Goal: Task Accomplishment & Management: Use online tool/utility

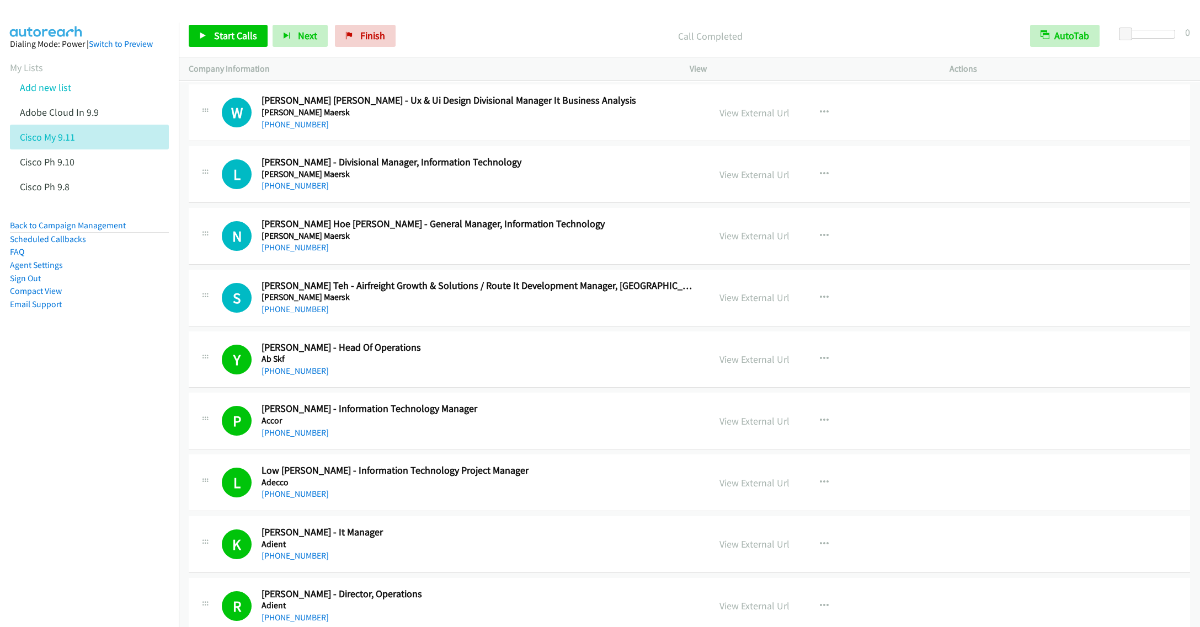
click at [63, 83] on link "Add new list" at bounding box center [45, 87] width 51 height 13
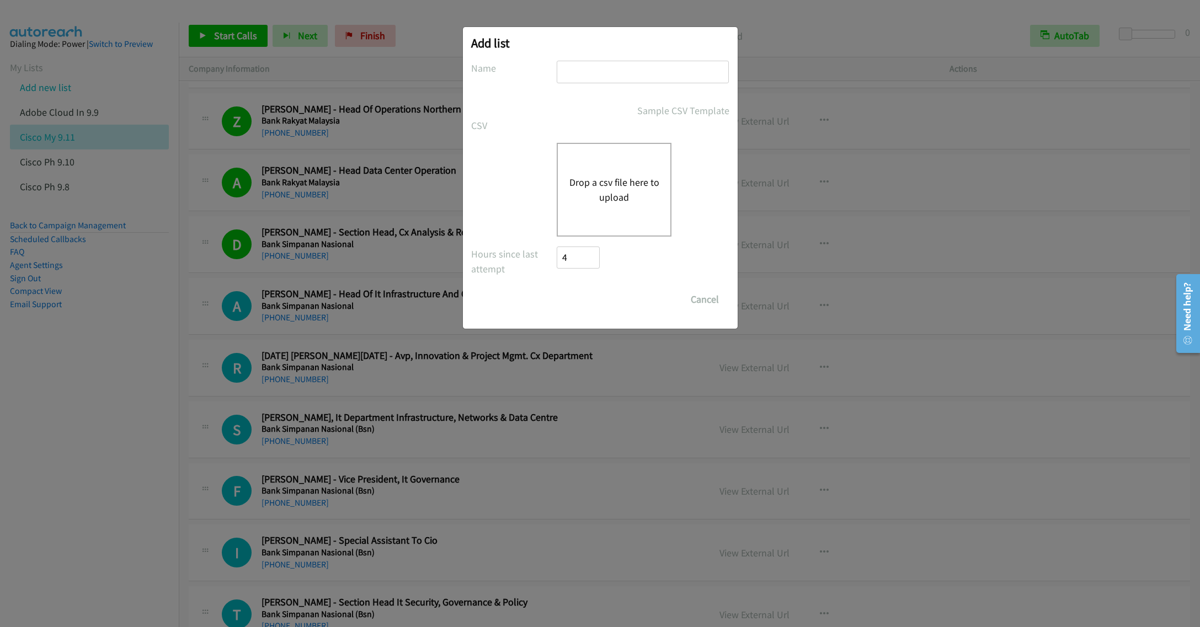
click at [589, 66] on input "text" at bounding box center [643, 72] width 172 height 23
type input "Sentinel One CS IN 9.11"
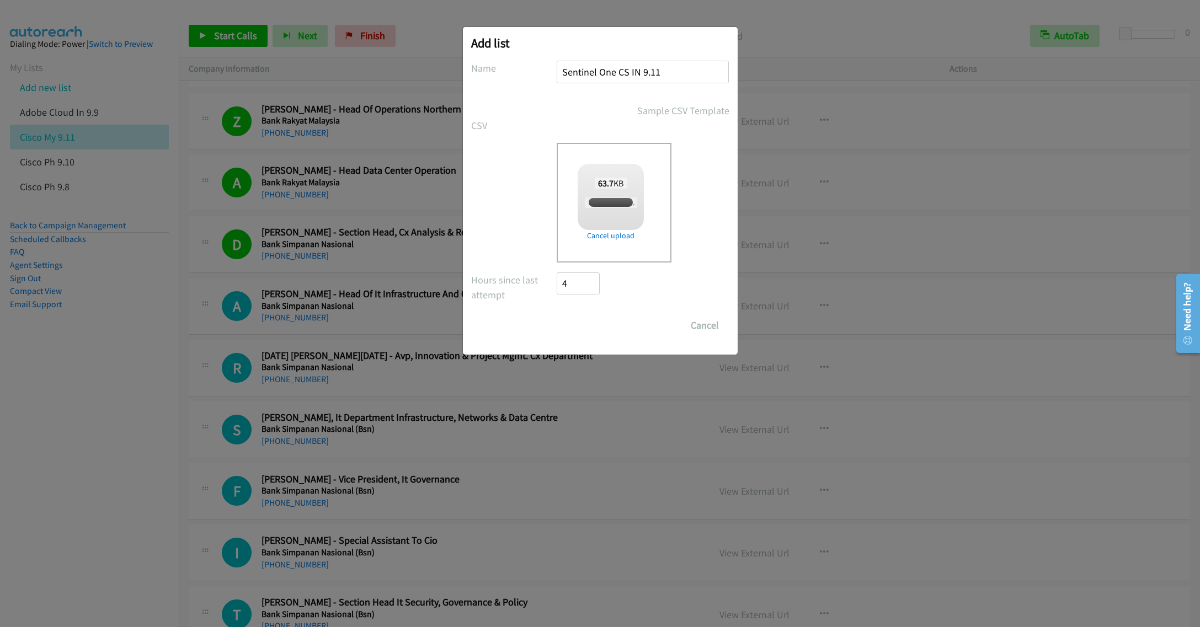
checkbox input "true"
click at [590, 323] on input "Save List" at bounding box center [586, 325] width 58 height 22
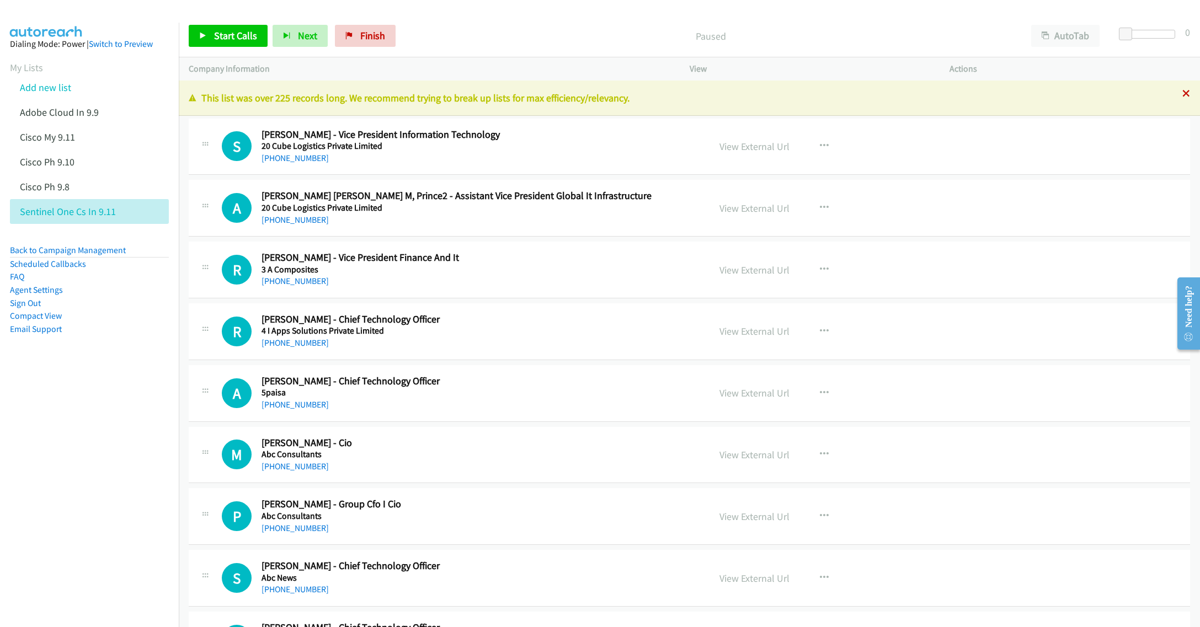
click at [1182, 93] on icon at bounding box center [1186, 94] width 8 height 8
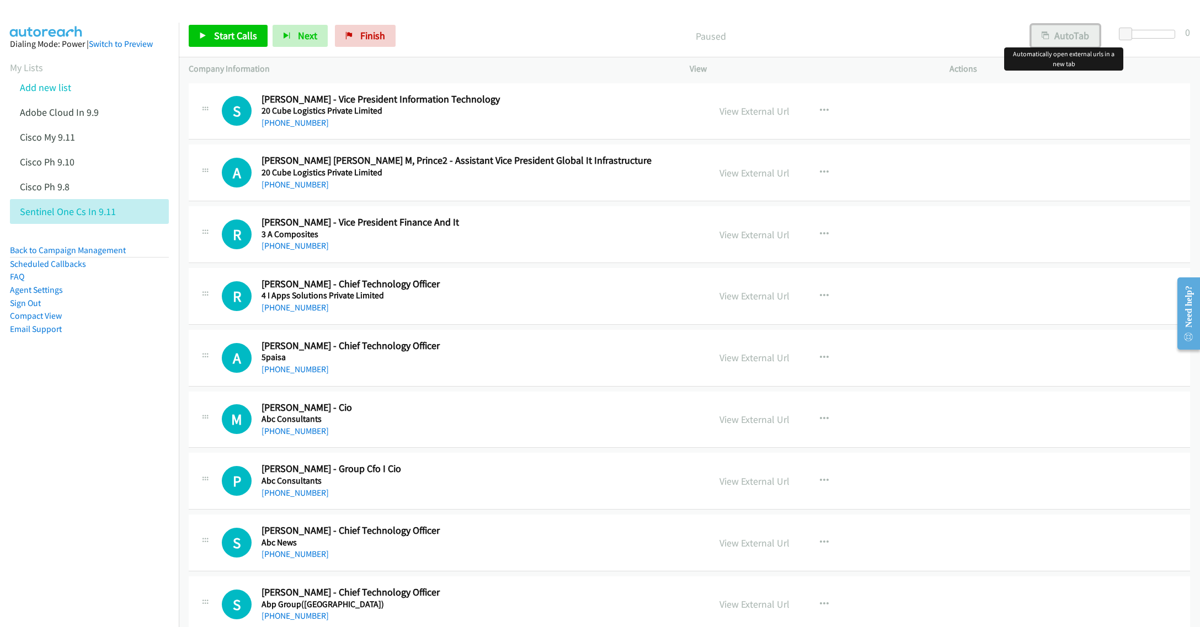
click at [1063, 35] on button "AutoTab" at bounding box center [1065, 36] width 68 height 22
click at [754, 109] on link "View External Url" at bounding box center [754, 111] width 70 height 13
click at [719, 166] on div "View External Url" at bounding box center [754, 173] width 70 height 15
click at [758, 111] on link "View External Url" at bounding box center [754, 111] width 70 height 13
click at [565, 108] on h5 "20 Cube Logistics Private Limited" at bounding box center [477, 110] width 432 height 11
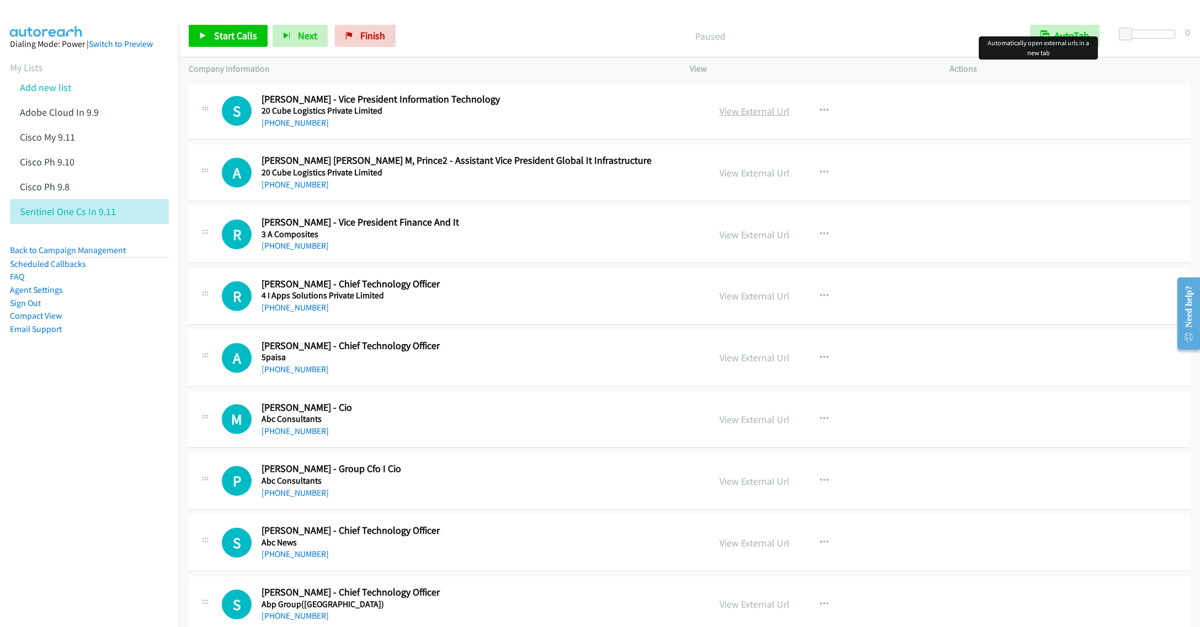
click at [744, 110] on link "View External Url" at bounding box center [754, 111] width 70 height 13
click at [232, 34] on span "Start Calls" at bounding box center [235, 35] width 43 height 13
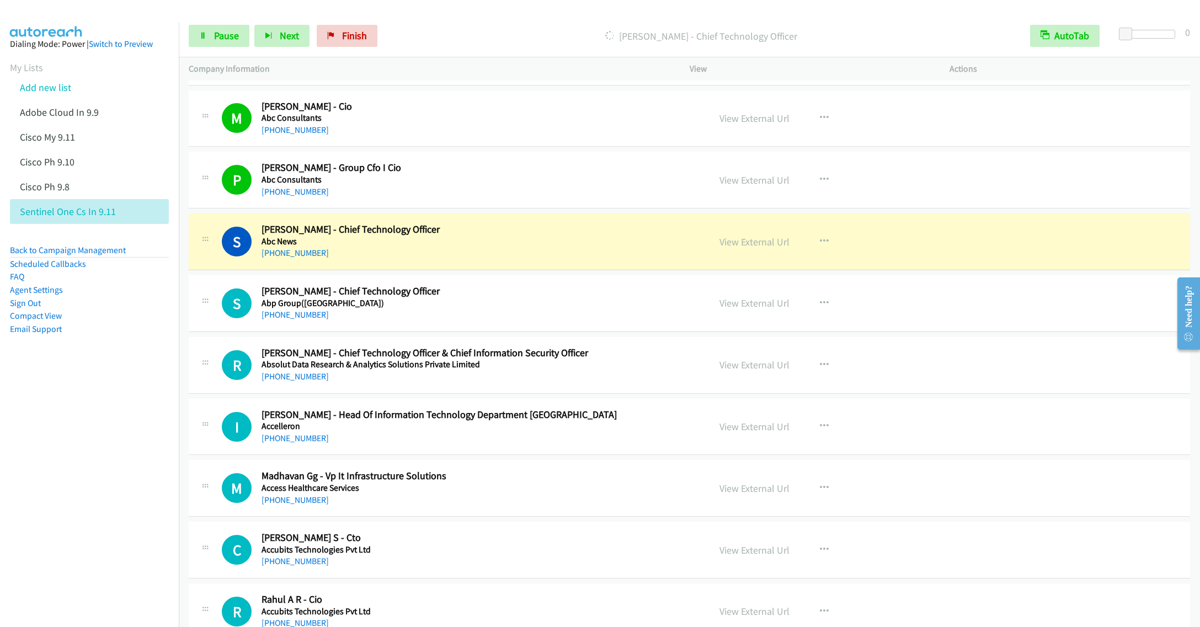
scroll to position [331, 0]
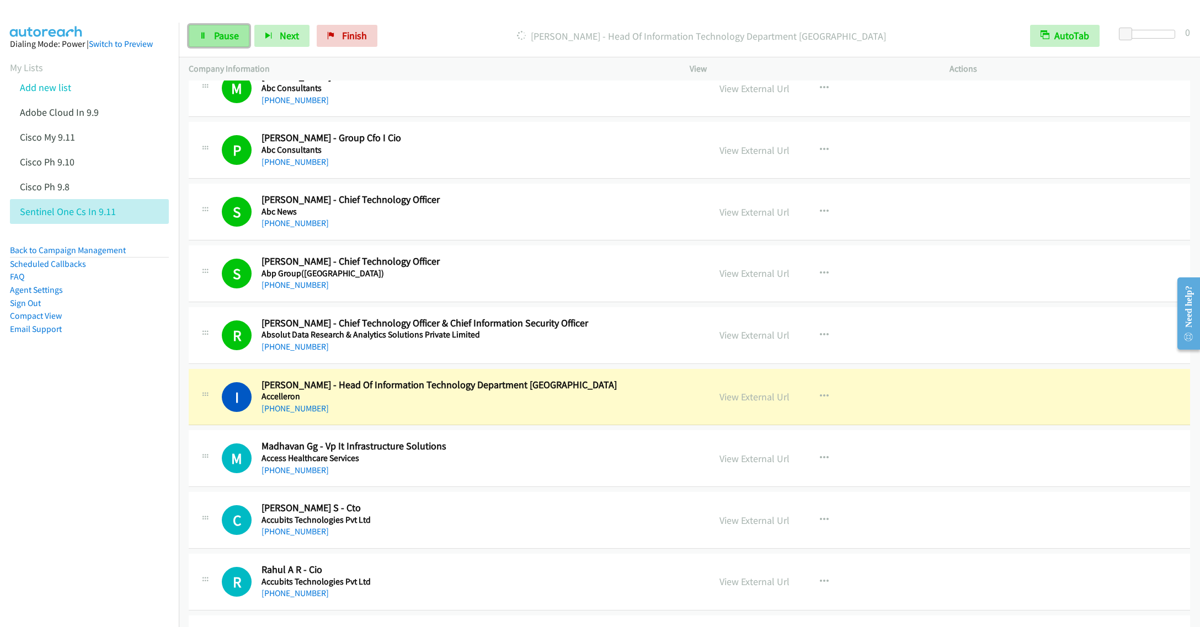
click at [212, 30] on link "Pause" at bounding box center [219, 36] width 61 height 22
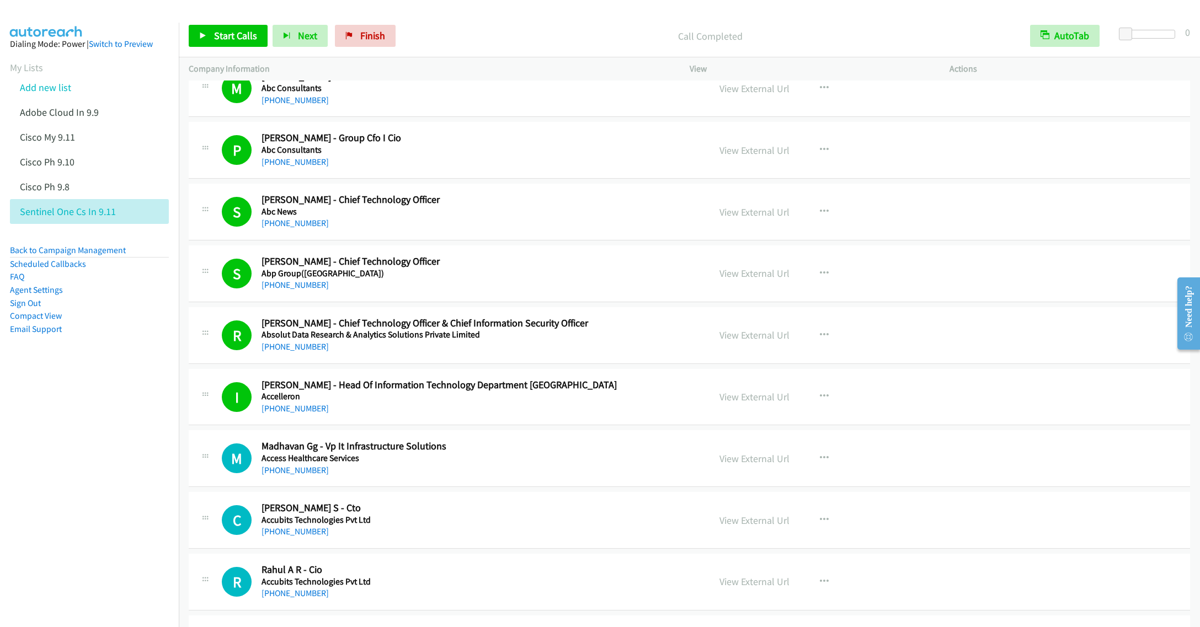
scroll to position [497, 0]
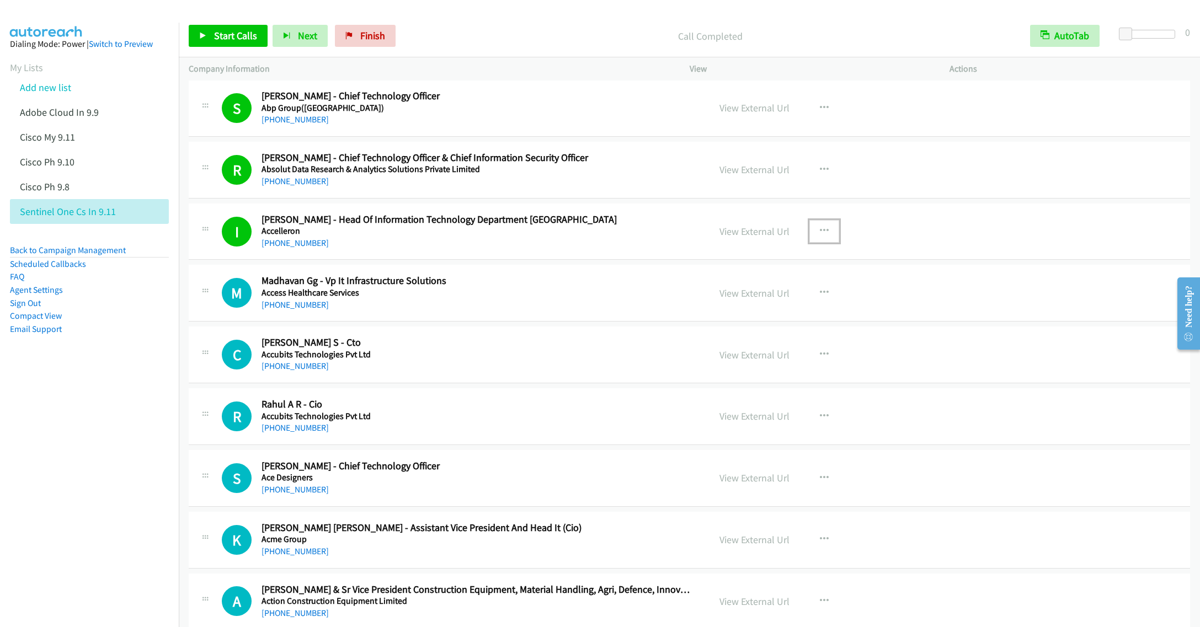
click at [820, 233] on icon "button" at bounding box center [824, 231] width 9 height 9
drag, startPoint x: 735, startPoint y: 326, endPoint x: 725, endPoint y: 321, distance: 11.1
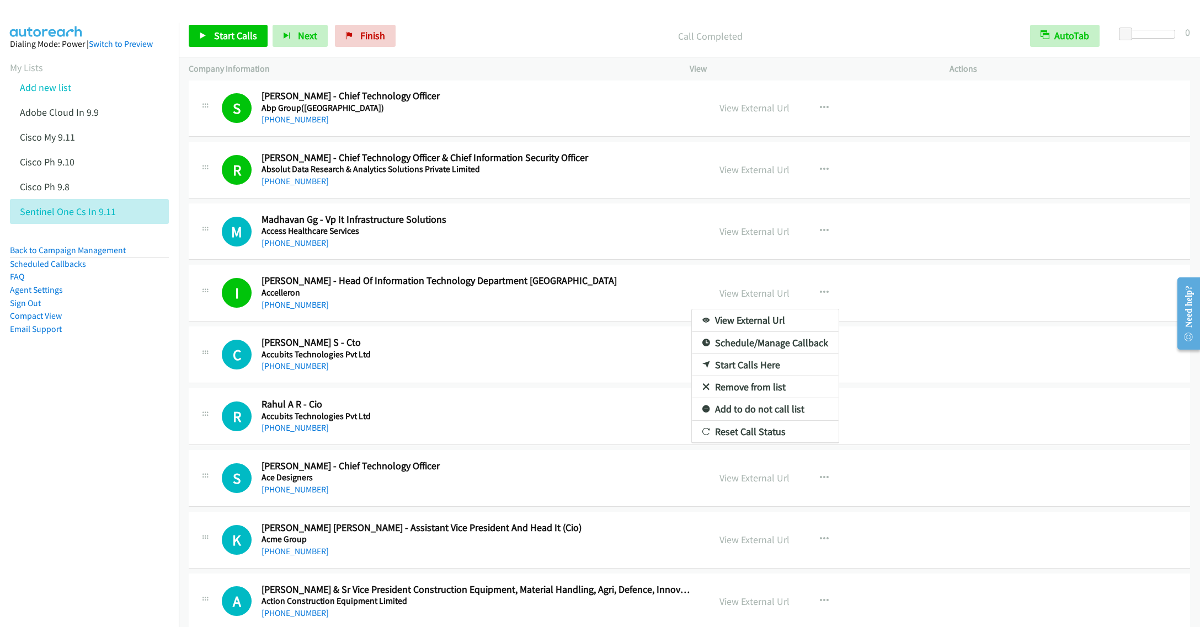
click at [743, 393] on link "Remove from list" at bounding box center [765, 387] width 147 height 22
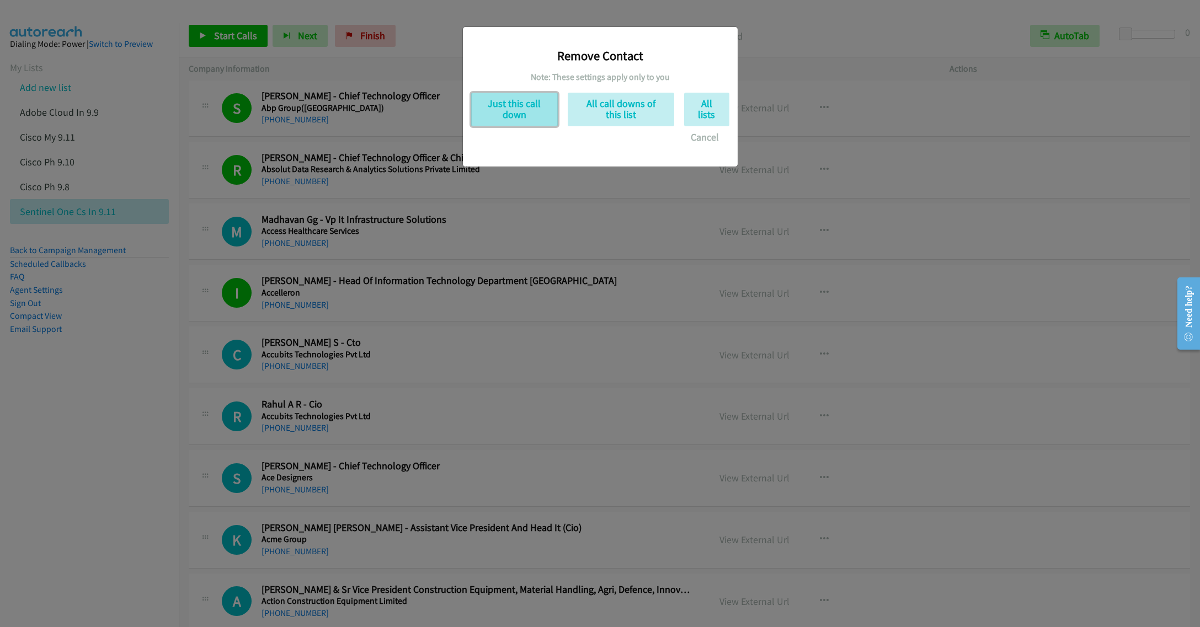
click at [521, 116] on button "Just this call down" at bounding box center [514, 110] width 87 height 34
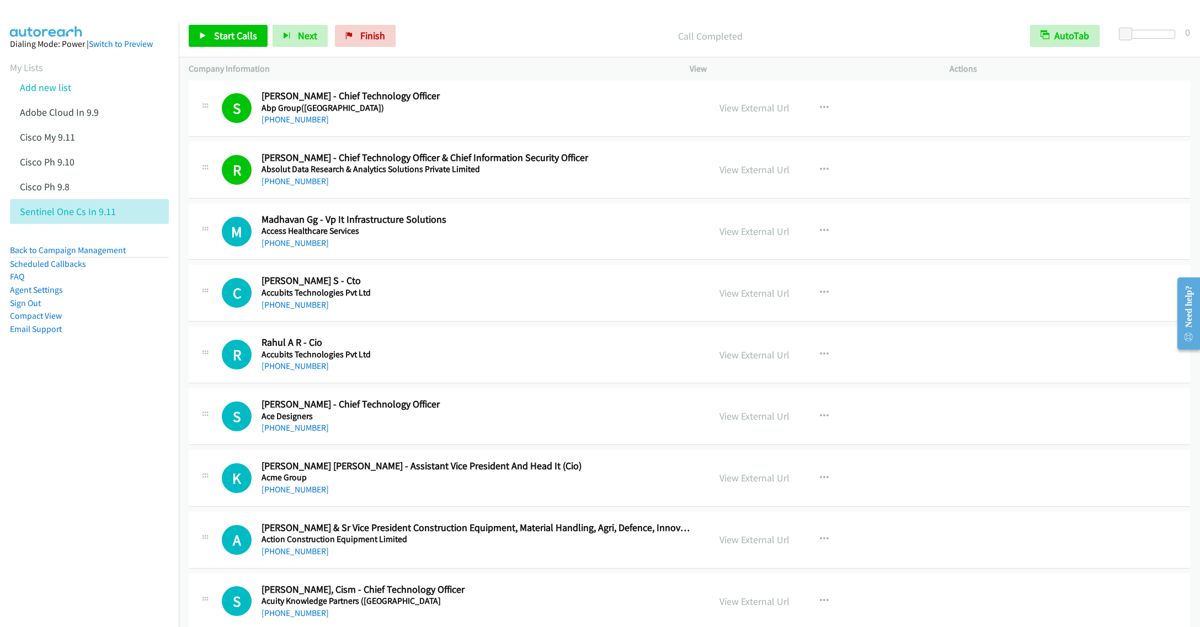
click at [215, 20] on div "Start Calls Pause Next Finish Call Completed AutoTab AutoTab 0" at bounding box center [689, 36] width 1021 height 42
click at [220, 35] on span "Start Calls" at bounding box center [235, 35] width 43 height 13
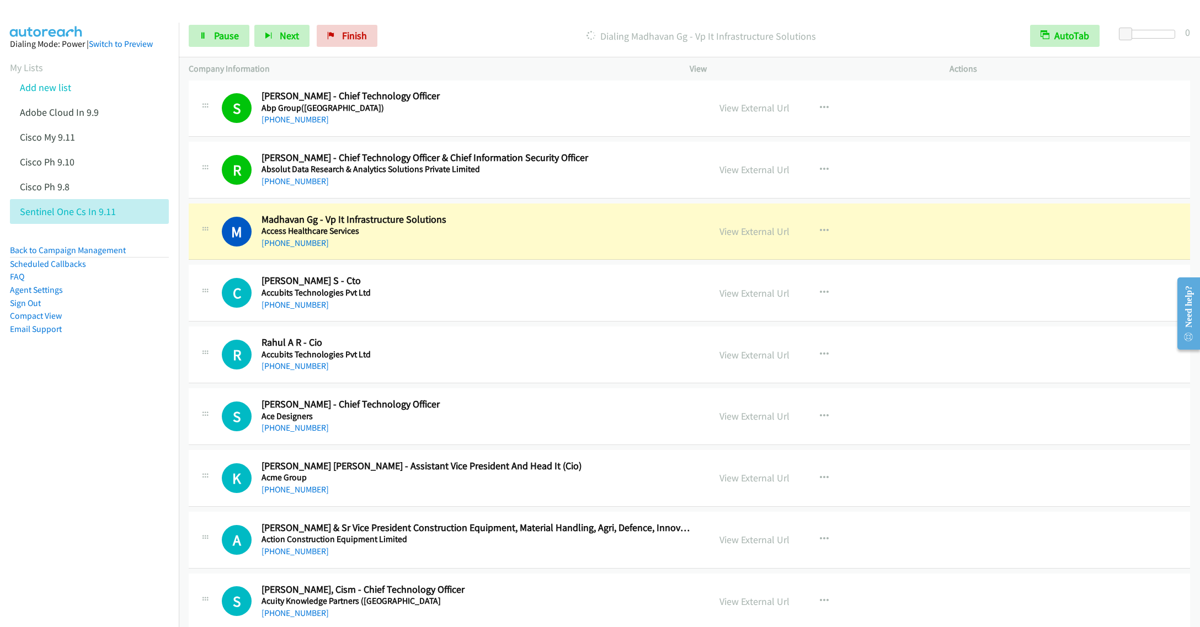
scroll to position [579, 0]
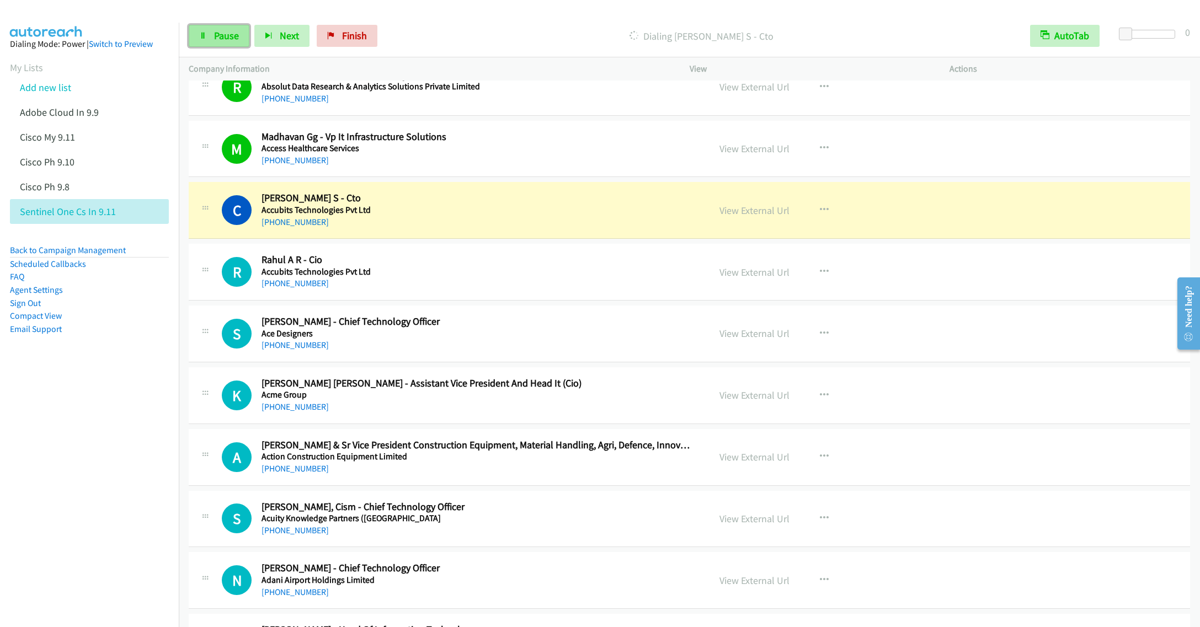
click at [211, 30] on link "Pause" at bounding box center [219, 36] width 61 height 22
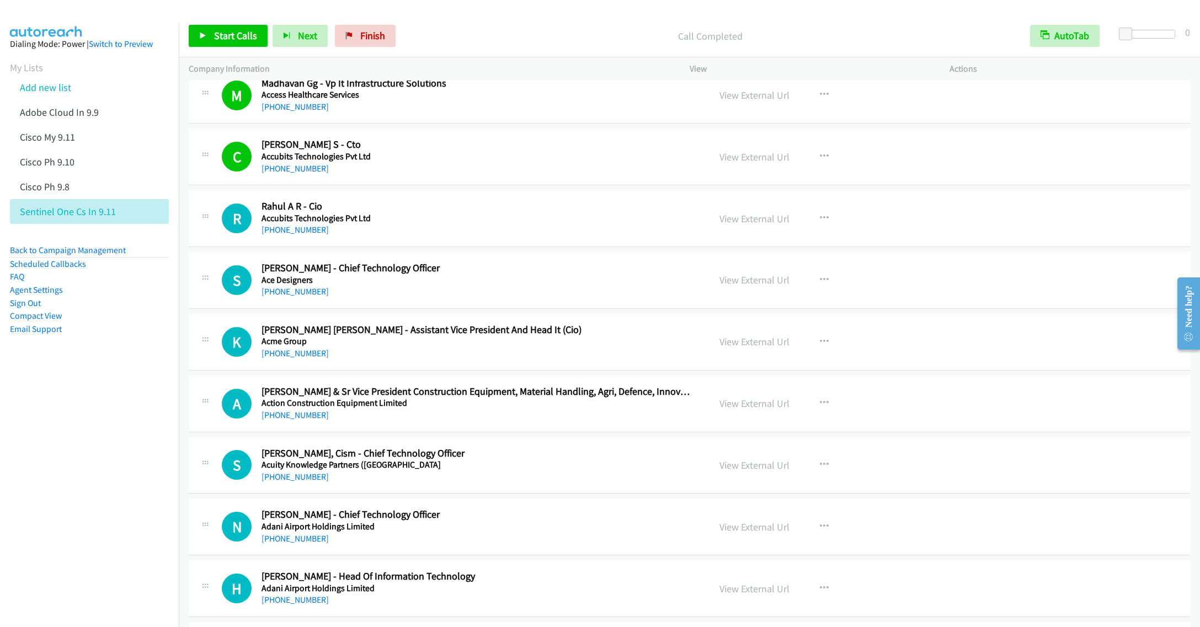
scroll to position [662, 0]
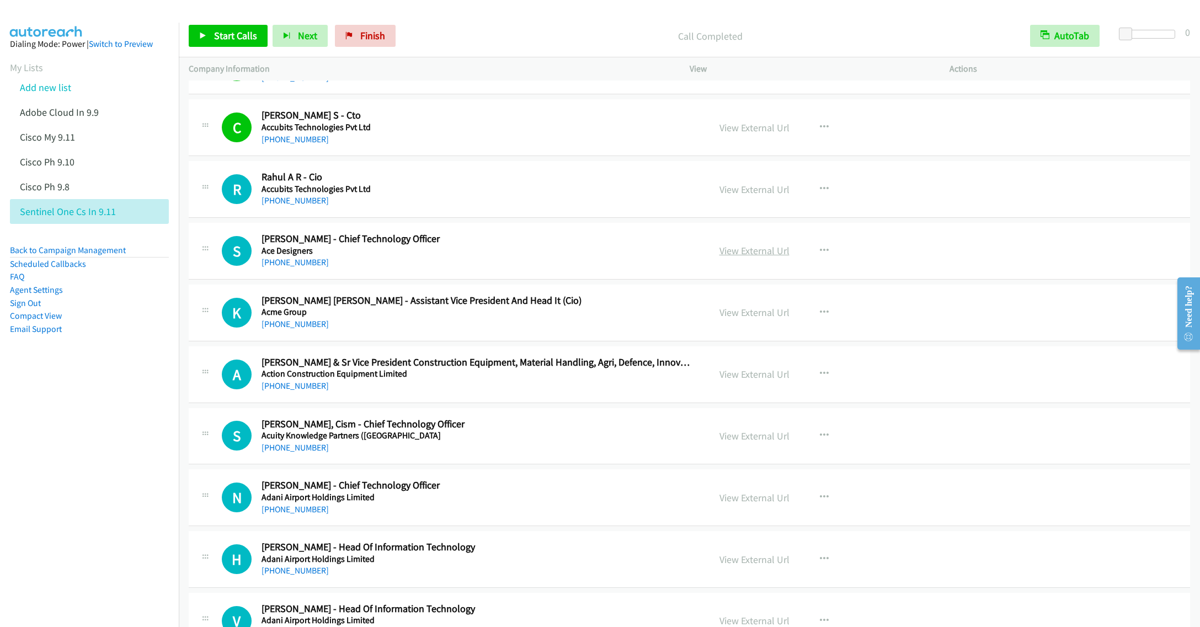
click at [754, 255] on link "View External Url" at bounding box center [754, 250] width 70 height 13
click at [820, 252] on icon "button" at bounding box center [824, 251] width 9 height 9
click at [733, 333] on link "Start Calls Here" at bounding box center [765, 323] width 147 height 22
click at [226, 39] on span "Start Calls" at bounding box center [235, 35] width 43 height 13
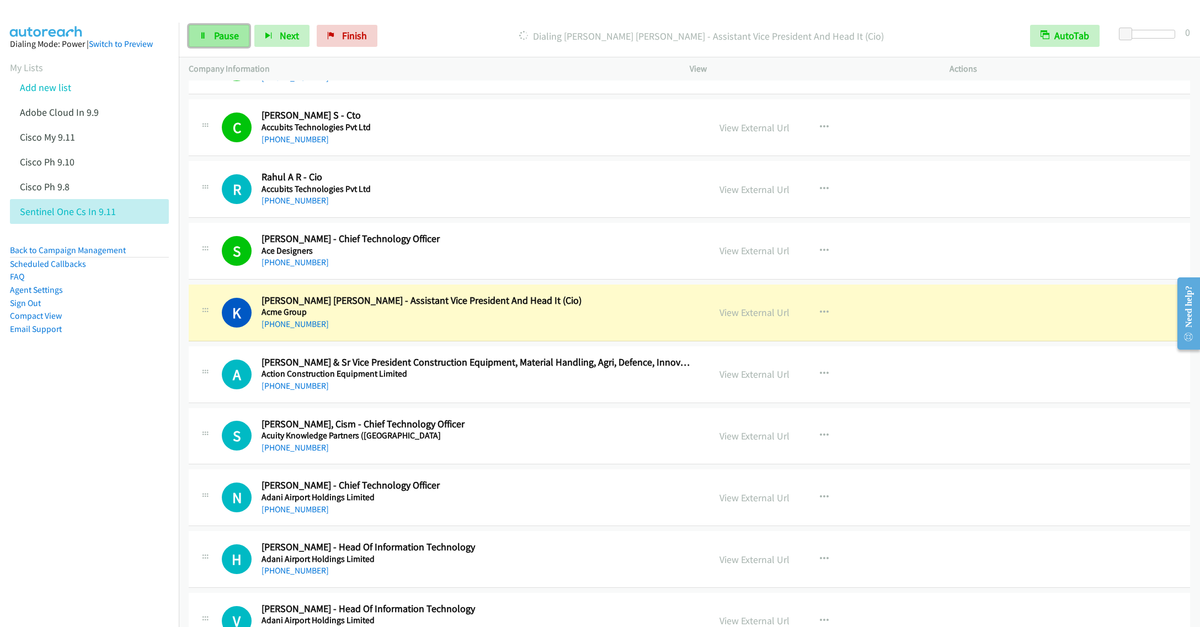
click at [217, 42] on link "Pause" at bounding box center [219, 36] width 61 height 22
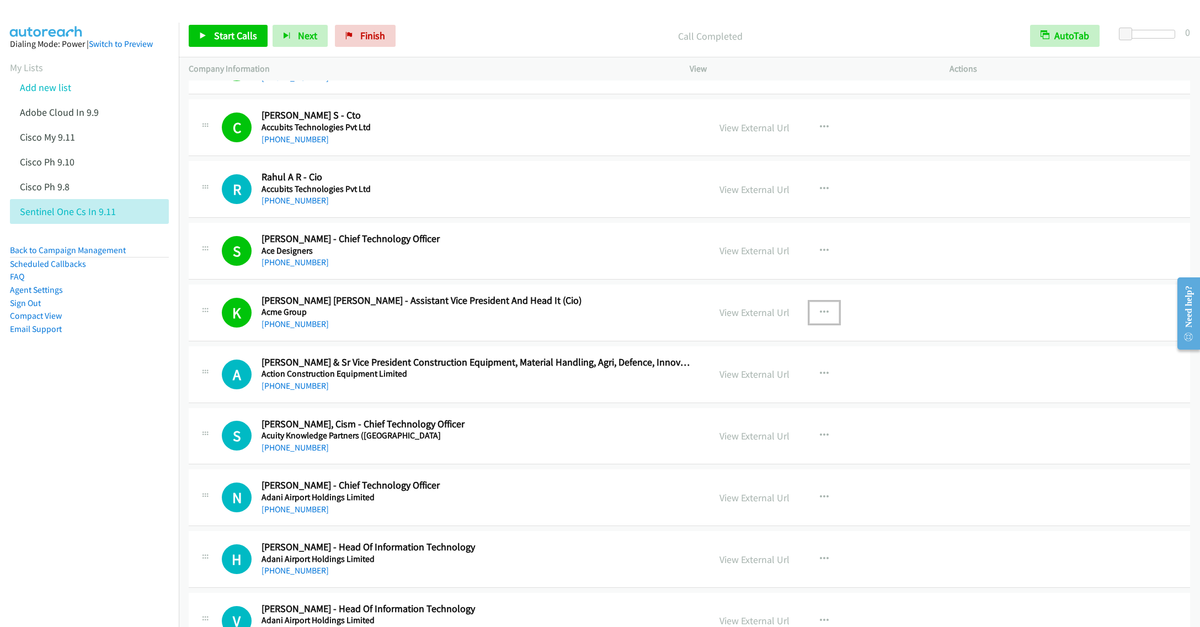
click at [820, 317] on icon "button" at bounding box center [824, 312] width 9 height 9
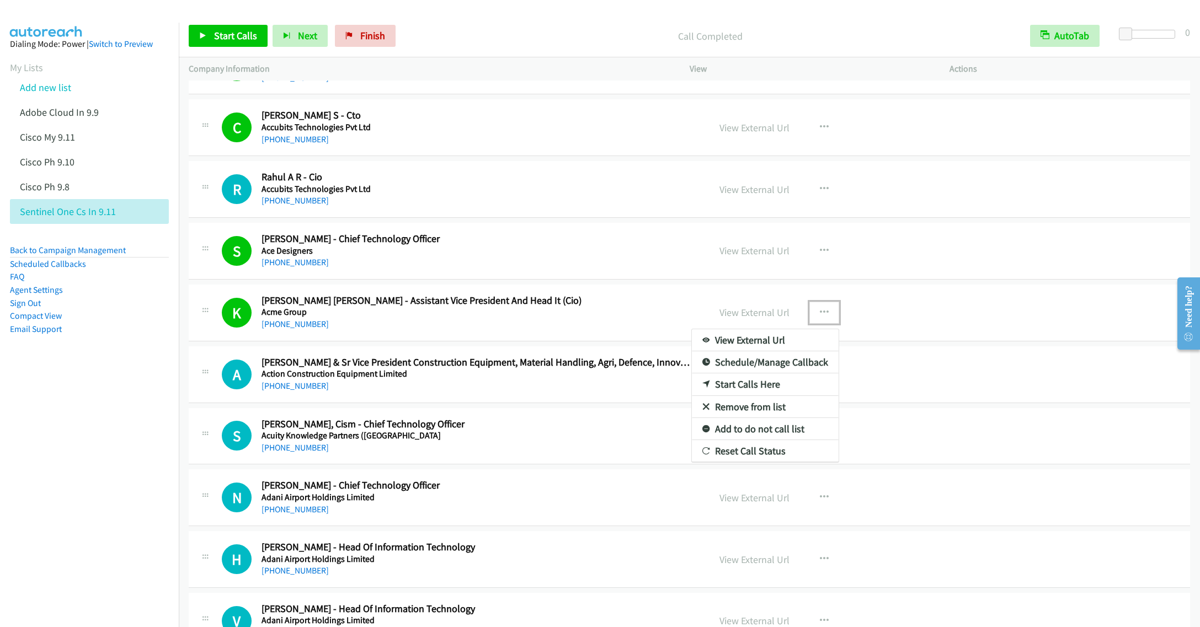
click at [748, 417] on link "Remove from list" at bounding box center [765, 407] width 147 height 22
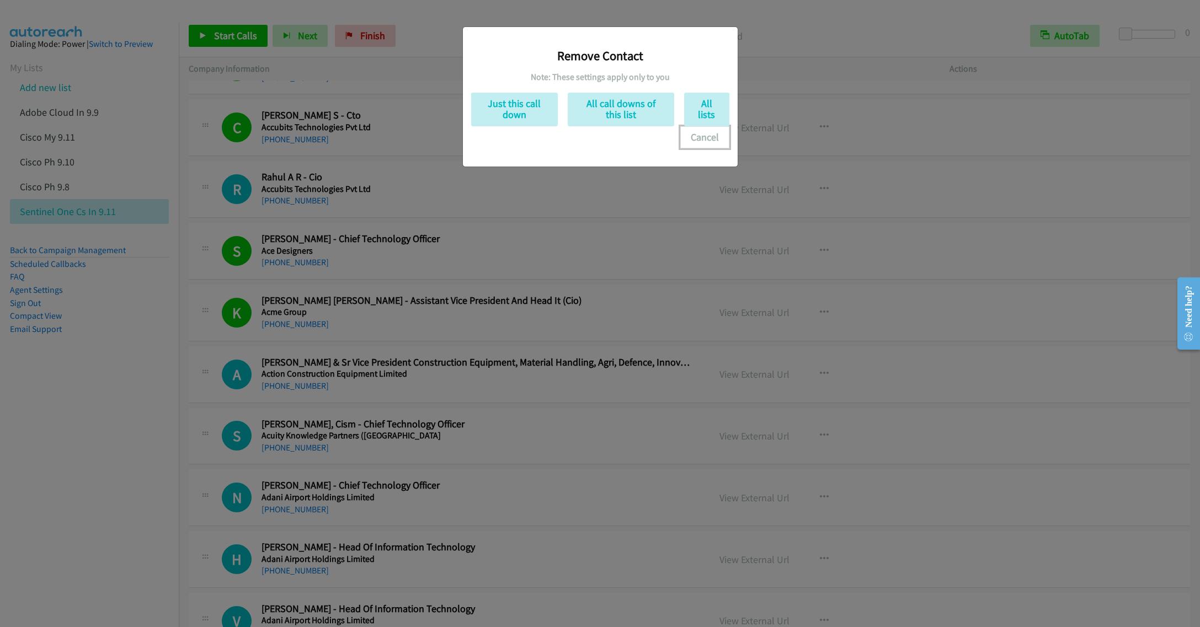
click at [705, 143] on button "Cancel" at bounding box center [704, 137] width 49 height 22
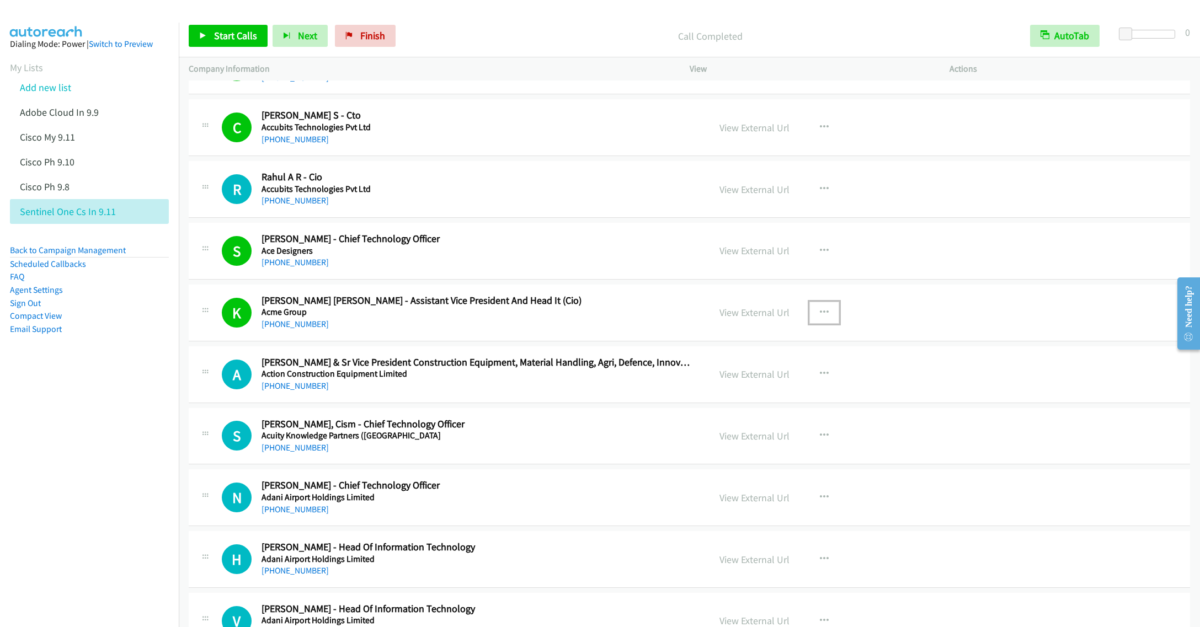
click at [820, 316] on icon "button" at bounding box center [824, 312] width 9 height 9
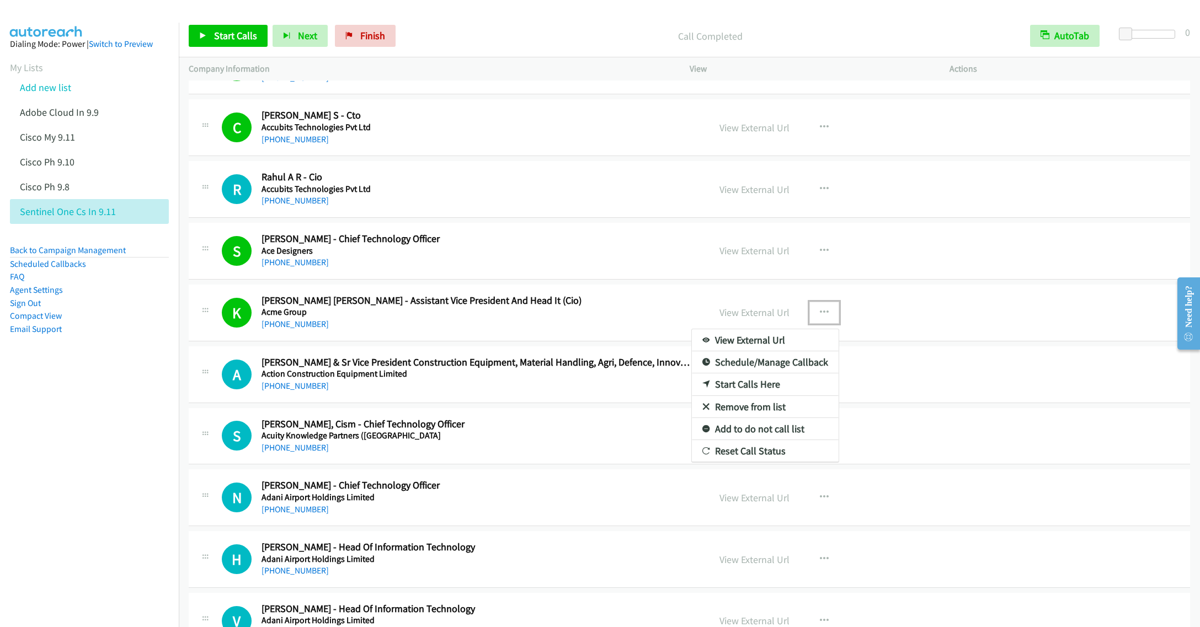
click at [742, 437] on link "Add to do not call list" at bounding box center [765, 429] width 147 height 22
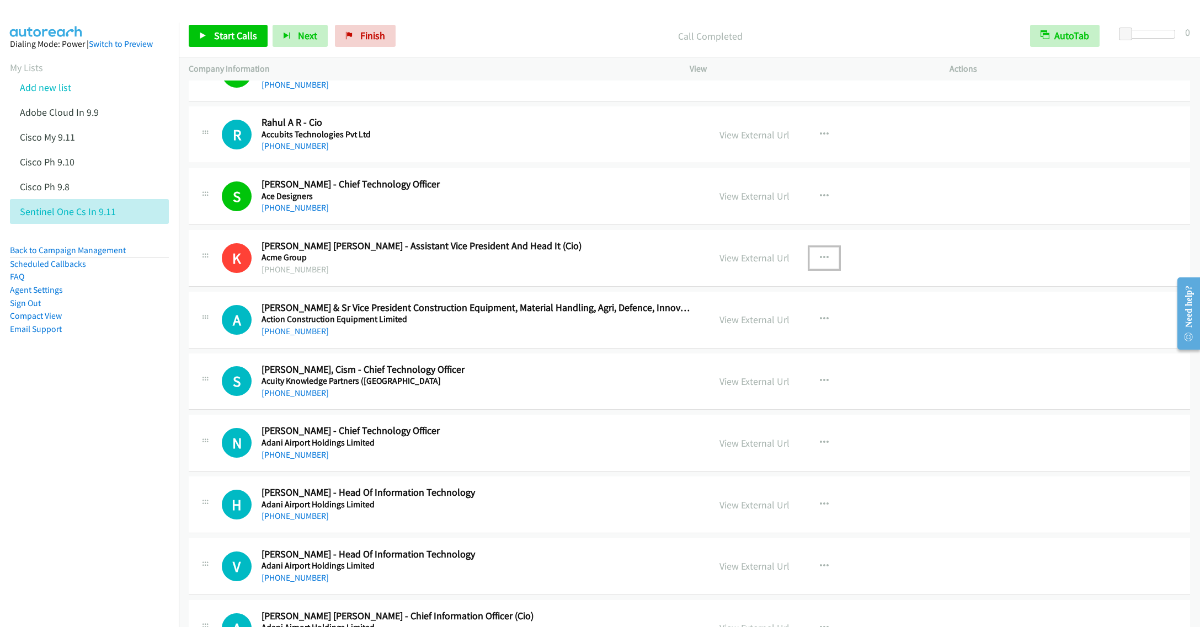
scroll to position [745, 0]
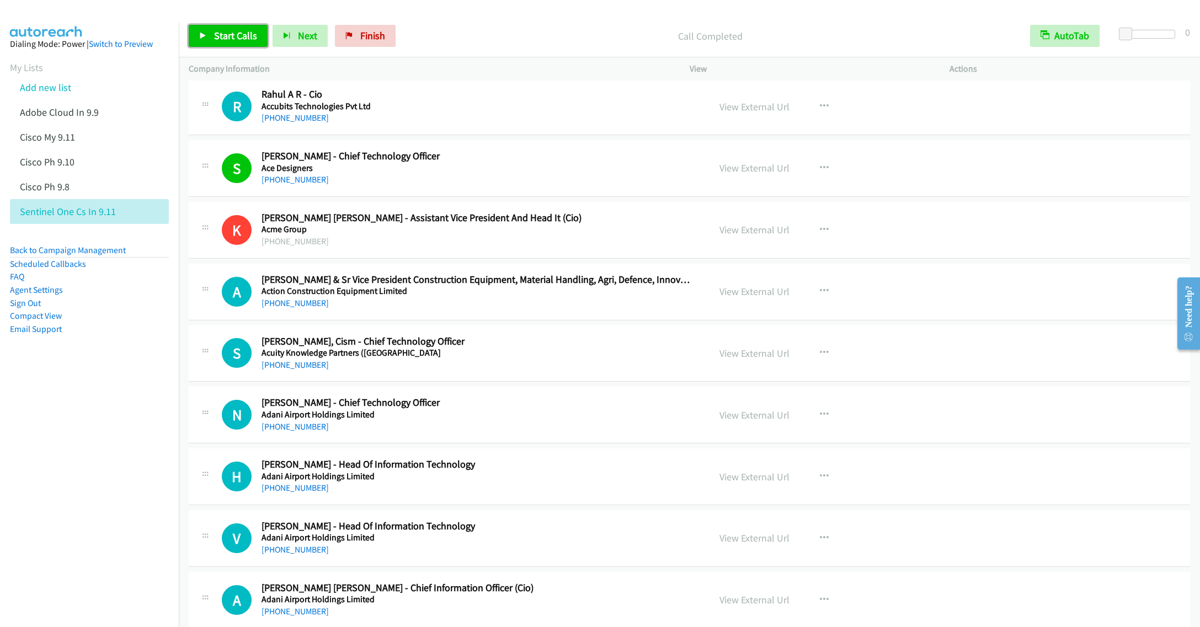
click at [212, 36] on link "Start Calls" at bounding box center [228, 36] width 79 height 22
click at [492, 310] on div "+91 98117 04034" at bounding box center [477, 303] width 432 height 13
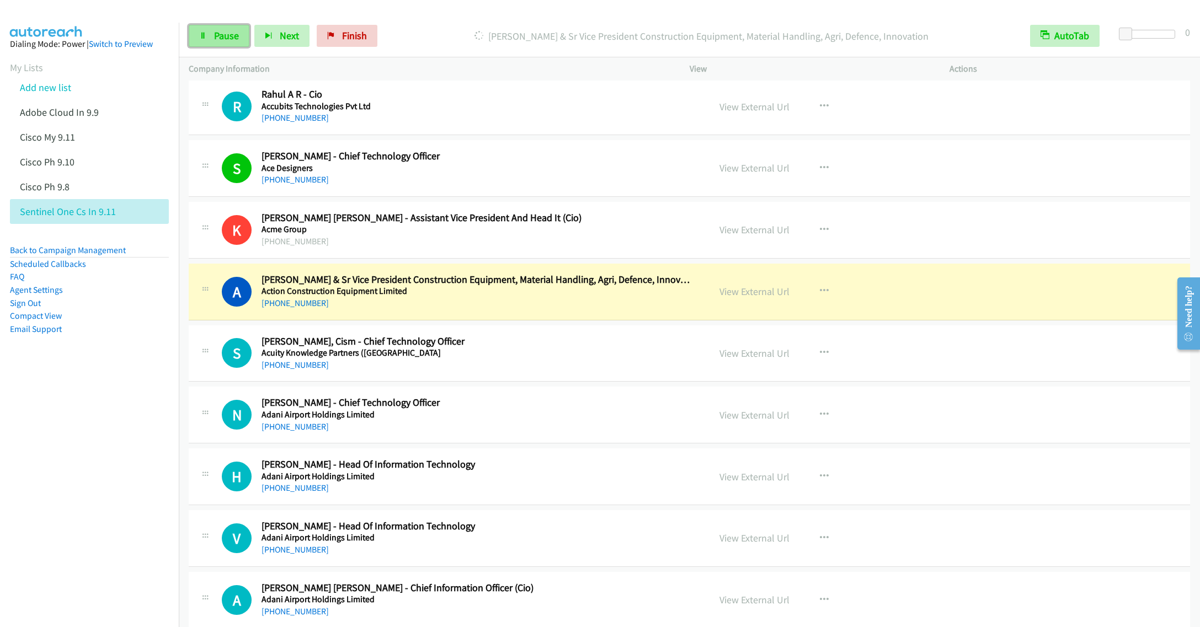
click at [217, 42] on link "Pause" at bounding box center [219, 36] width 61 height 22
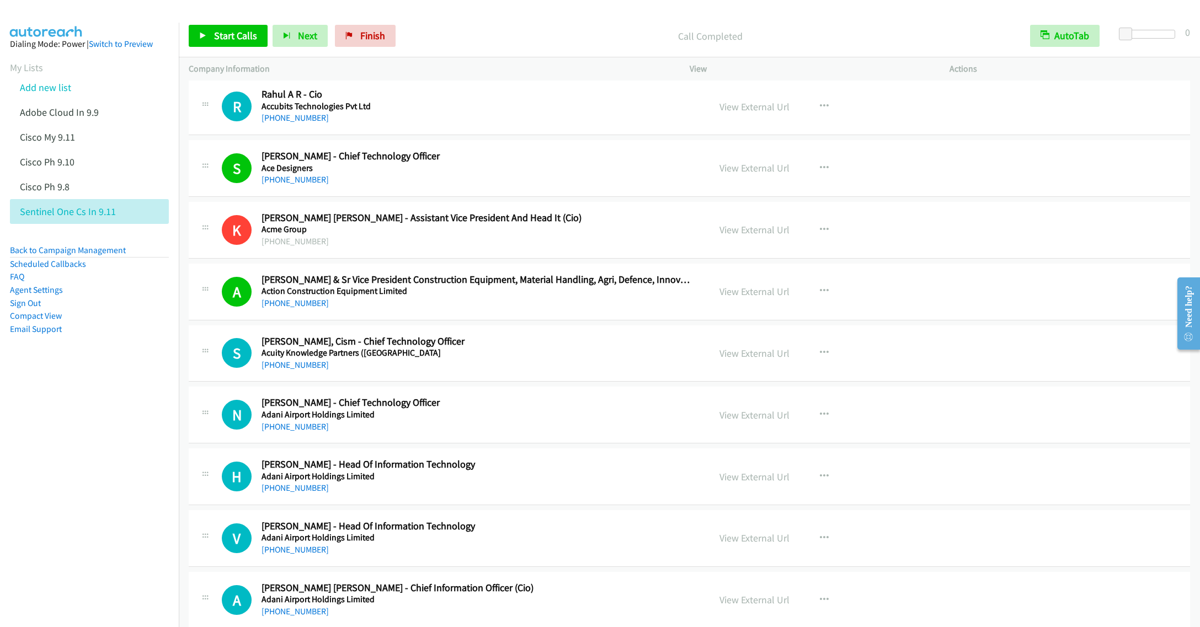
scroll to position [828, 0]
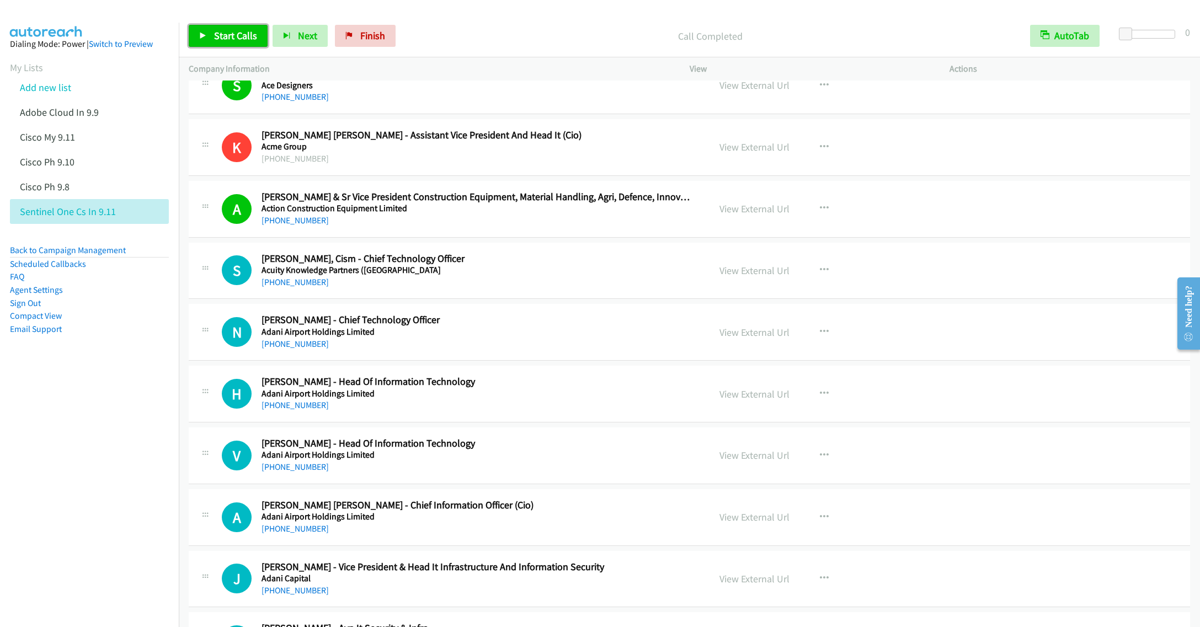
click at [228, 32] on span "Start Calls" at bounding box center [235, 35] width 43 height 13
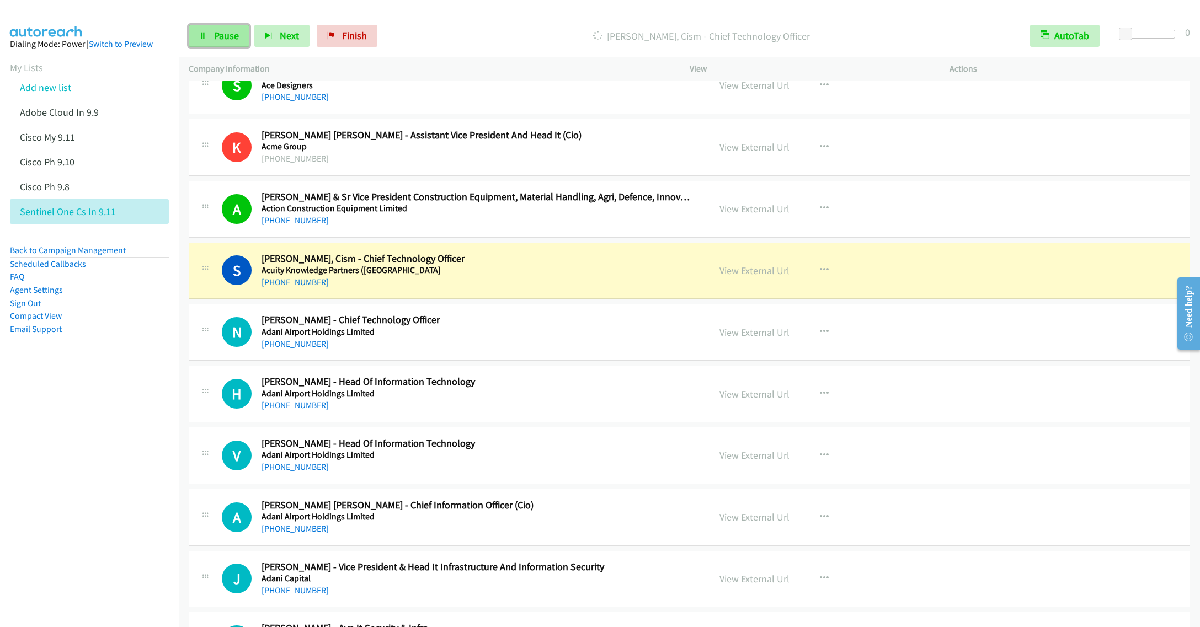
click at [214, 36] on span "Pause" at bounding box center [226, 35] width 25 height 13
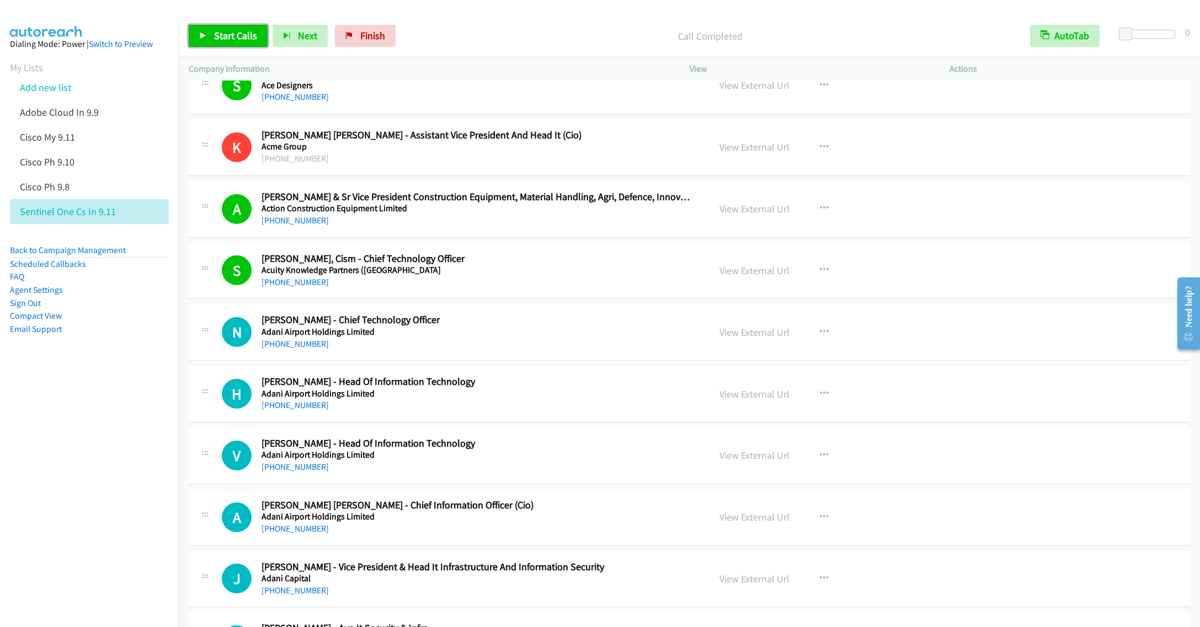
click at [202, 35] on icon at bounding box center [203, 37] width 8 height 8
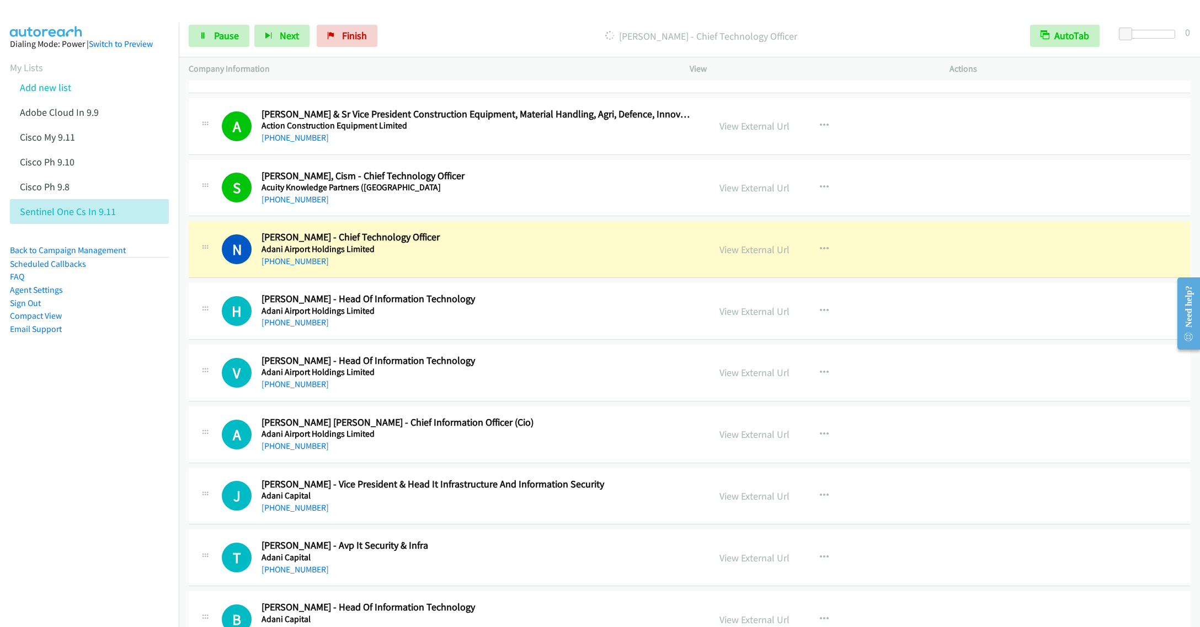
click at [511, 244] on h2 "Naved Hussain - Chief Technology Officer" at bounding box center [477, 237] width 432 height 13
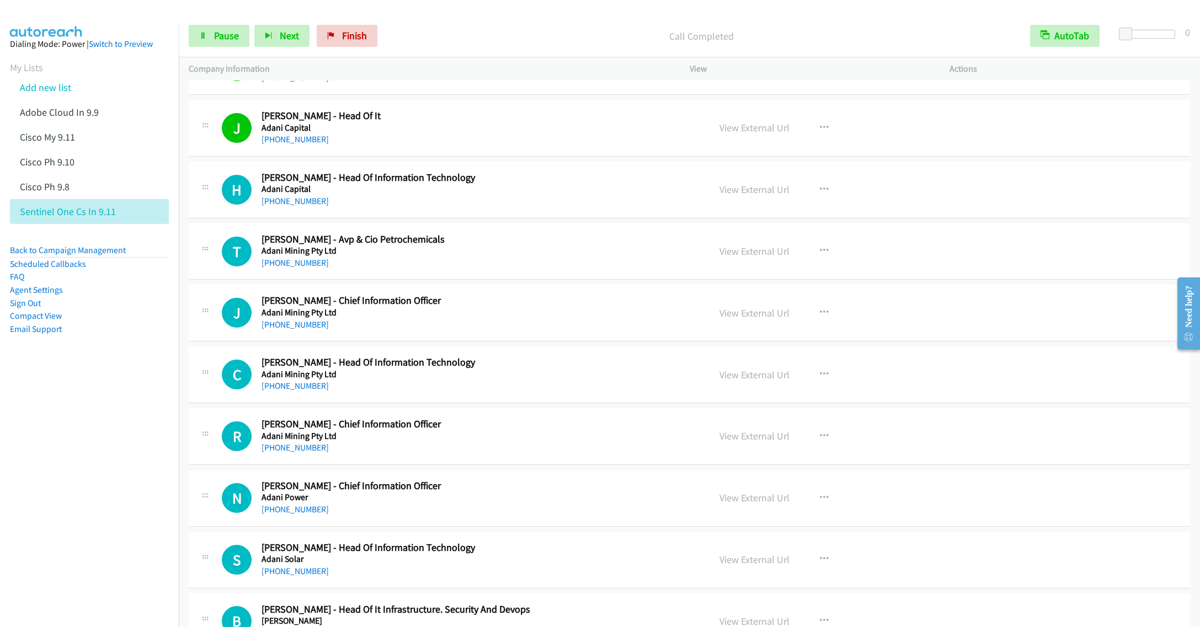
scroll to position [1490, 0]
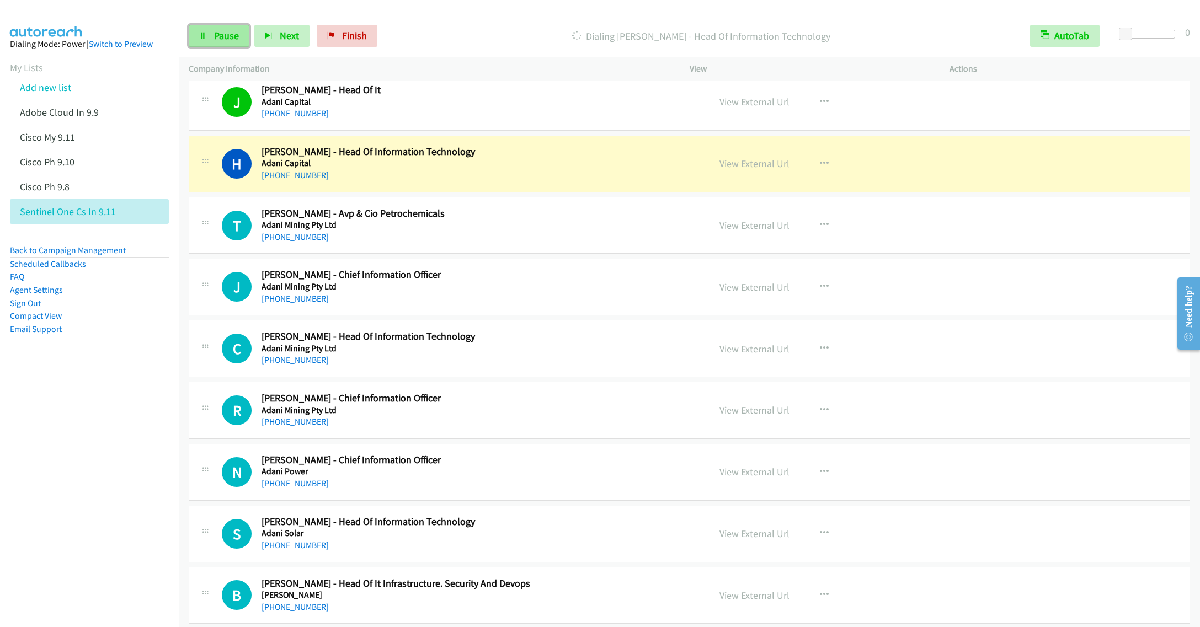
click at [225, 30] on span "Pause" at bounding box center [226, 35] width 25 height 13
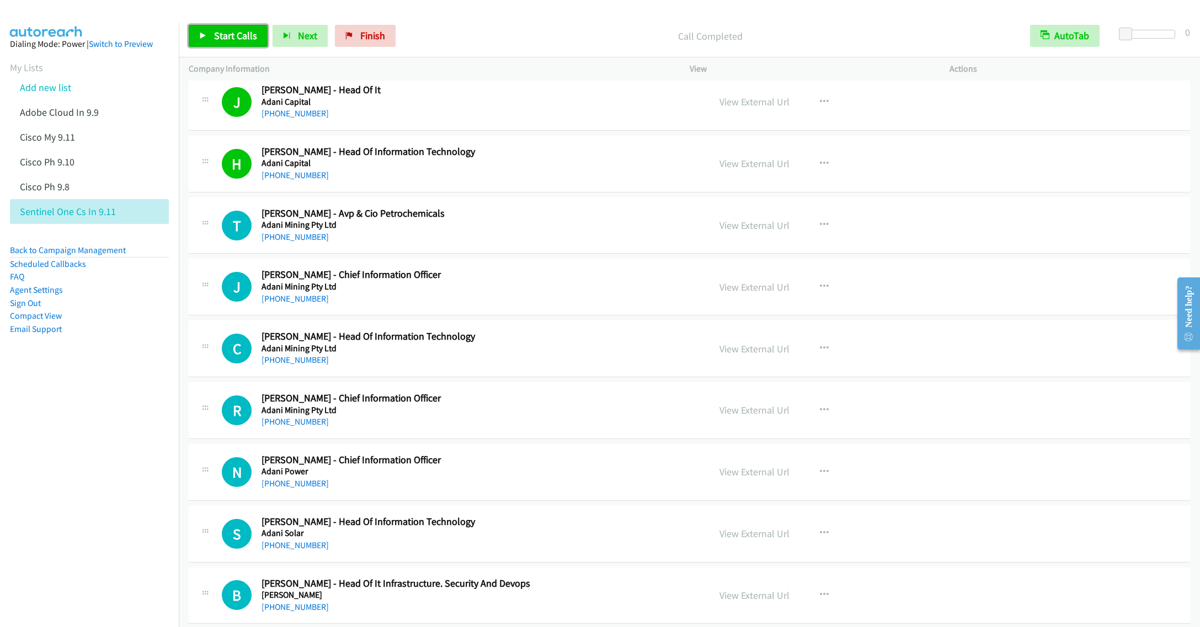
click at [209, 39] on link "Start Calls" at bounding box center [228, 36] width 79 height 22
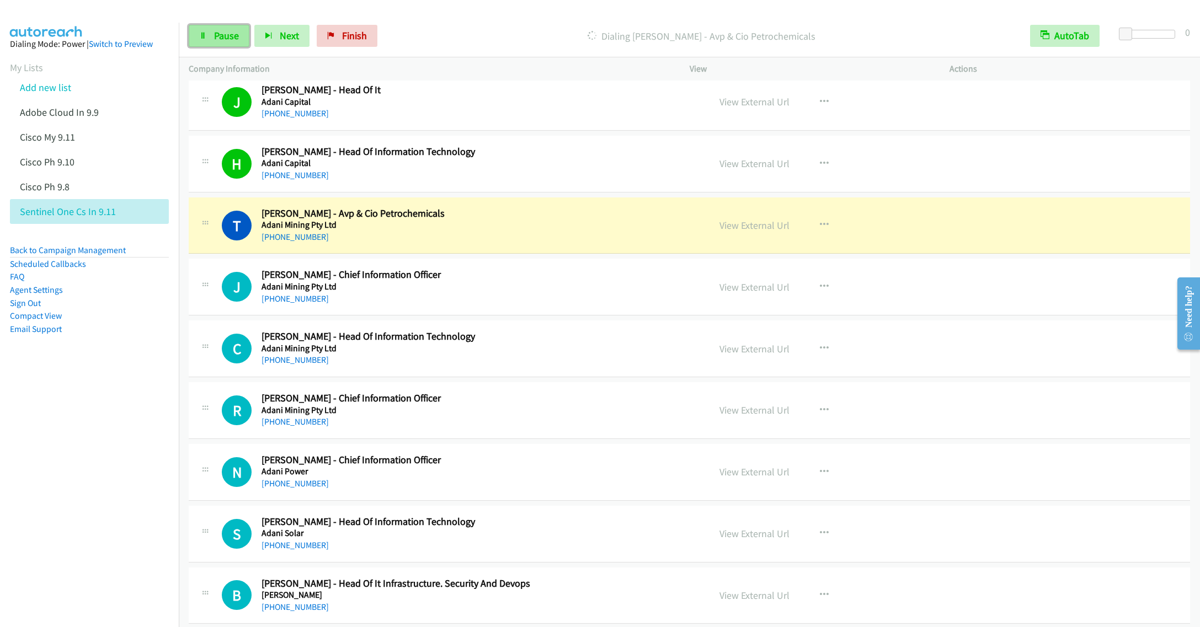
click at [223, 38] on span "Pause" at bounding box center [226, 35] width 25 height 13
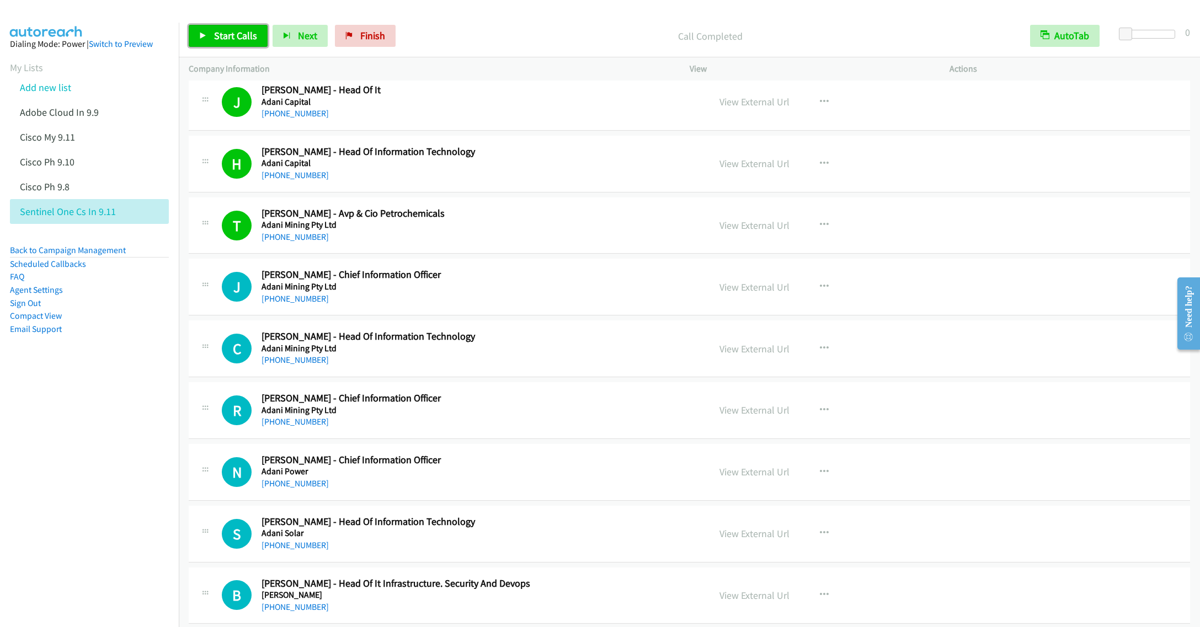
click at [235, 35] on span "Start Calls" at bounding box center [235, 35] width 43 height 13
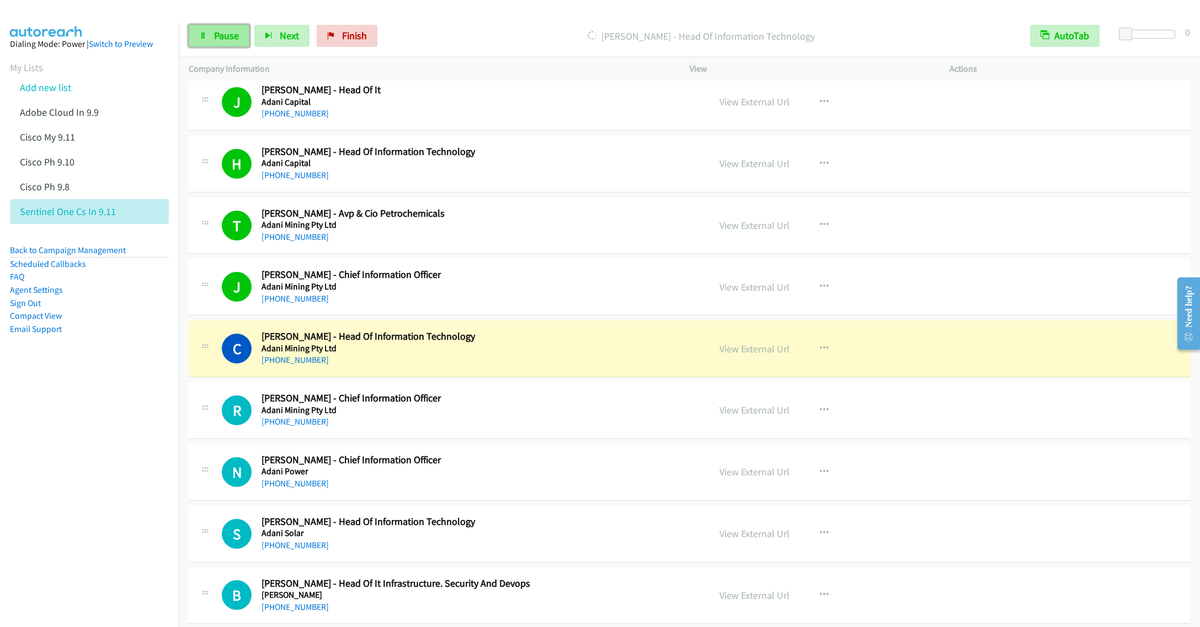
click at [211, 30] on link "Pause" at bounding box center [219, 36] width 61 height 22
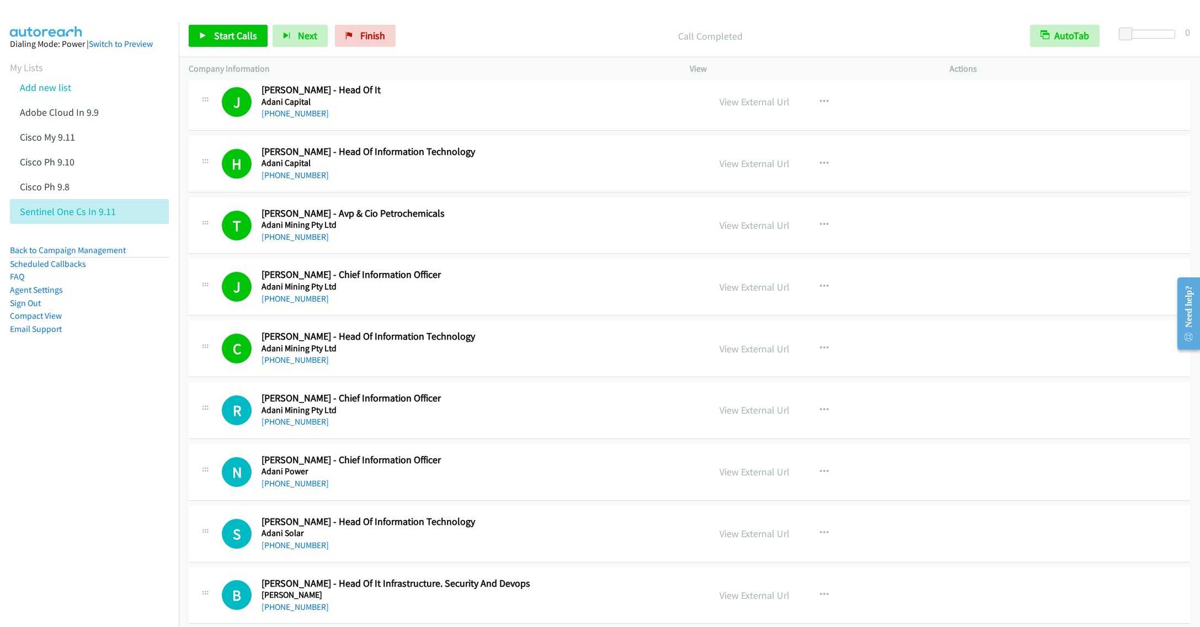
scroll to position [1572, 0]
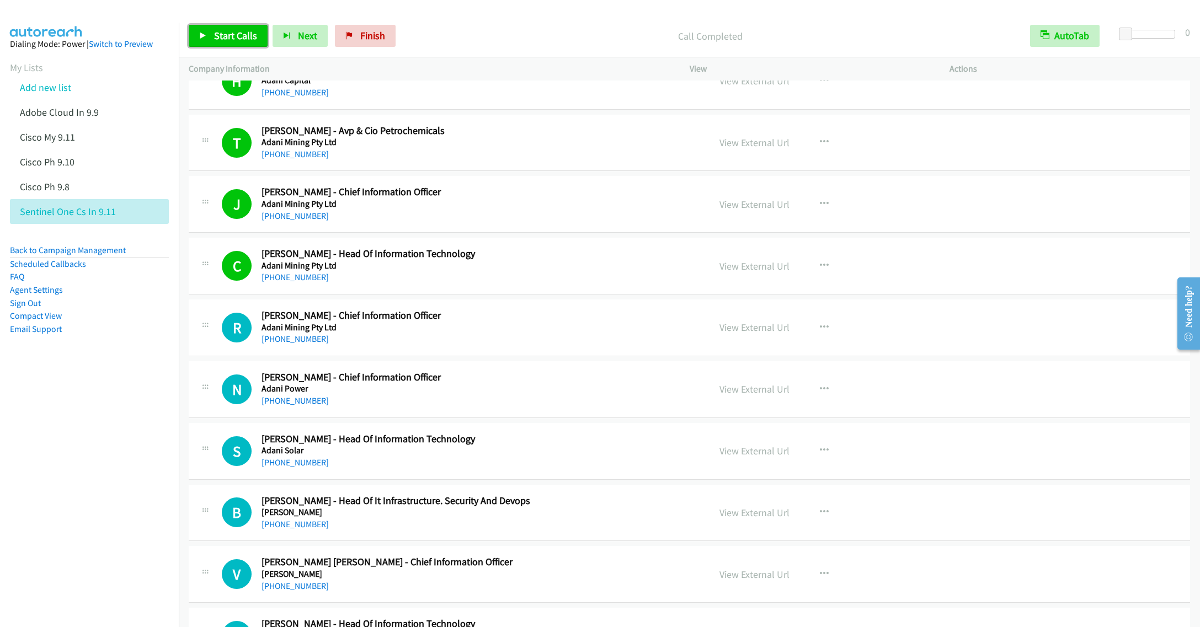
click at [223, 40] on span "Start Calls" at bounding box center [235, 35] width 43 height 13
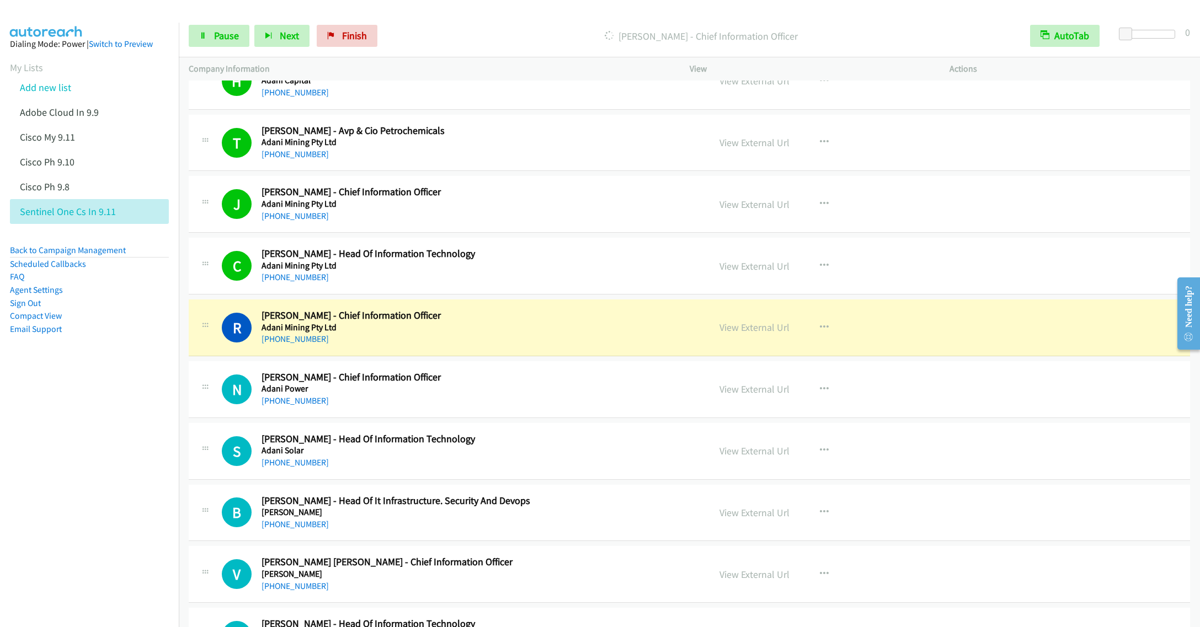
click at [459, 346] on div "+91 99580 95101" at bounding box center [477, 339] width 432 height 13
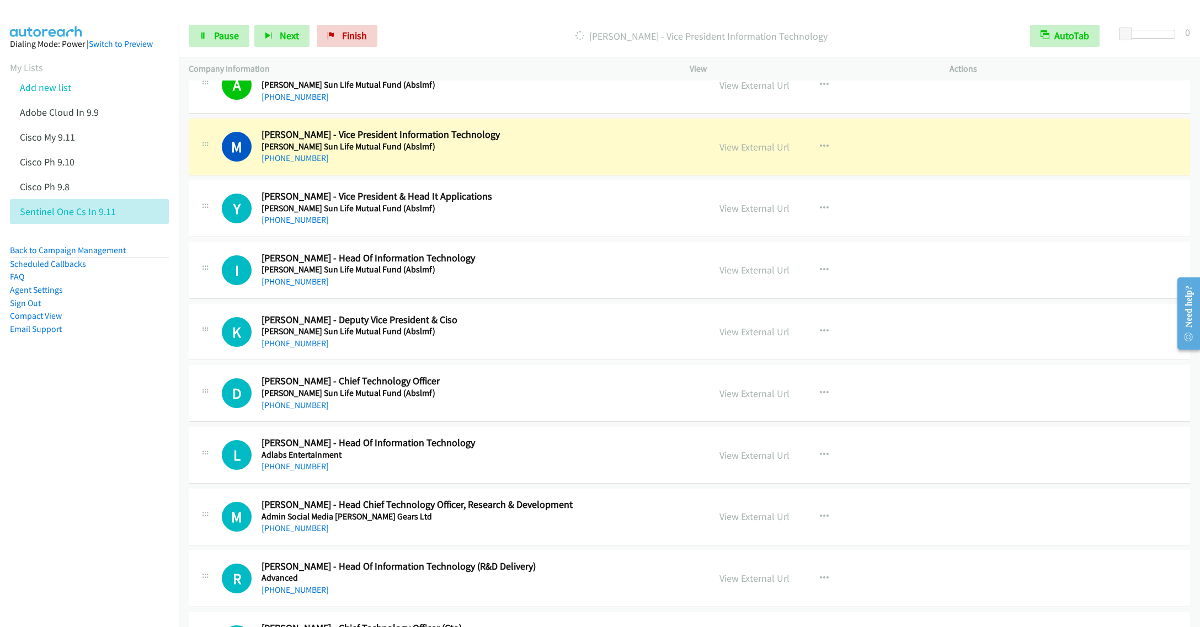
scroll to position [2400, 0]
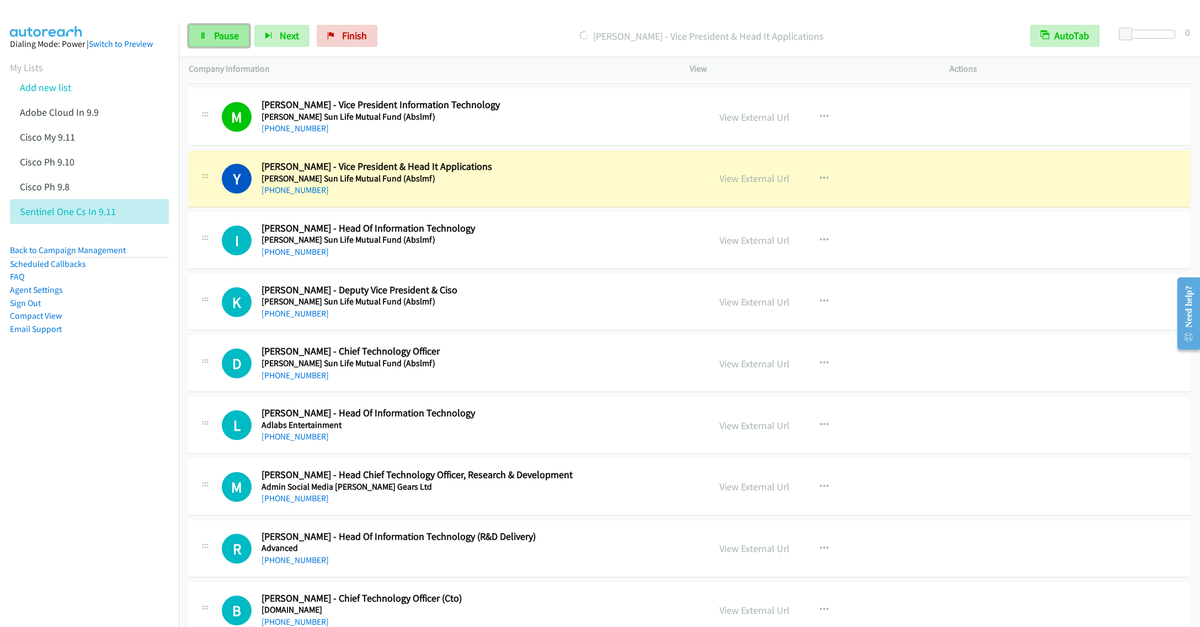
click at [204, 38] on icon at bounding box center [203, 37] width 8 height 8
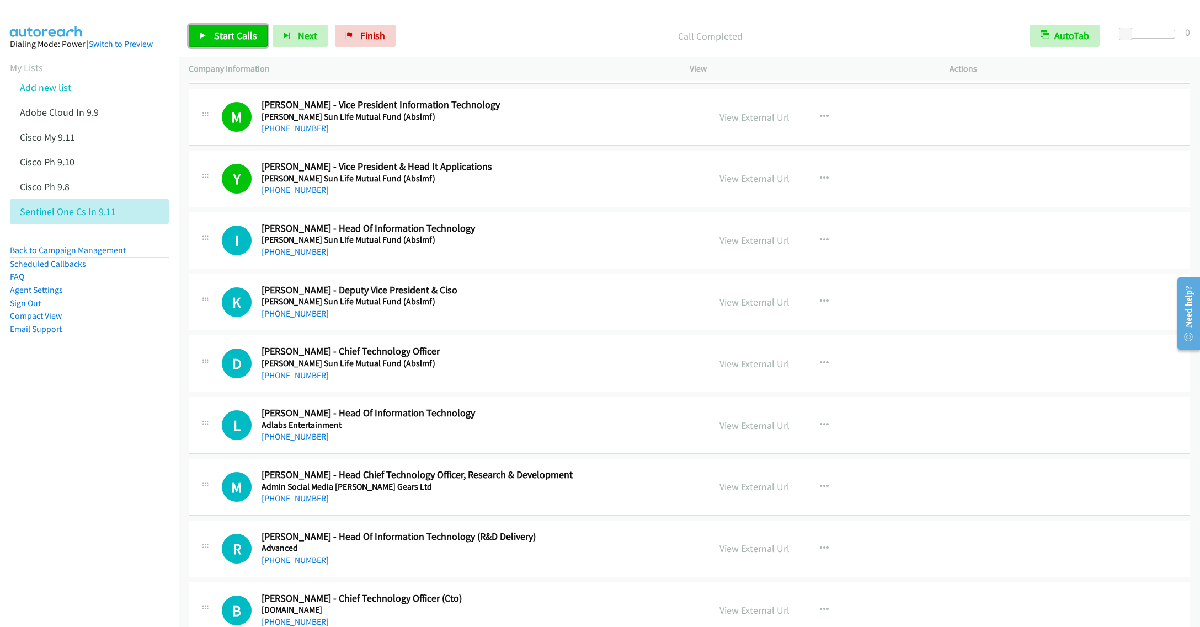
click at [224, 28] on link "Start Calls" at bounding box center [228, 36] width 79 height 22
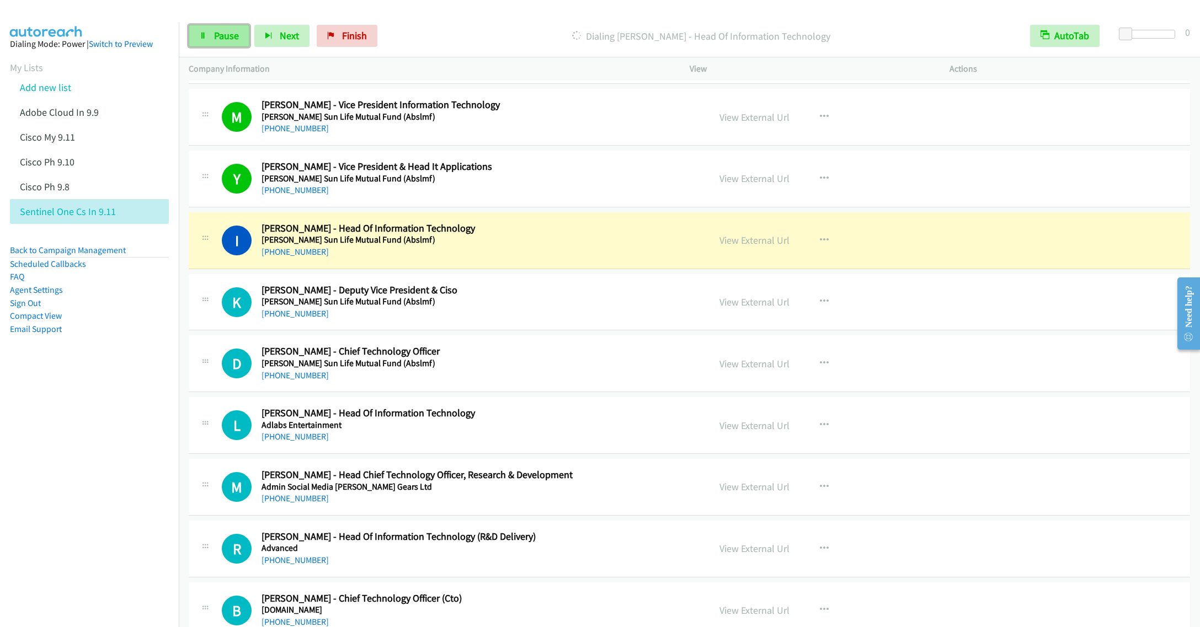
click at [204, 35] on icon at bounding box center [203, 37] width 8 height 8
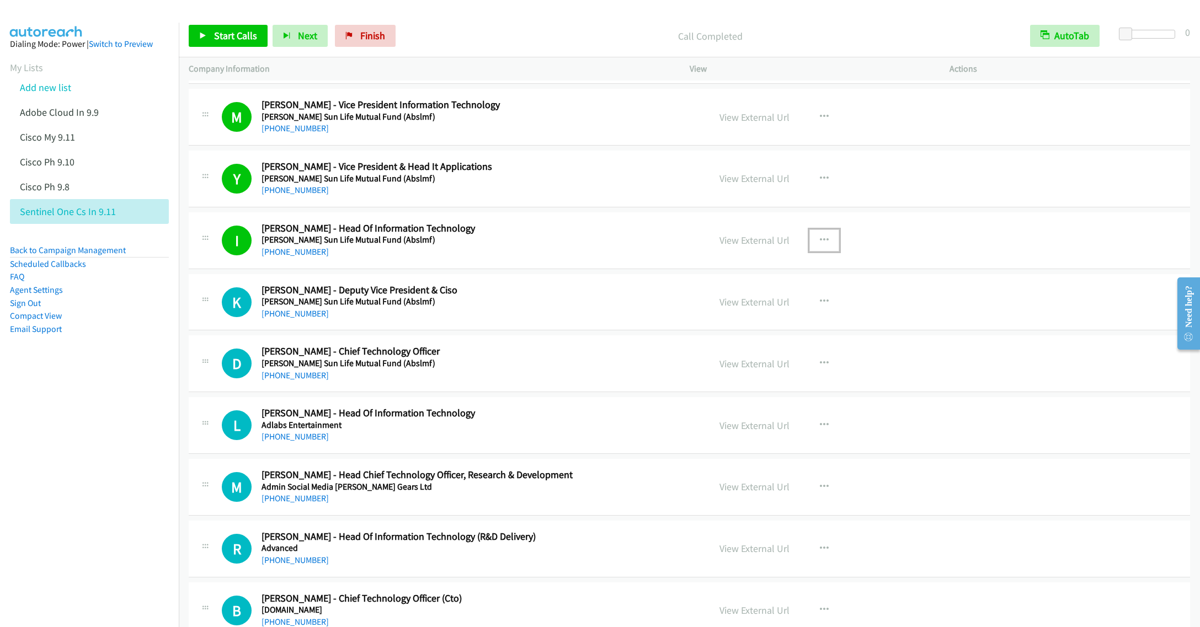
click at [820, 245] on icon "button" at bounding box center [824, 240] width 9 height 9
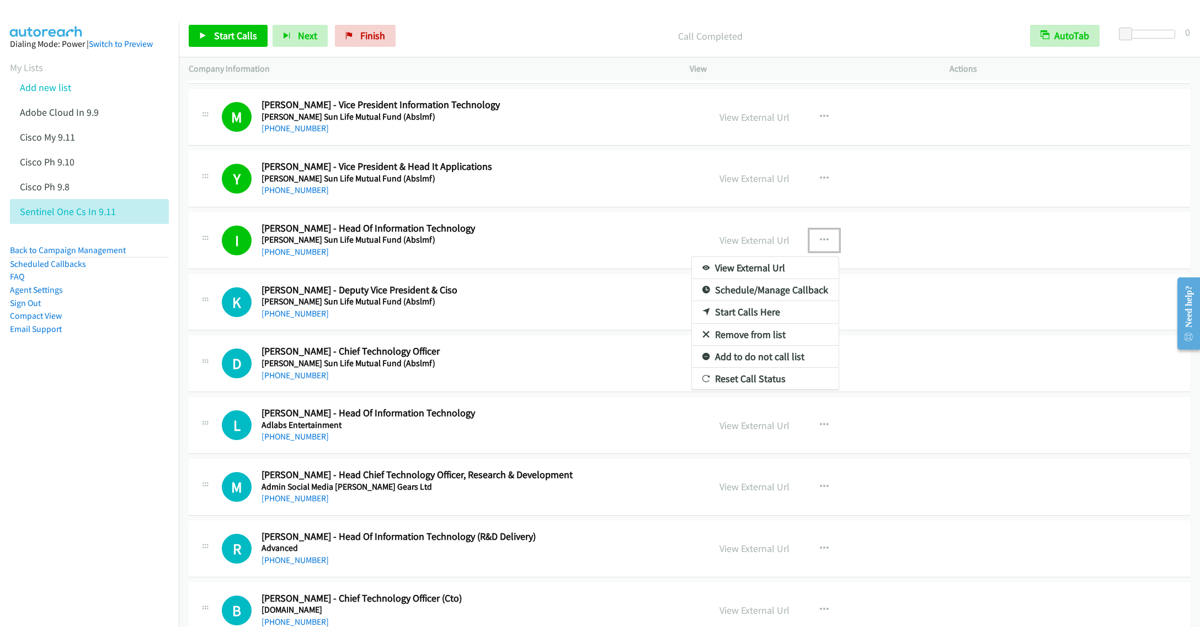
click at [755, 346] on link "Remove from list" at bounding box center [765, 335] width 147 height 22
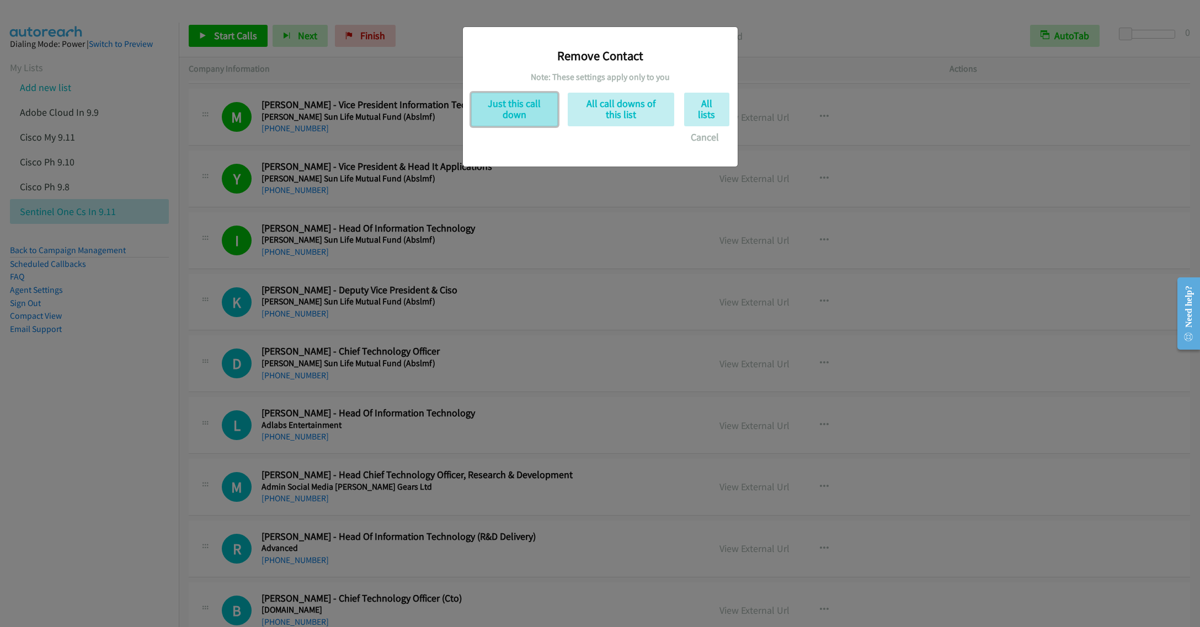
click at [503, 106] on button "Just this call down" at bounding box center [514, 110] width 87 height 34
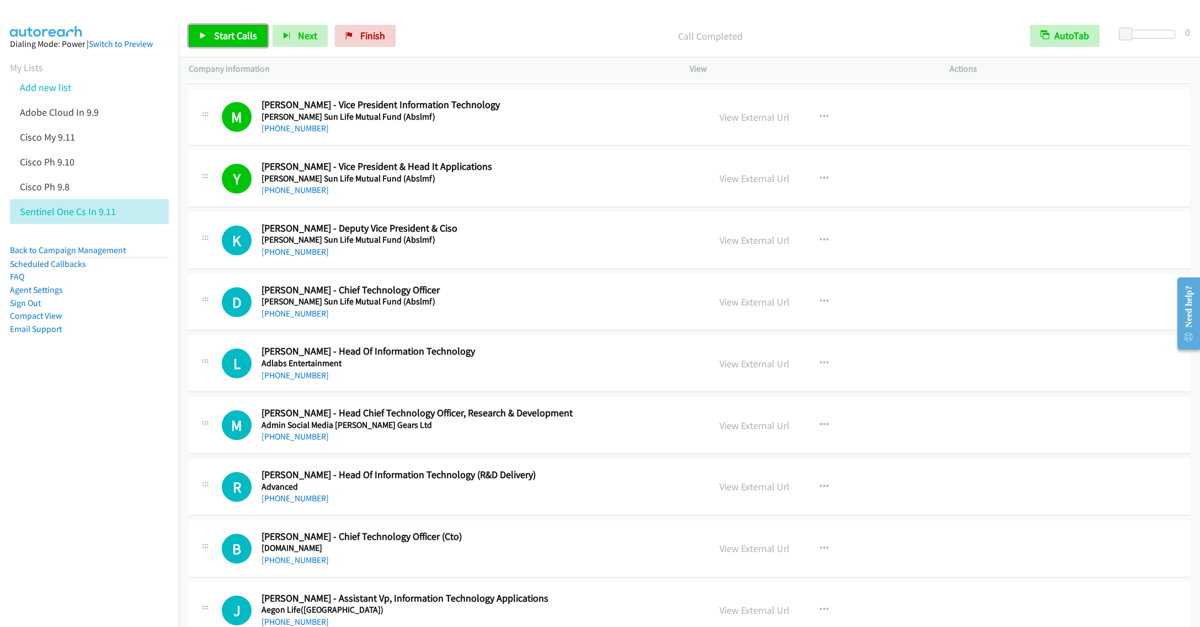
click at [214, 29] on link "Start Calls" at bounding box center [228, 36] width 79 height 22
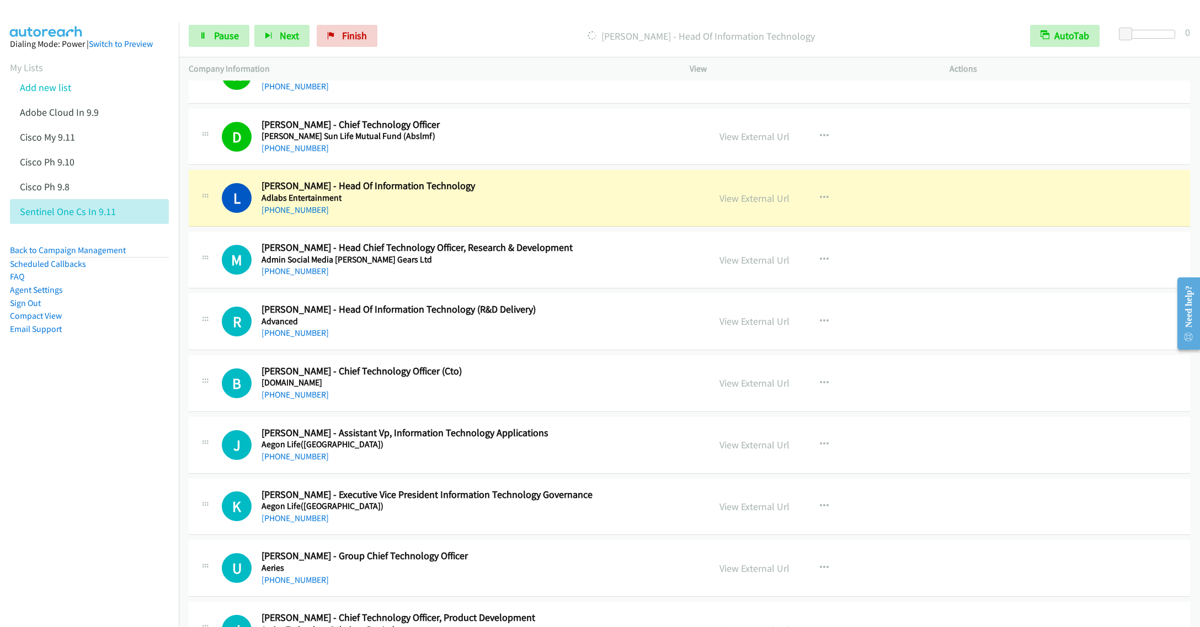
scroll to position [2648, 0]
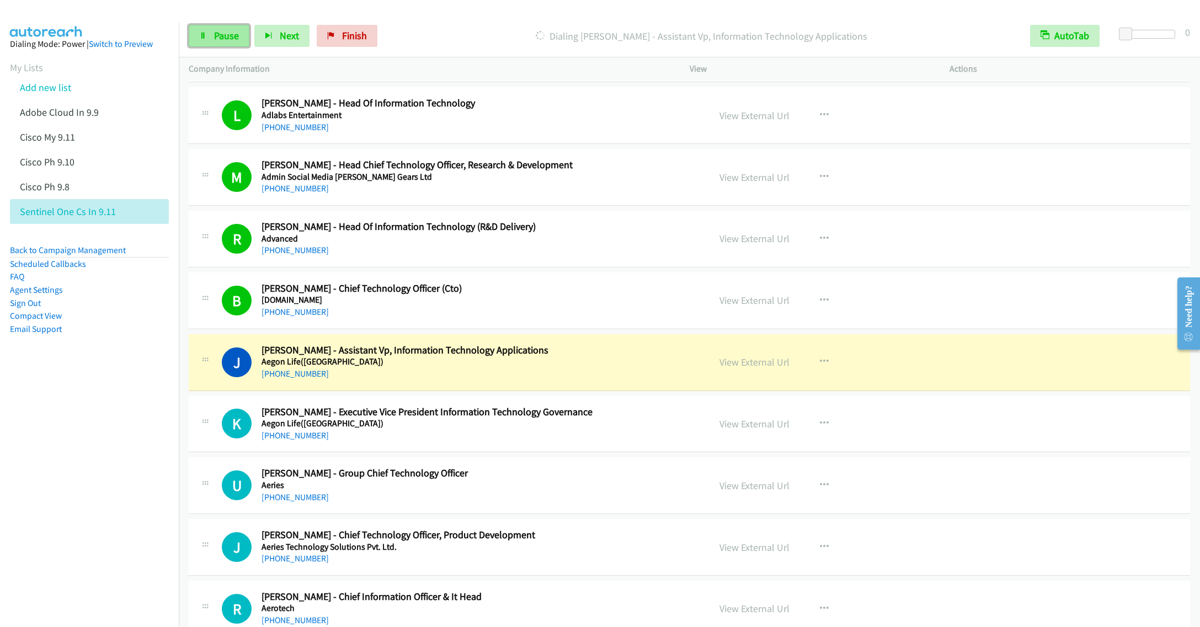
click at [193, 35] on link "Pause" at bounding box center [219, 36] width 61 height 22
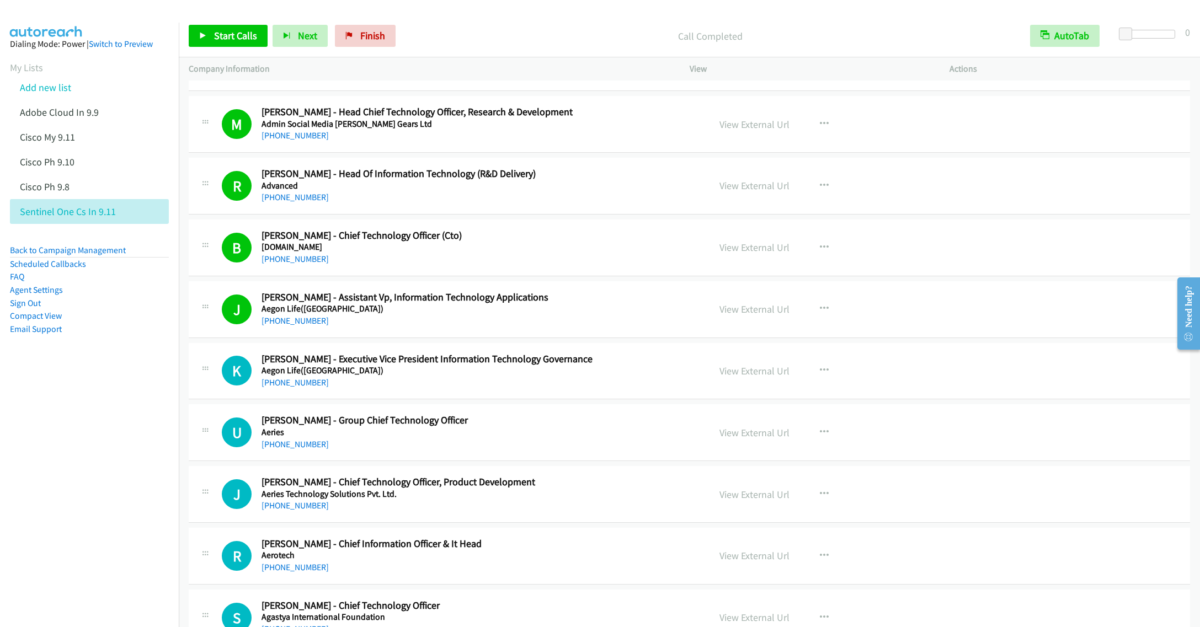
scroll to position [2731, 0]
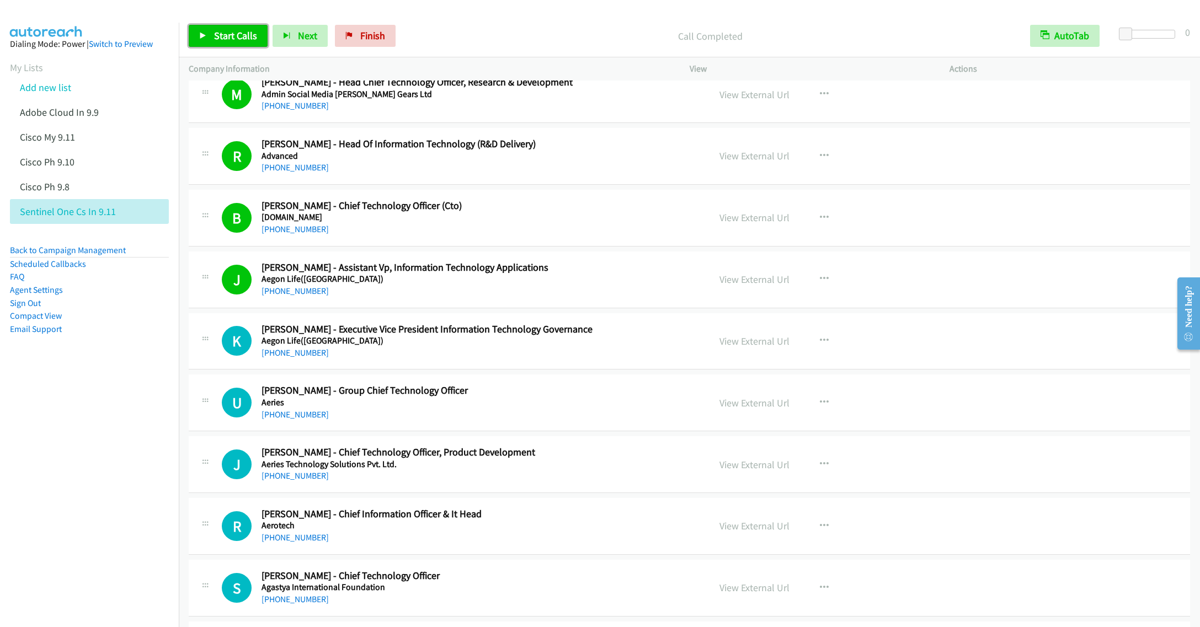
click at [220, 32] on span "Start Calls" at bounding box center [235, 35] width 43 height 13
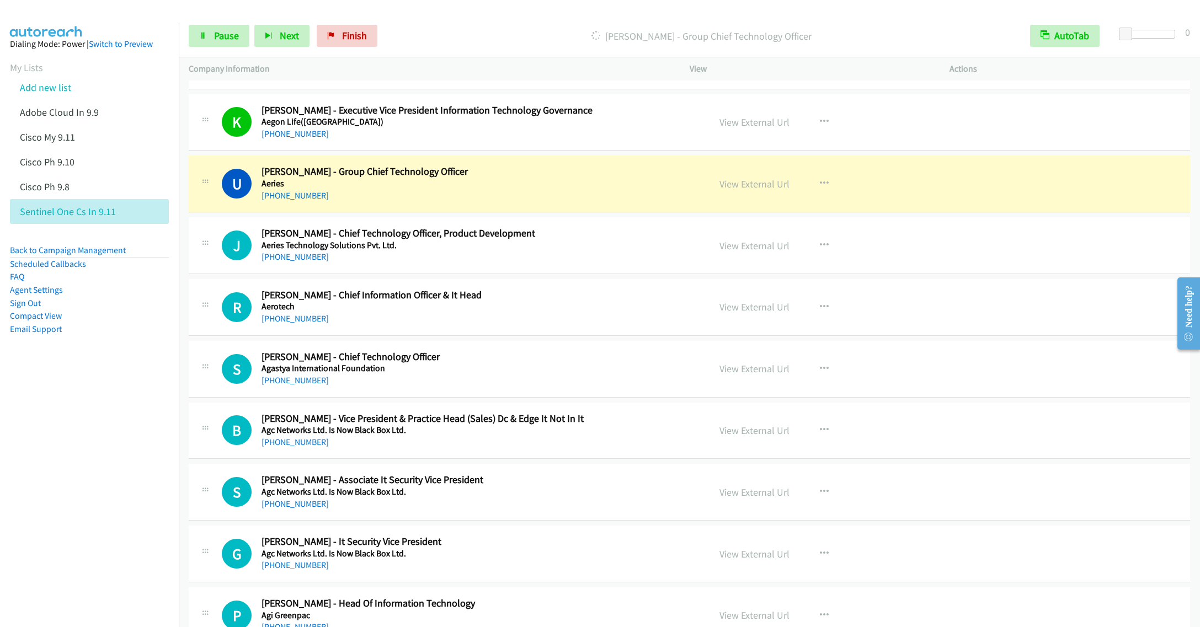
scroll to position [2979, 0]
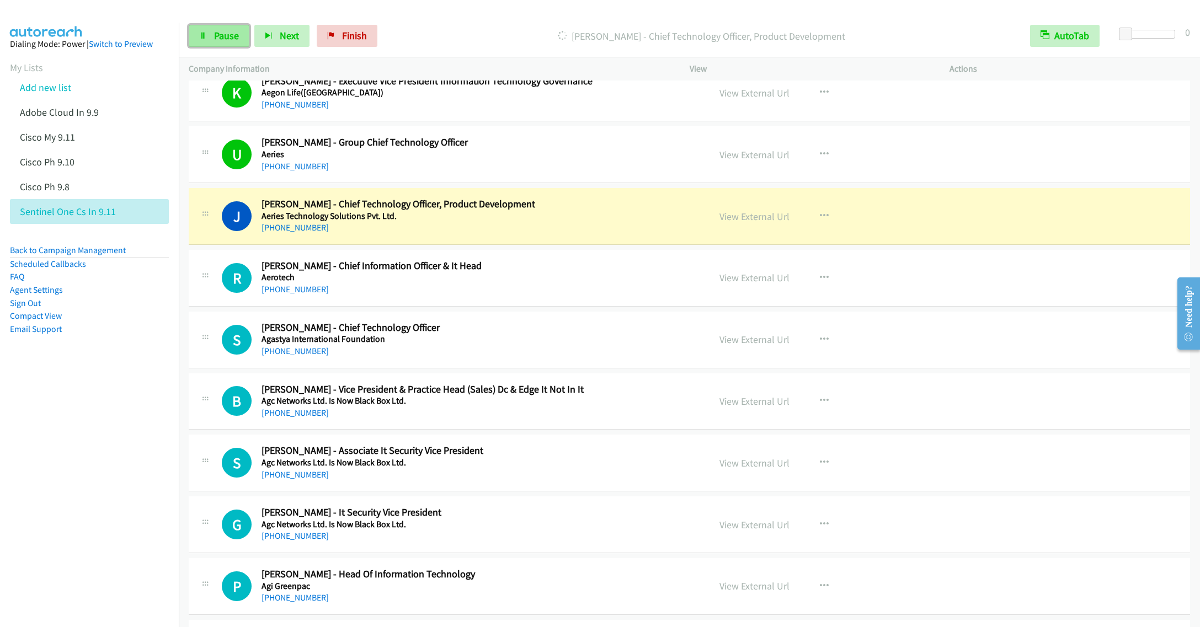
click at [205, 35] on icon at bounding box center [203, 37] width 8 height 8
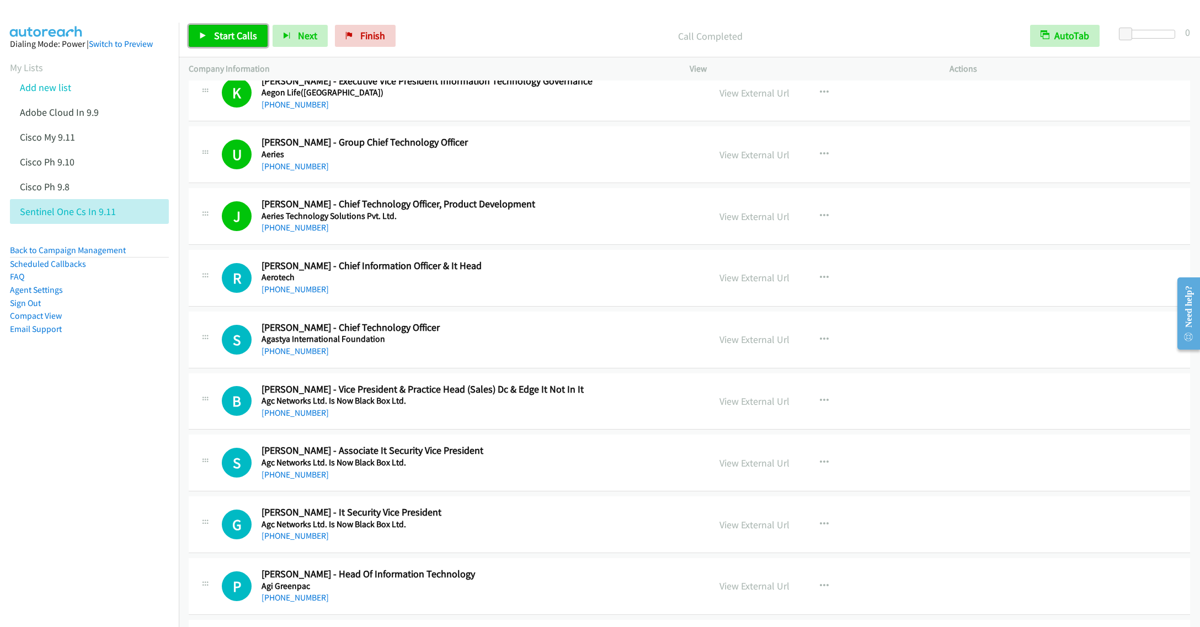
click at [214, 46] on link "Start Calls" at bounding box center [228, 36] width 79 height 22
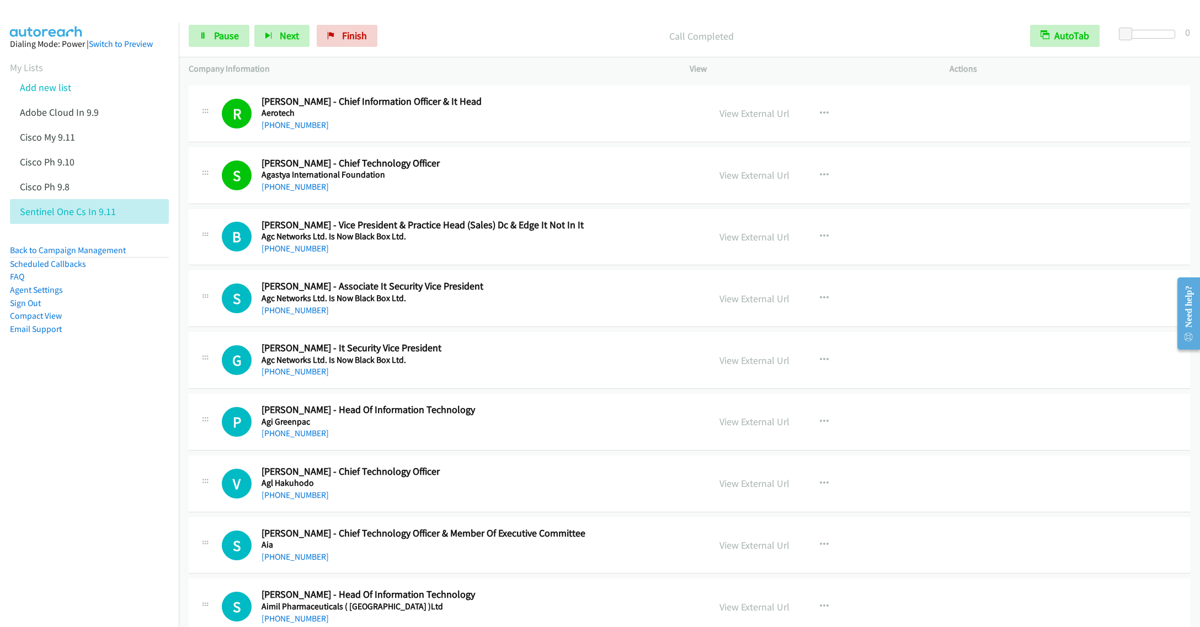
scroll to position [3145, 0]
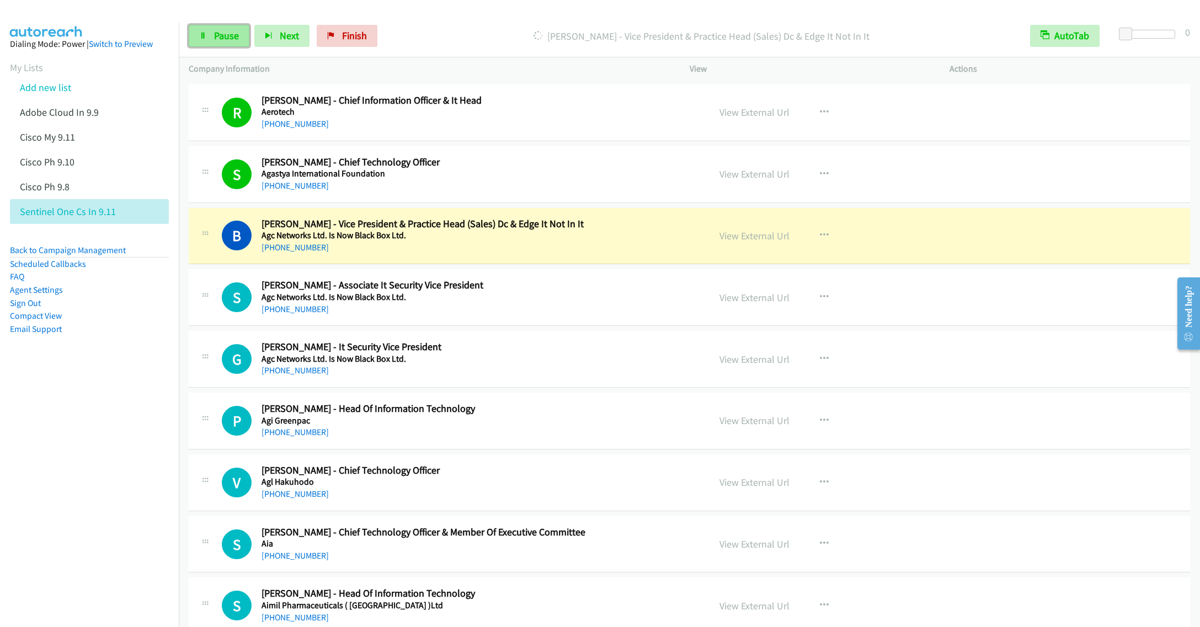
click at [215, 38] on span "Pause" at bounding box center [226, 35] width 25 height 13
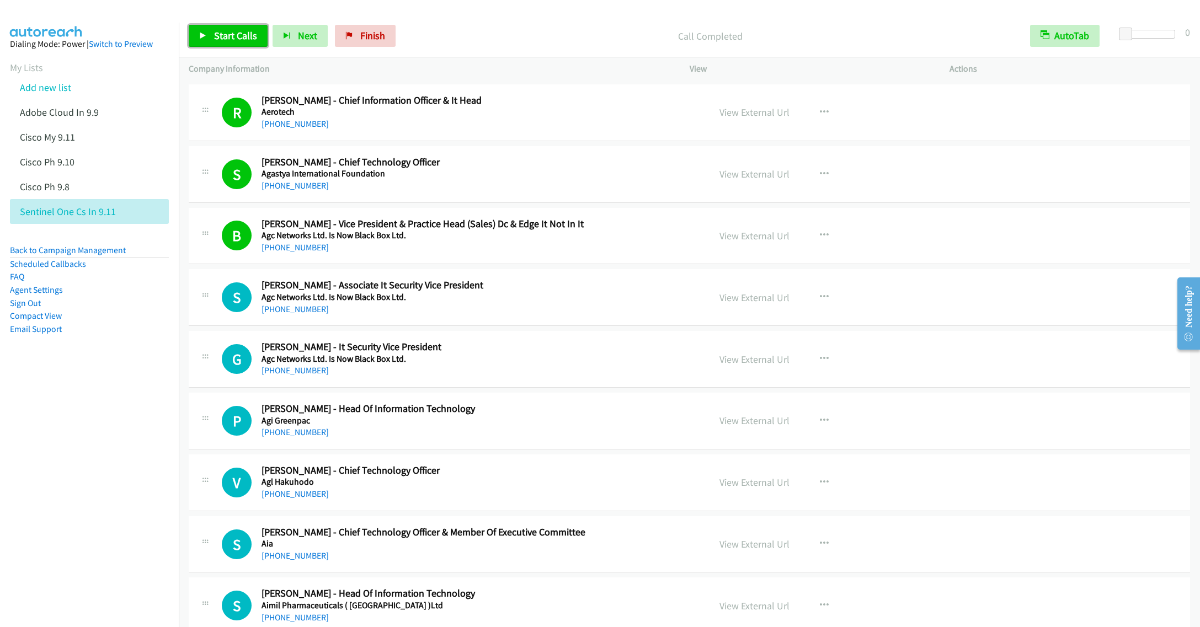
click at [228, 37] on span "Start Calls" at bounding box center [235, 35] width 43 height 13
click at [215, 41] on span "Pause" at bounding box center [226, 35] width 25 height 13
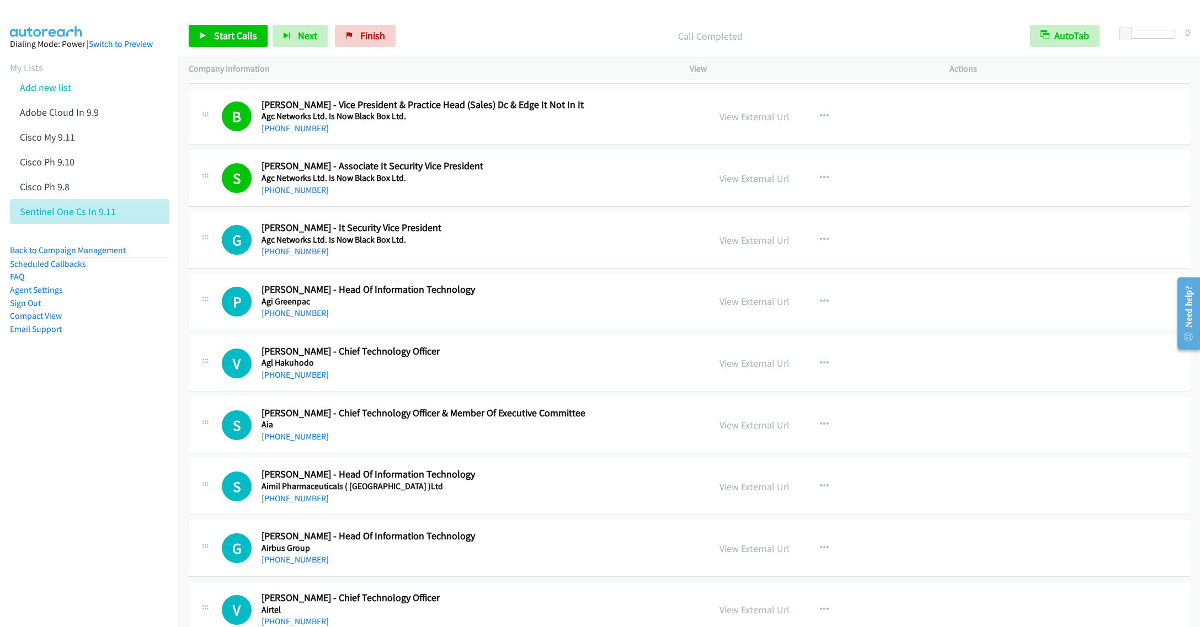
scroll to position [3310, 0]
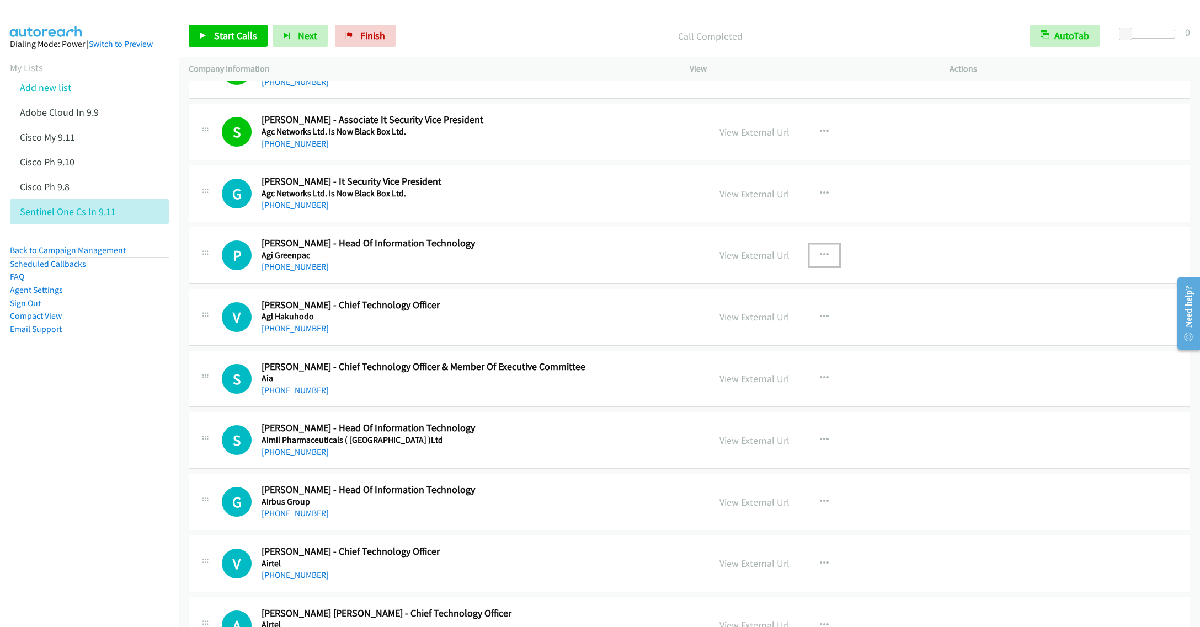
click at [820, 260] on icon "button" at bounding box center [824, 255] width 9 height 9
click at [755, 339] on link "Start Calls Here" at bounding box center [765, 328] width 147 height 22
click at [227, 36] on span "Start Calls" at bounding box center [235, 35] width 43 height 13
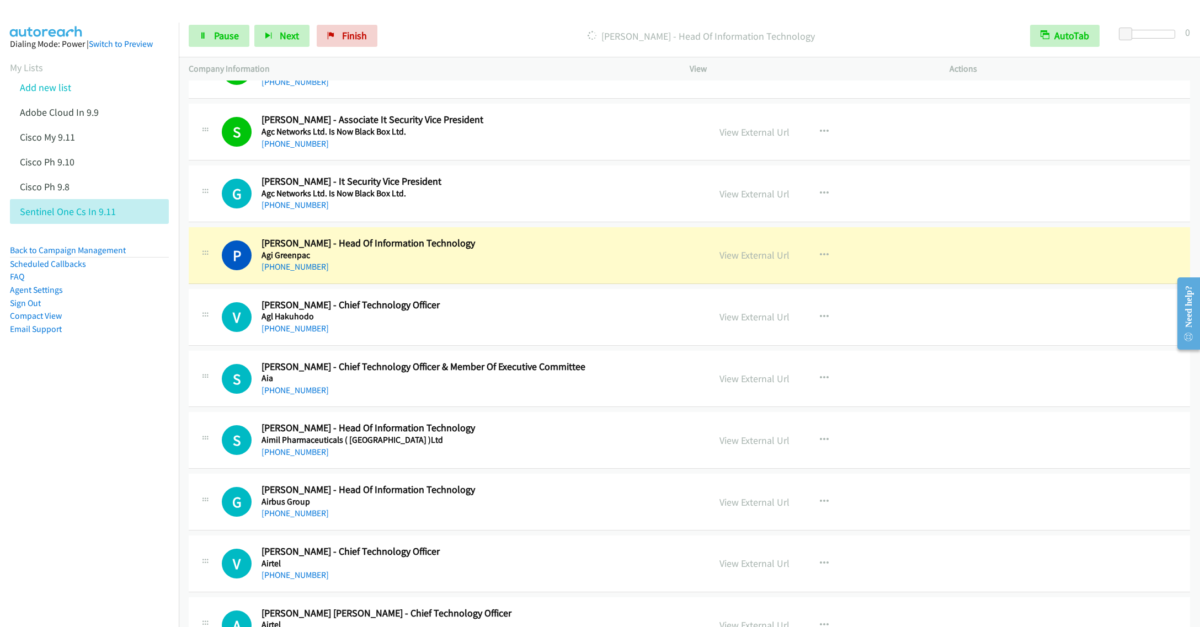
scroll to position [3393, 0]
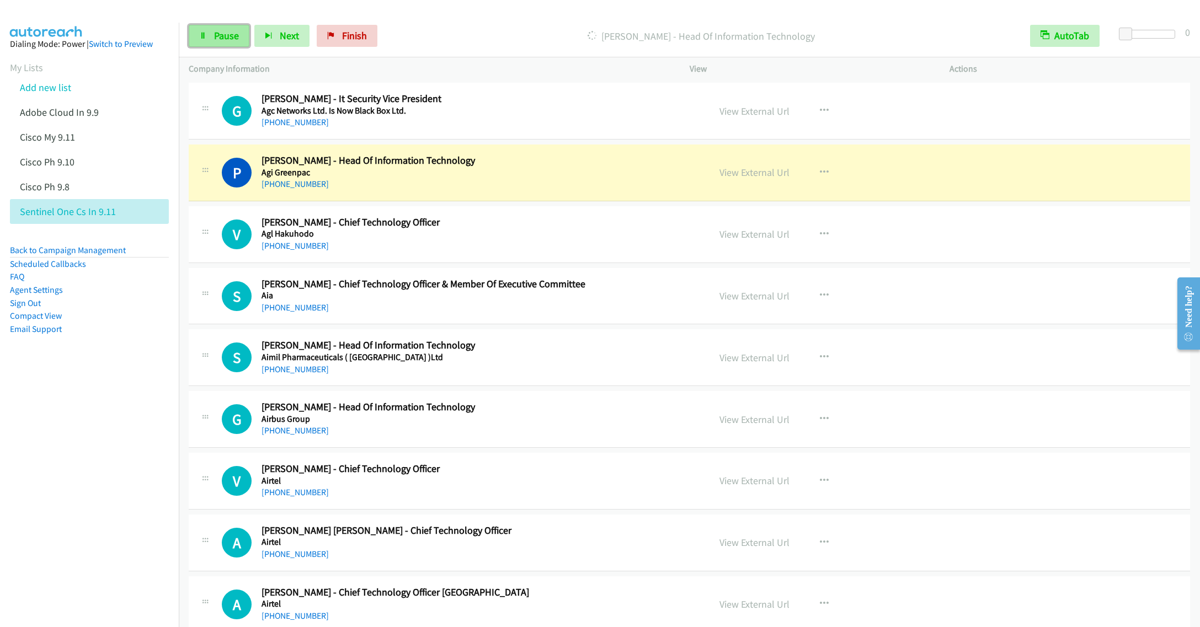
click at [221, 35] on span "Pause" at bounding box center [226, 35] width 25 height 13
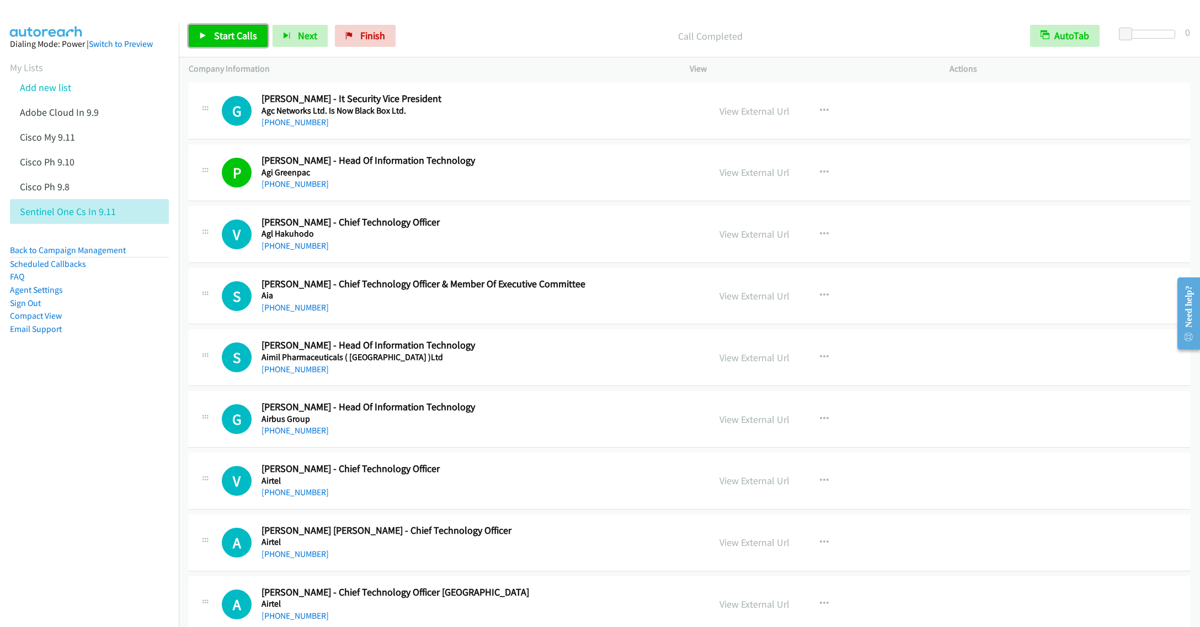
click at [222, 40] on span "Start Calls" at bounding box center [235, 35] width 43 height 13
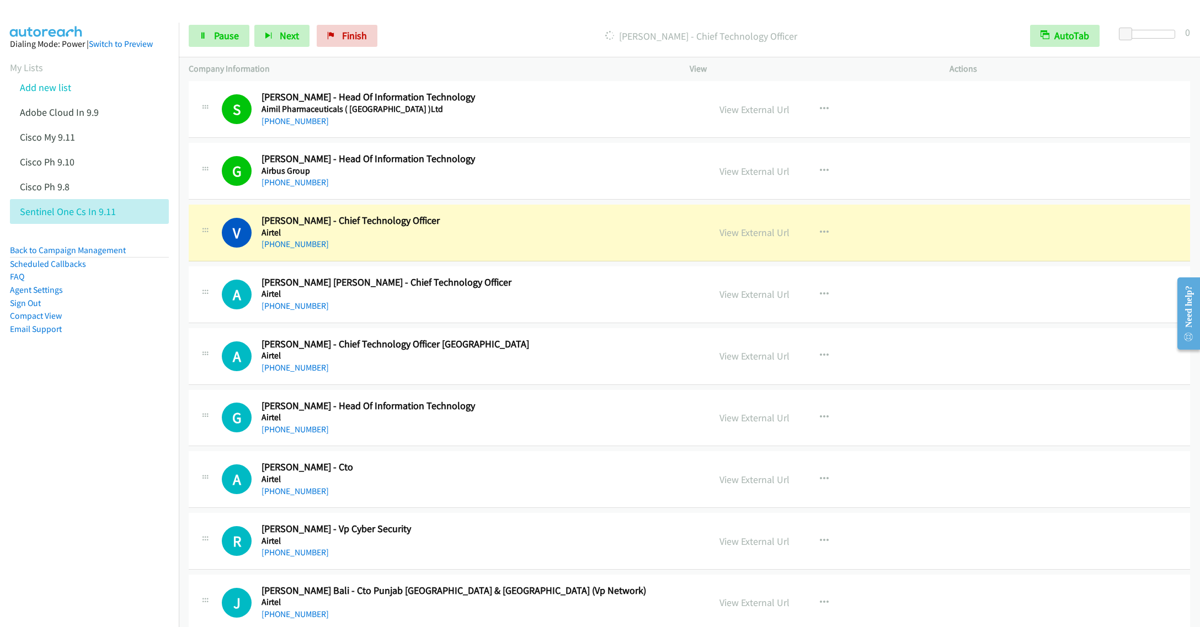
scroll to position [3724, 0]
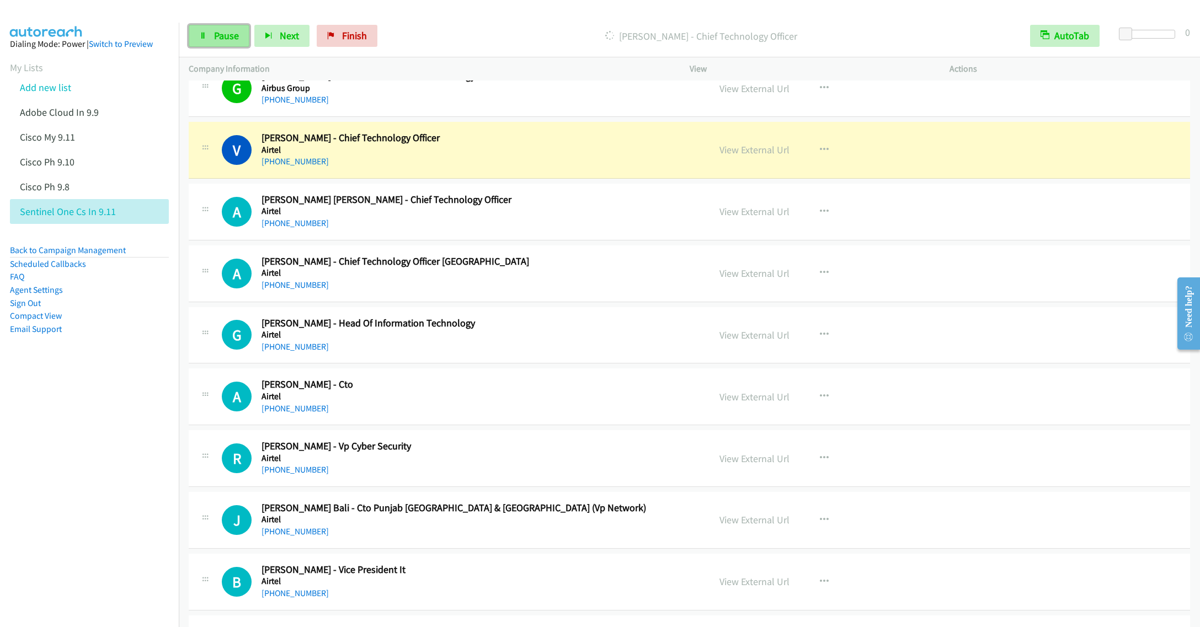
click at [207, 33] on link "Pause" at bounding box center [219, 36] width 61 height 22
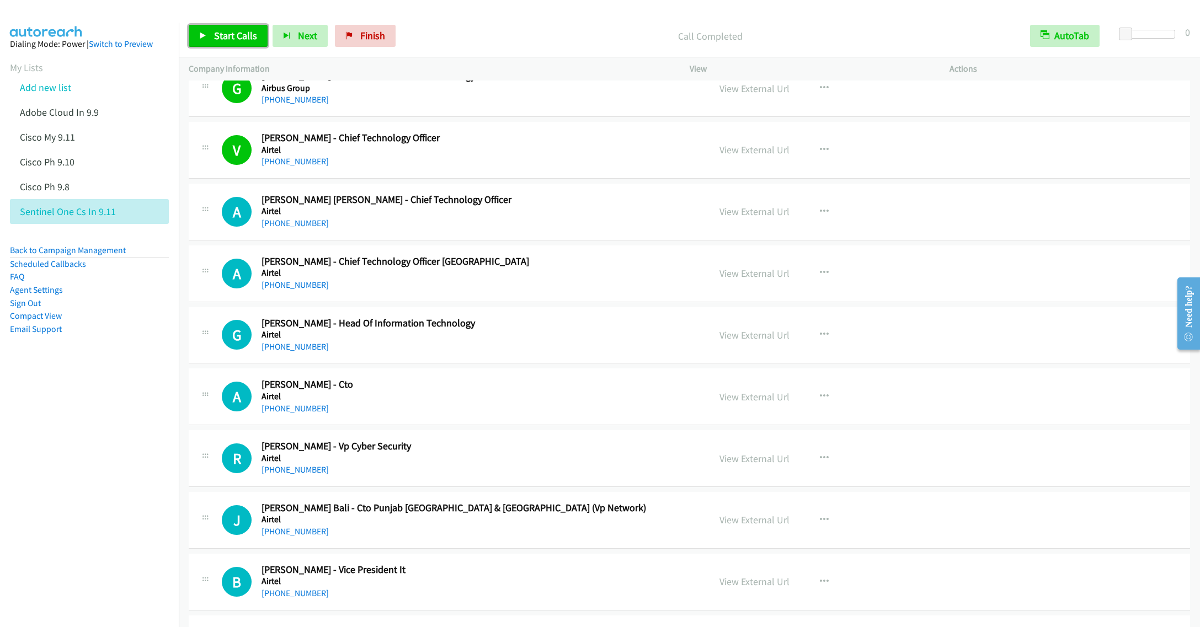
click at [235, 39] on span "Start Calls" at bounding box center [235, 35] width 43 height 13
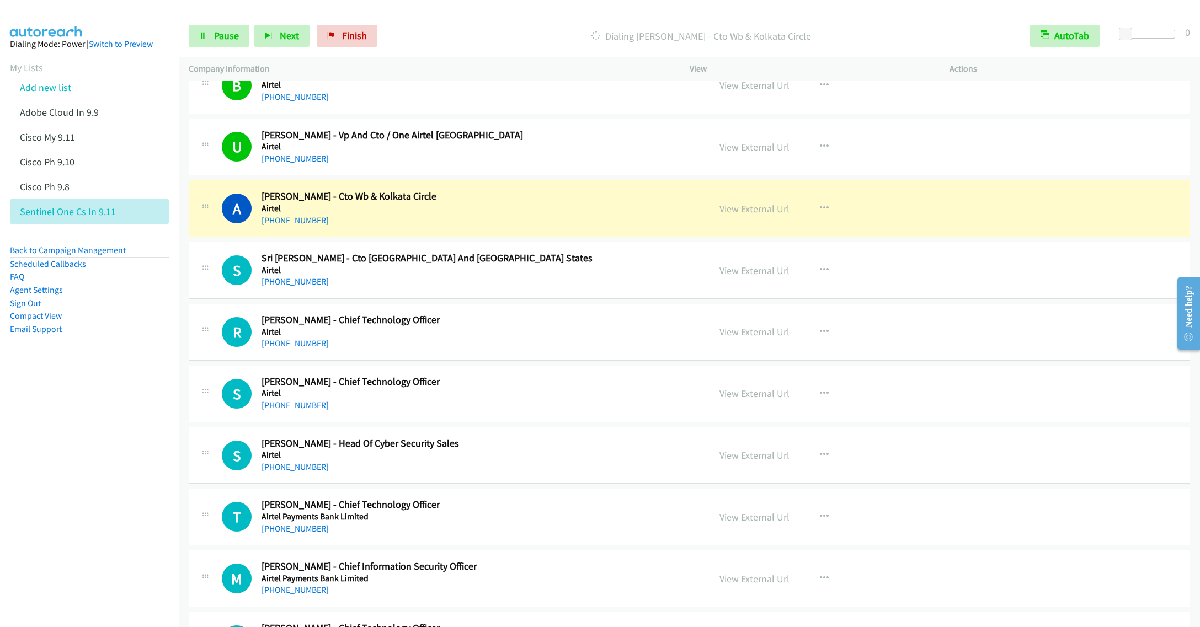
scroll to position [4303, 0]
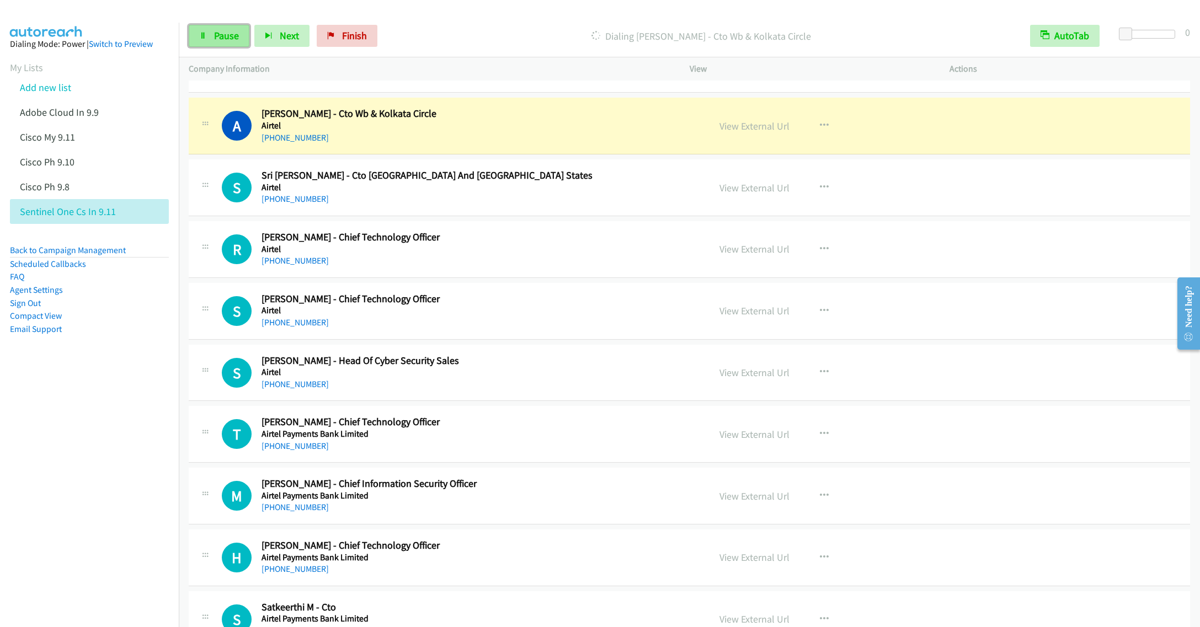
click at [210, 36] on link "Pause" at bounding box center [219, 36] width 61 height 22
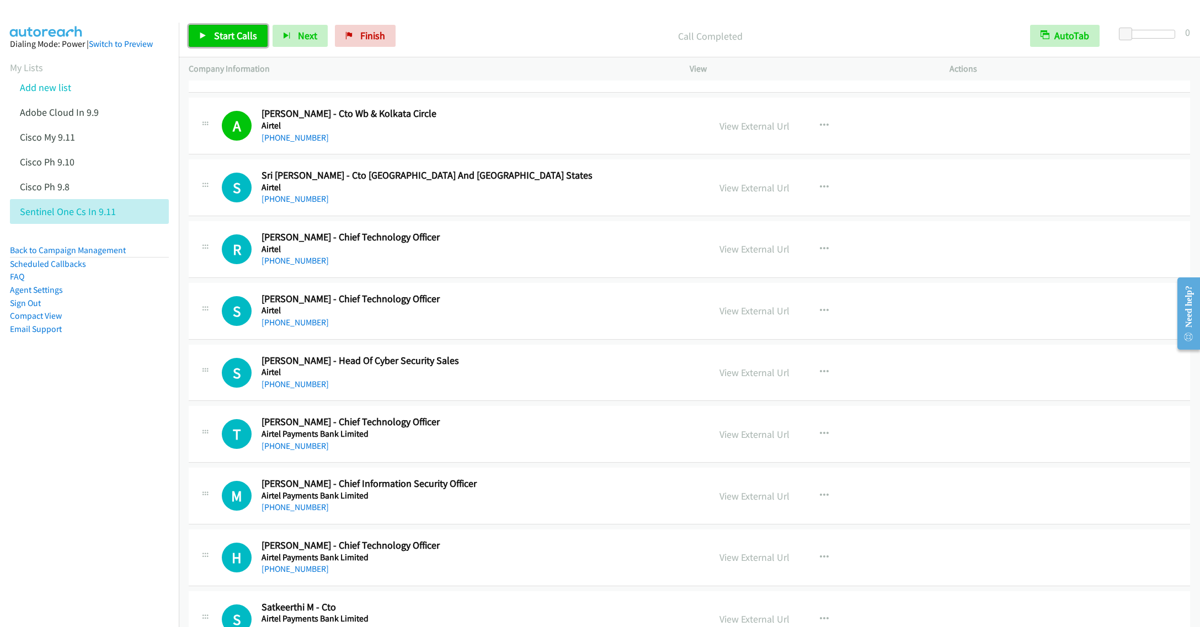
click at [220, 28] on link "Start Calls" at bounding box center [228, 36] width 79 height 22
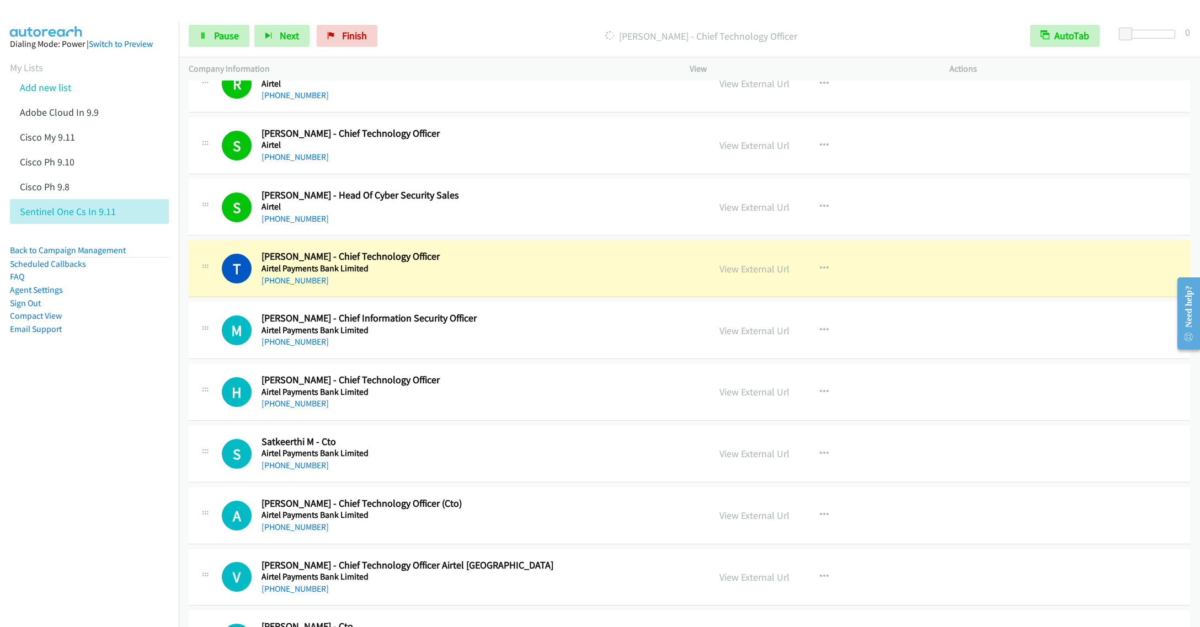
scroll to position [4551, 0]
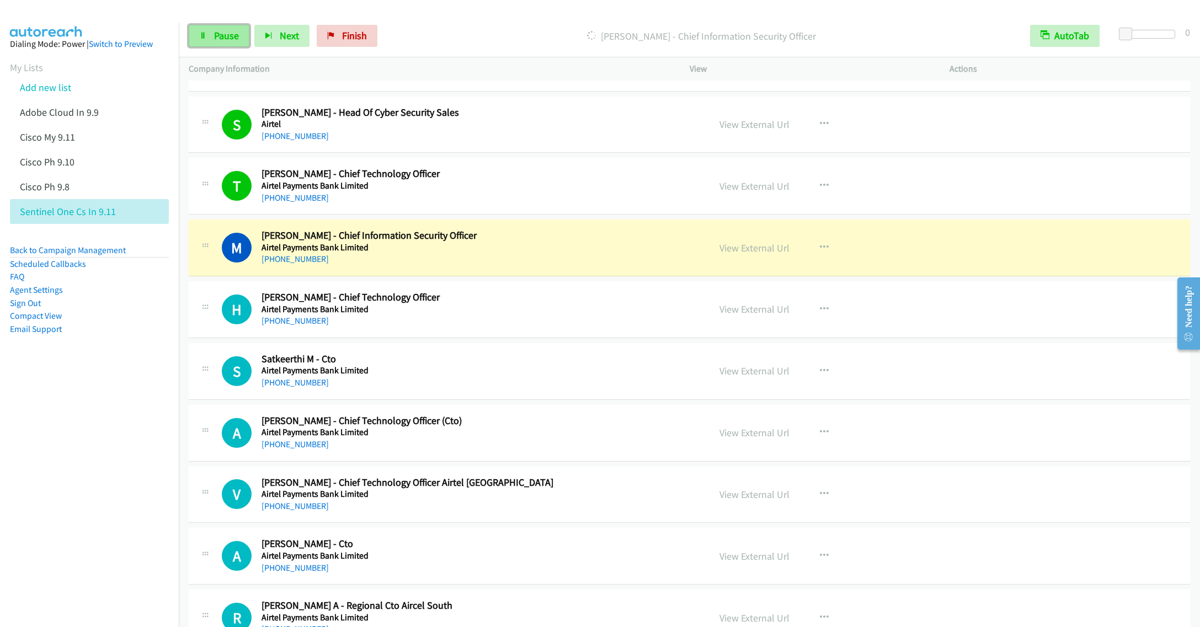
click at [214, 40] on span "Pause" at bounding box center [226, 35] width 25 height 13
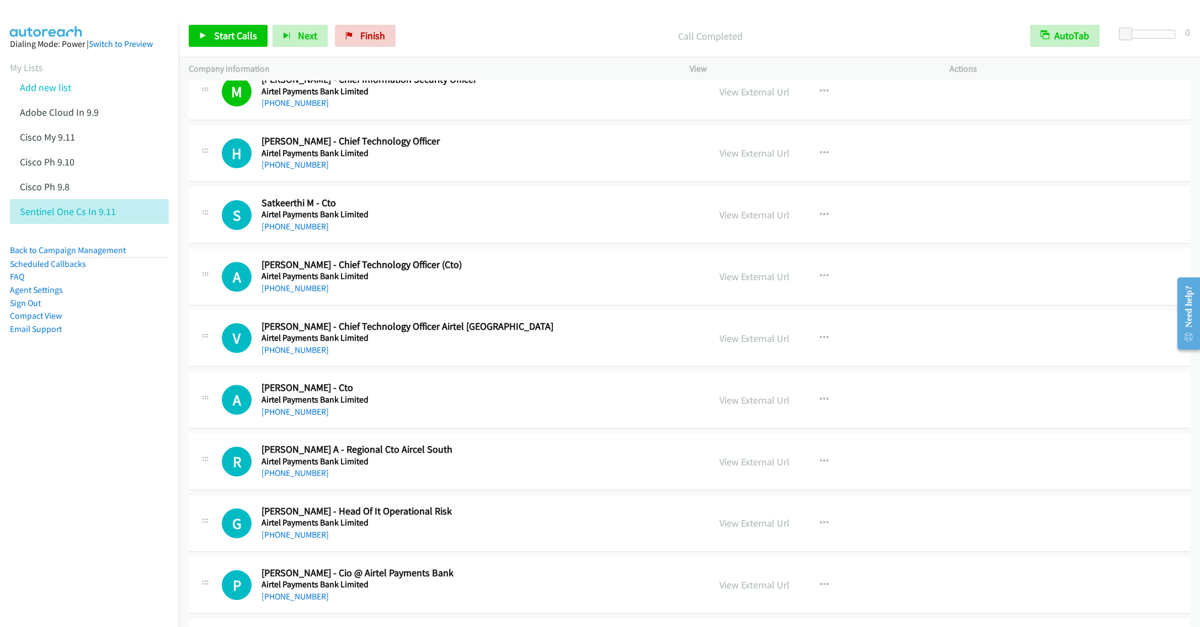
scroll to position [4717, 0]
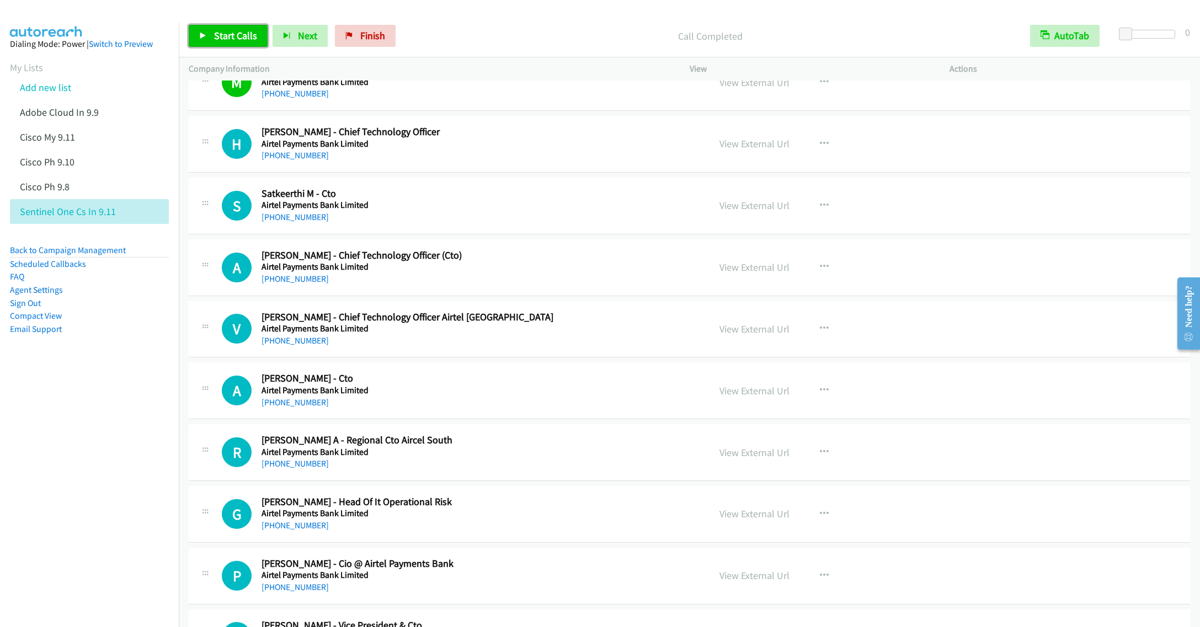
click at [210, 37] on link "Start Calls" at bounding box center [228, 36] width 79 height 22
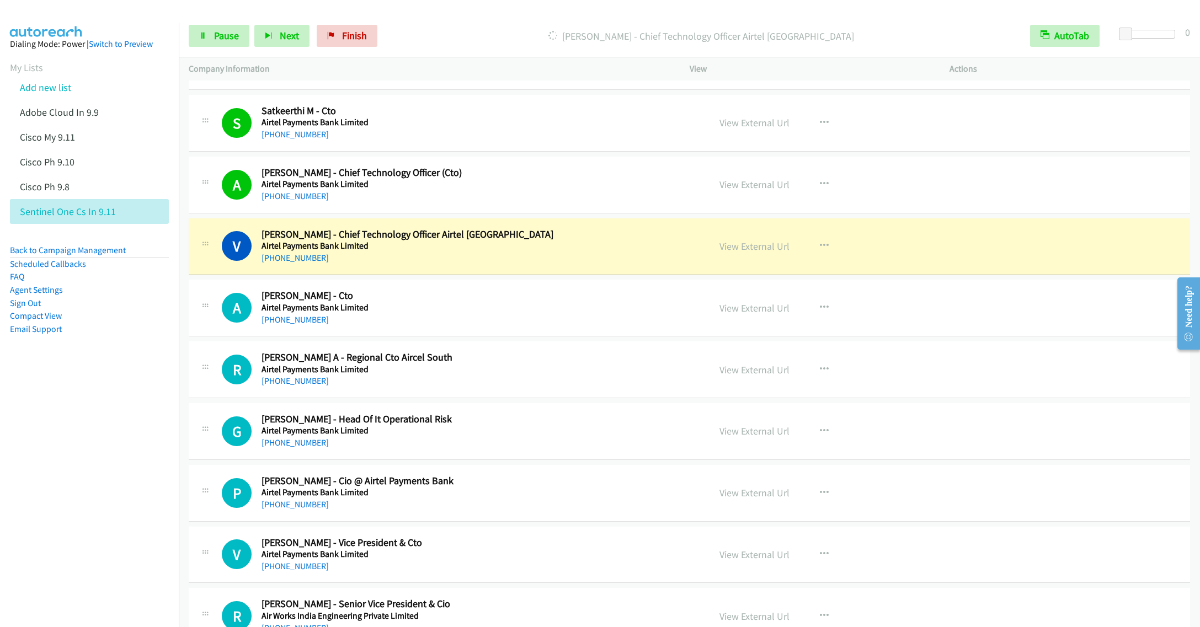
scroll to position [4882, 0]
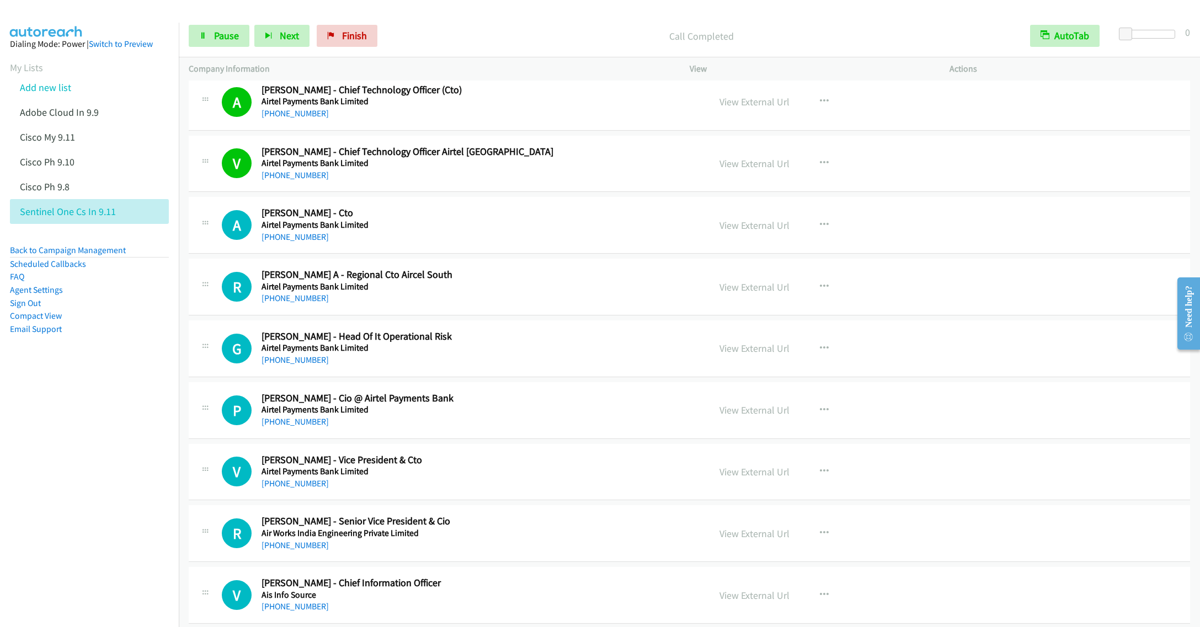
click at [134, 381] on aside "Dialing Mode: Power | Switch to Preview My Lists Add new list Adobe Cloud In 9.…" at bounding box center [89, 204] width 179 height 363
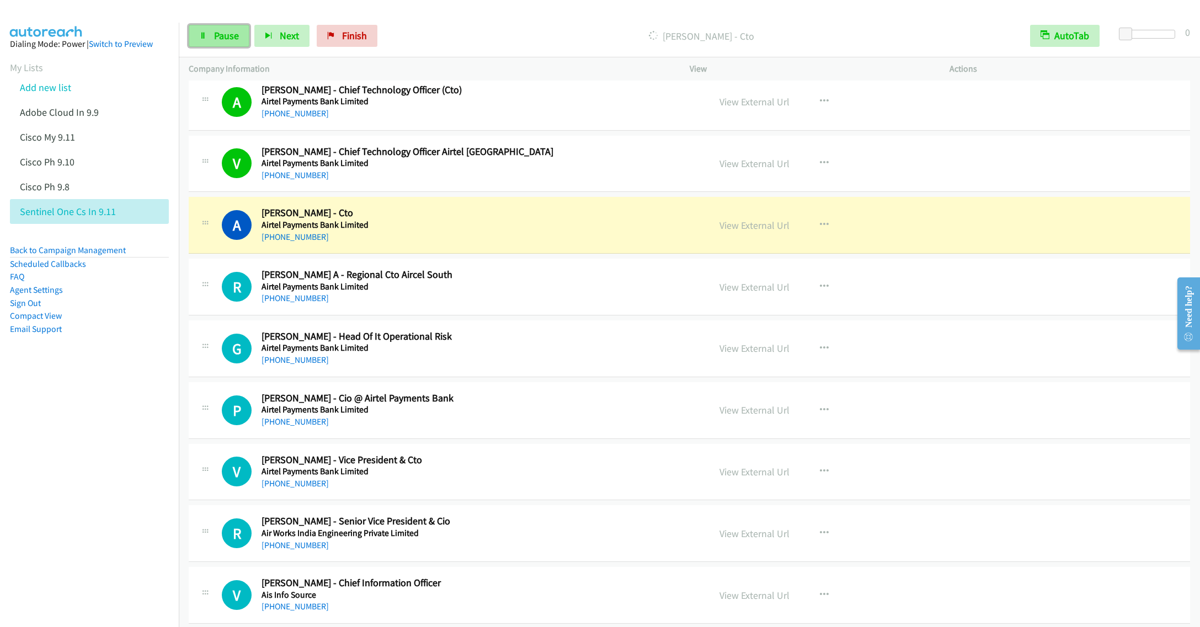
click at [220, 40] on span "Pause" at bounding box center [226, 35] width 25 height 13
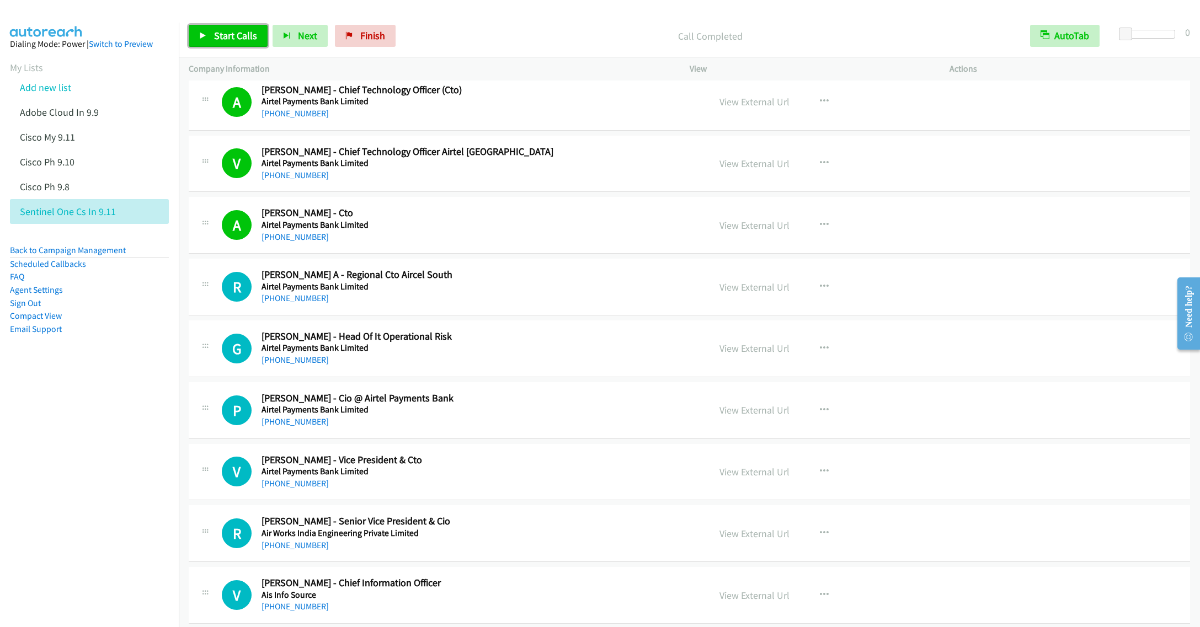
click at [217, 39] on span "Start Calls" at bounding box center [235, 35] width 43 height 13
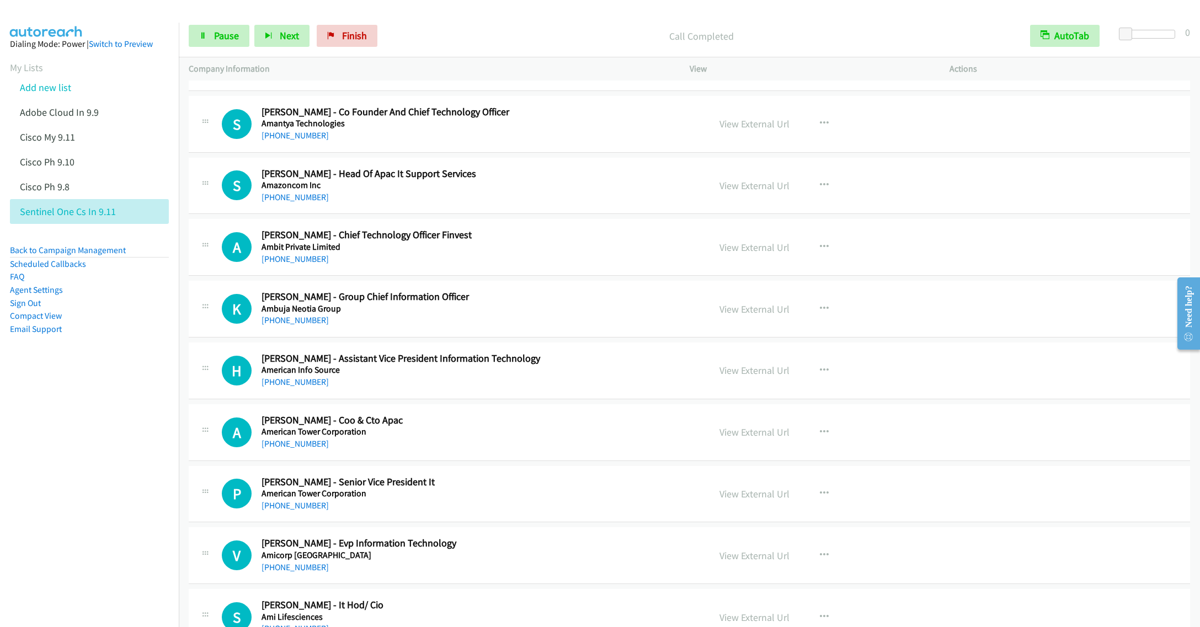
scroll to position [5875, 0]
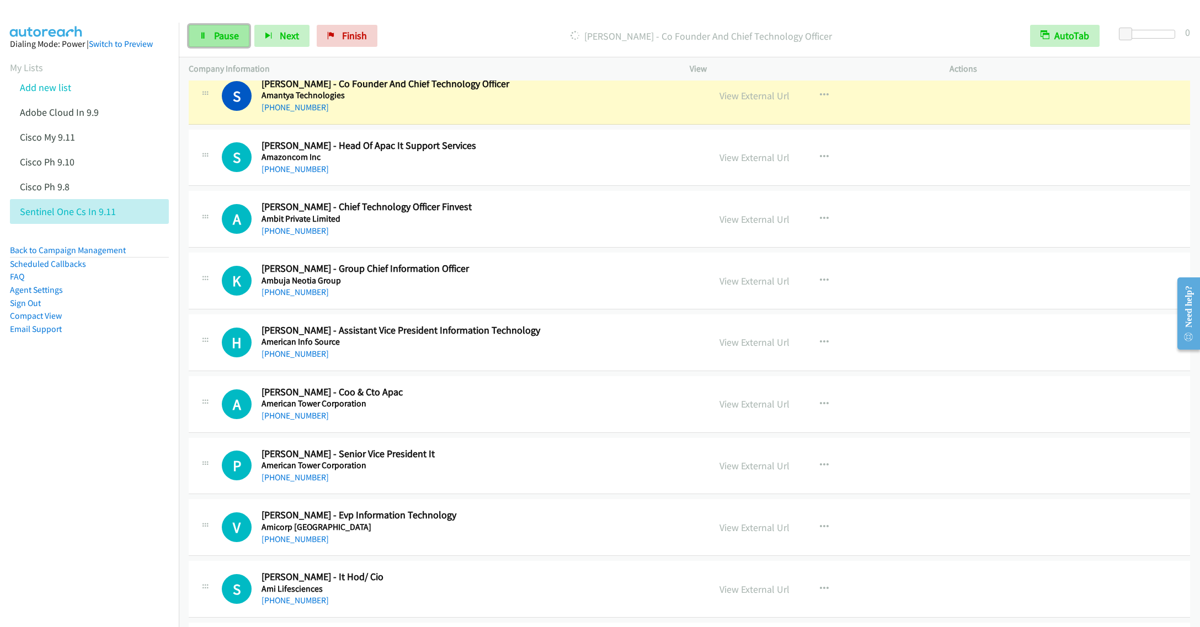
click at [205, 29] on link "Pause" at bounding box center [219, 36] width 61 height 22
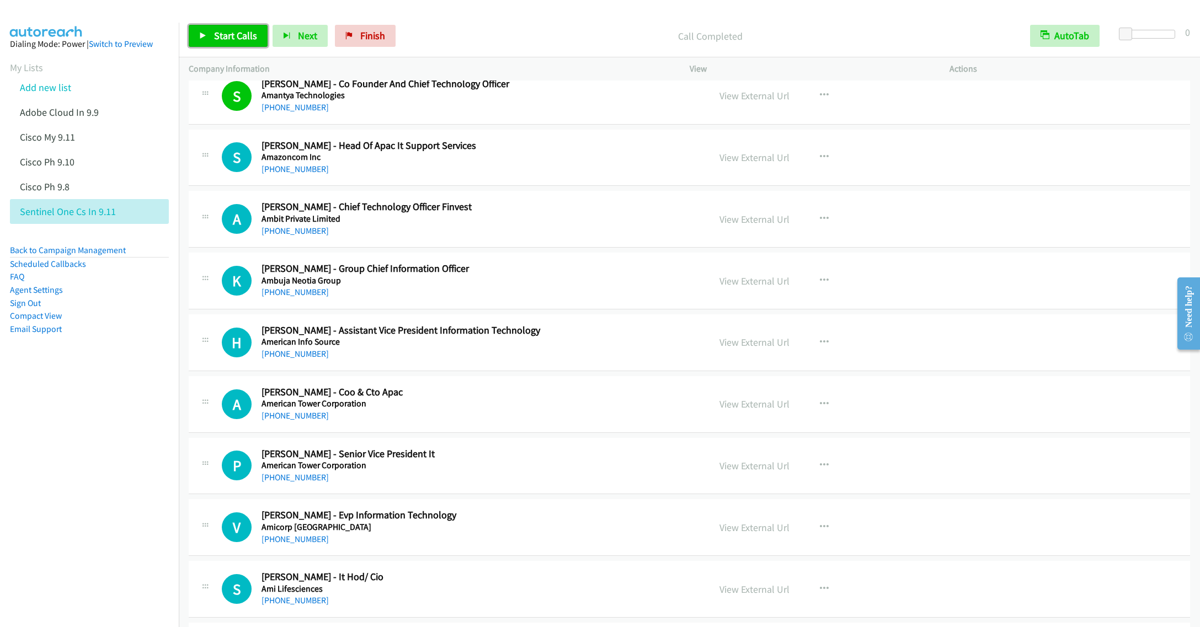
click at [217, 29] on link "Start Calls" at bounding box center [228, 36] width 79 height 22
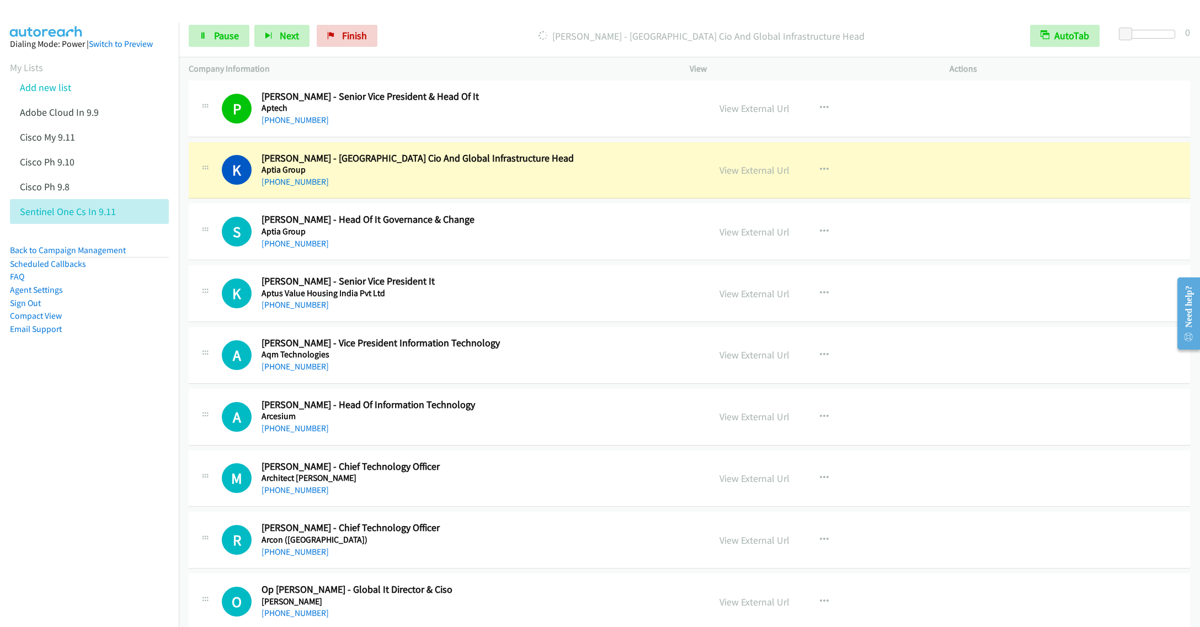
scroll to position [7861, 0]
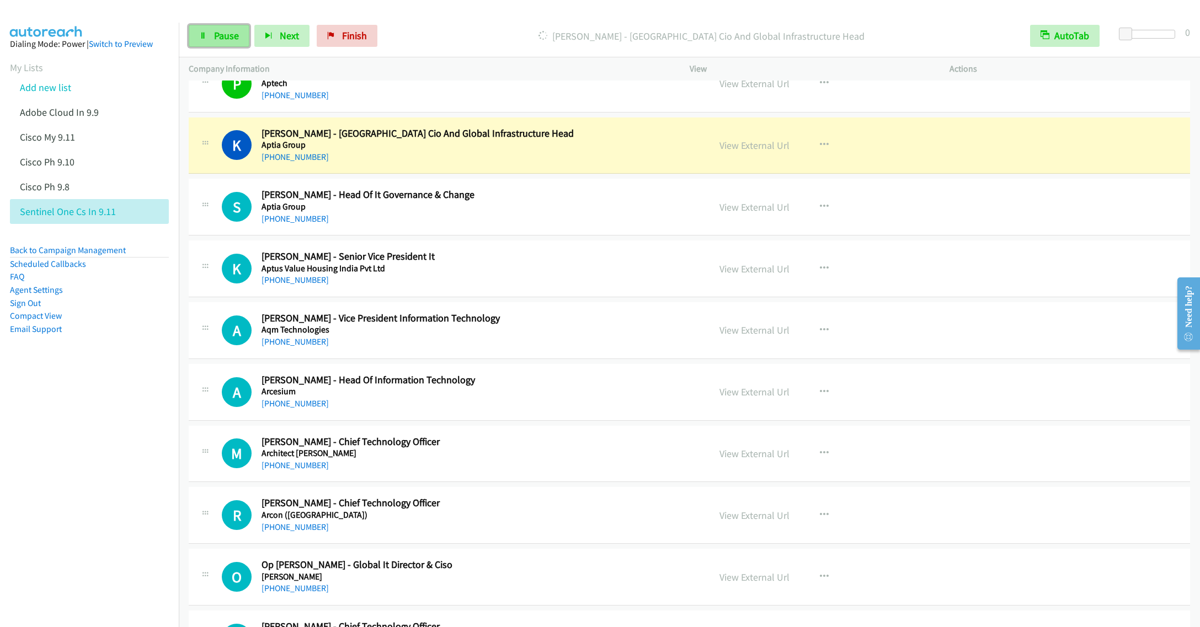
click at [219, 34] on span "Pause" at bounding box center [226, 35] width 25 height 13
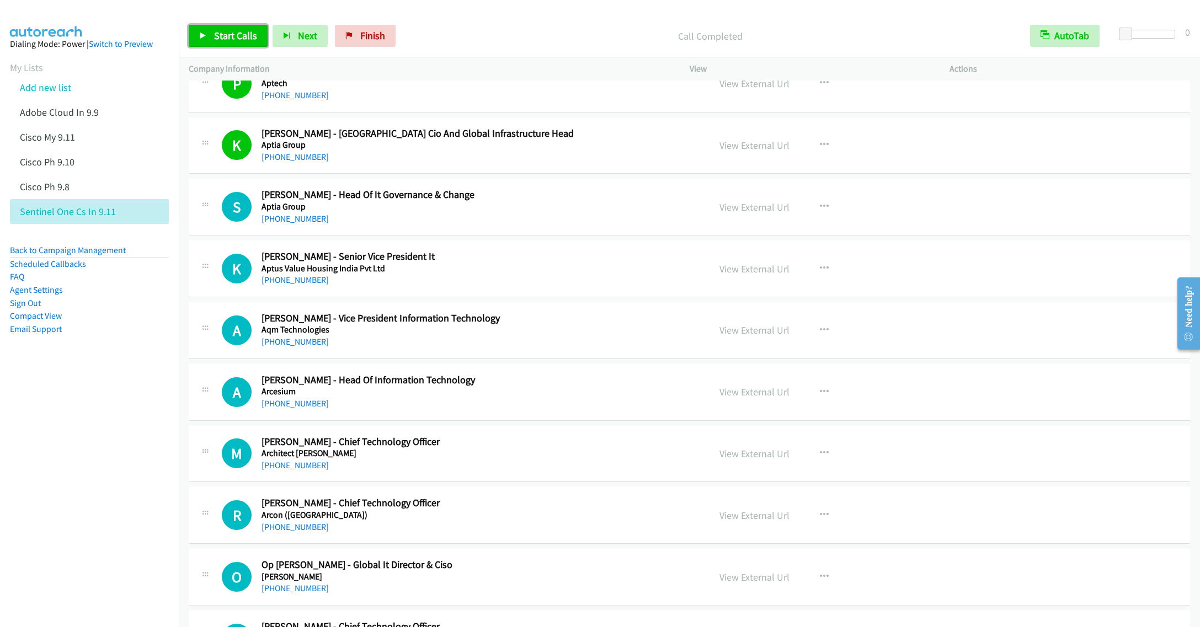
click at [223, 31] on span "Start Calls" at bounding box center [235, 35] width 43 height 13
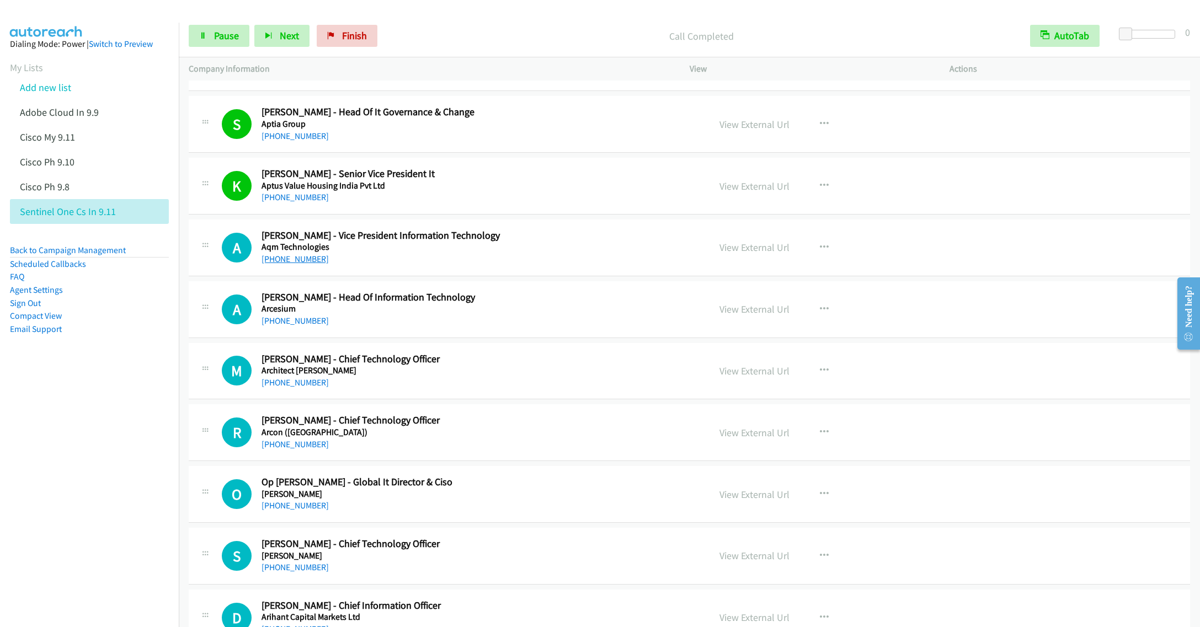
scroll to position [8027, 0]
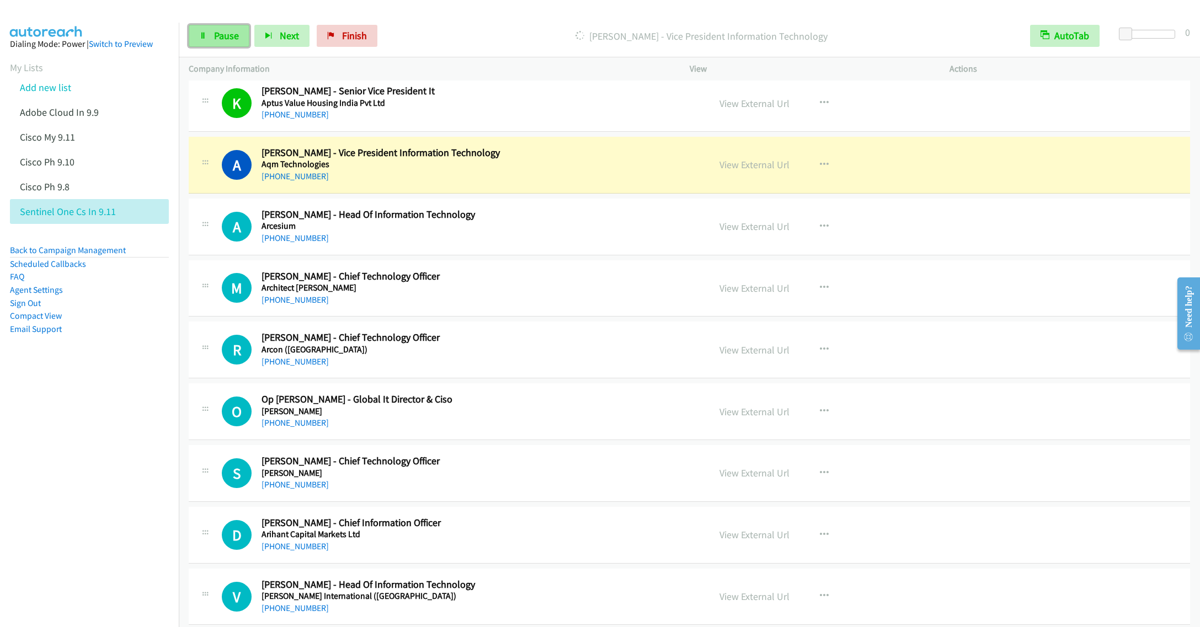
click at [214, 35] on span "Pause" at bounding box center [226, 35] width 25 height 13
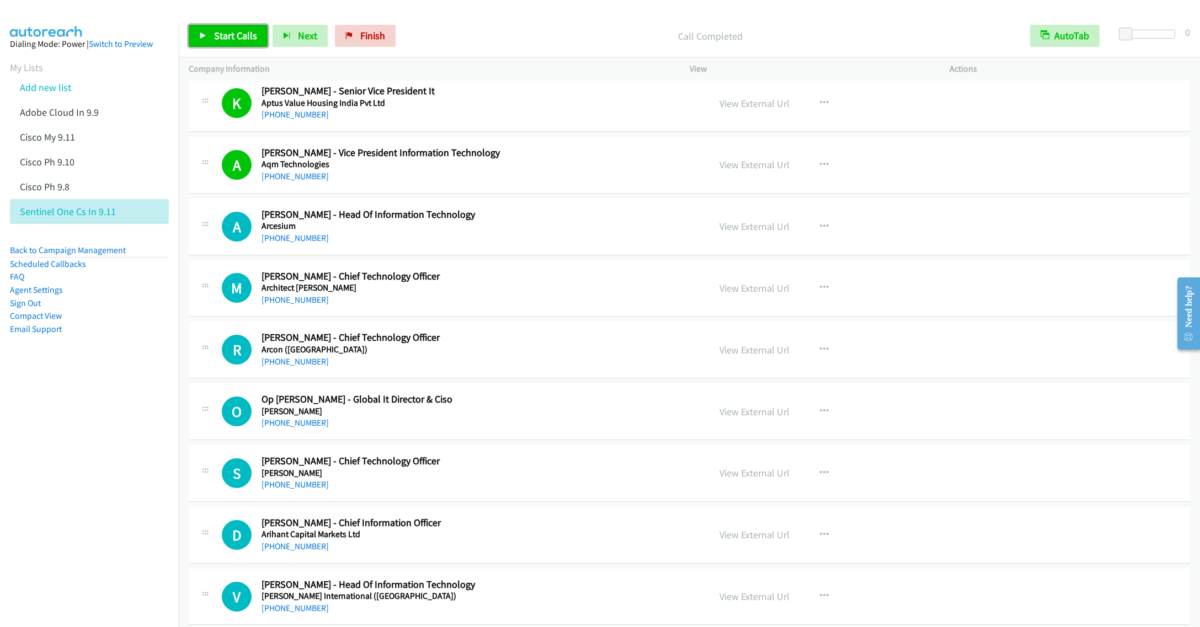
click at [230, 39] on span "Start Calls" at bounding box center [235, 35] width 43 height 13
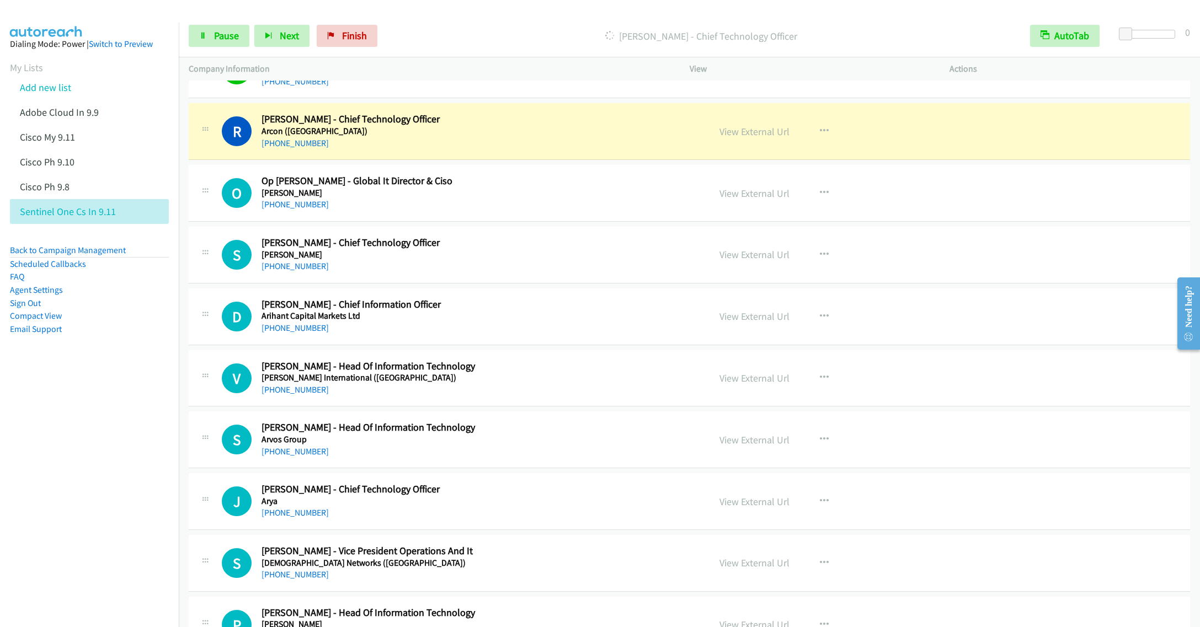
scroll to position [8275, 0]
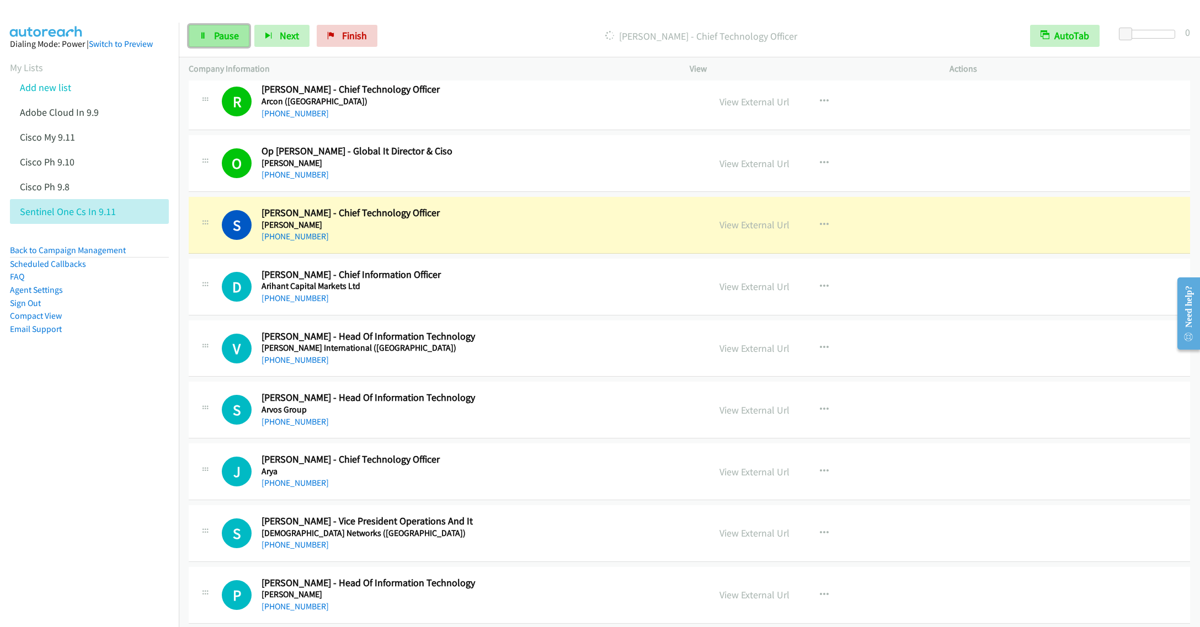
click at [220, 40] on span "Pause" at bounding box center [226, 35] width 25 height 13
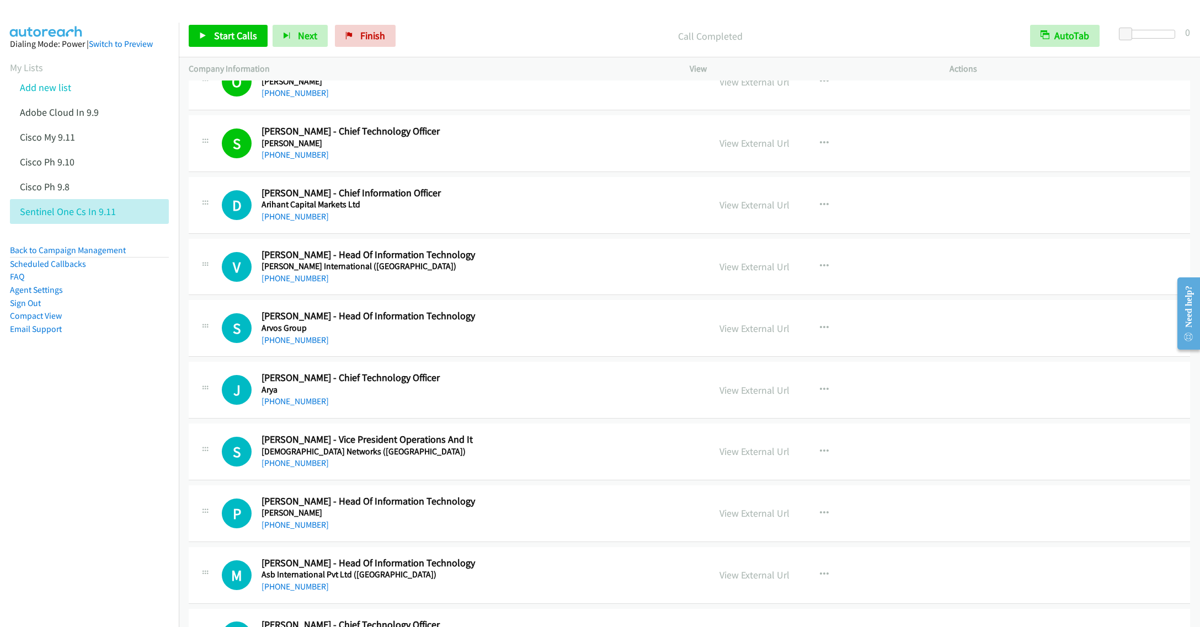
scroll to position [8358, 0]
click at [436, 209] on h5 "Arihant Capital Markets Ltd" at bounding box center [477, 203] width 432 height 11
click at [230, 44] on link "Start Calls" at bounding box center [228, 36] width 79 height 22
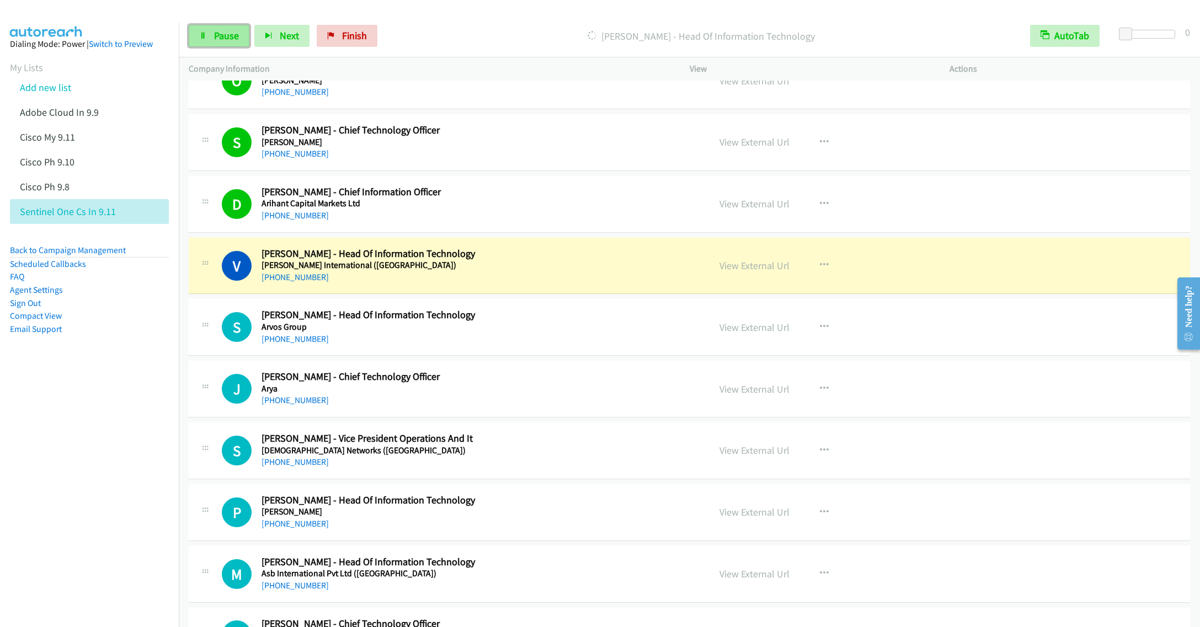
click at [219, 33] on span "Pause" at bounding box center [226, 35] width 25 height 13
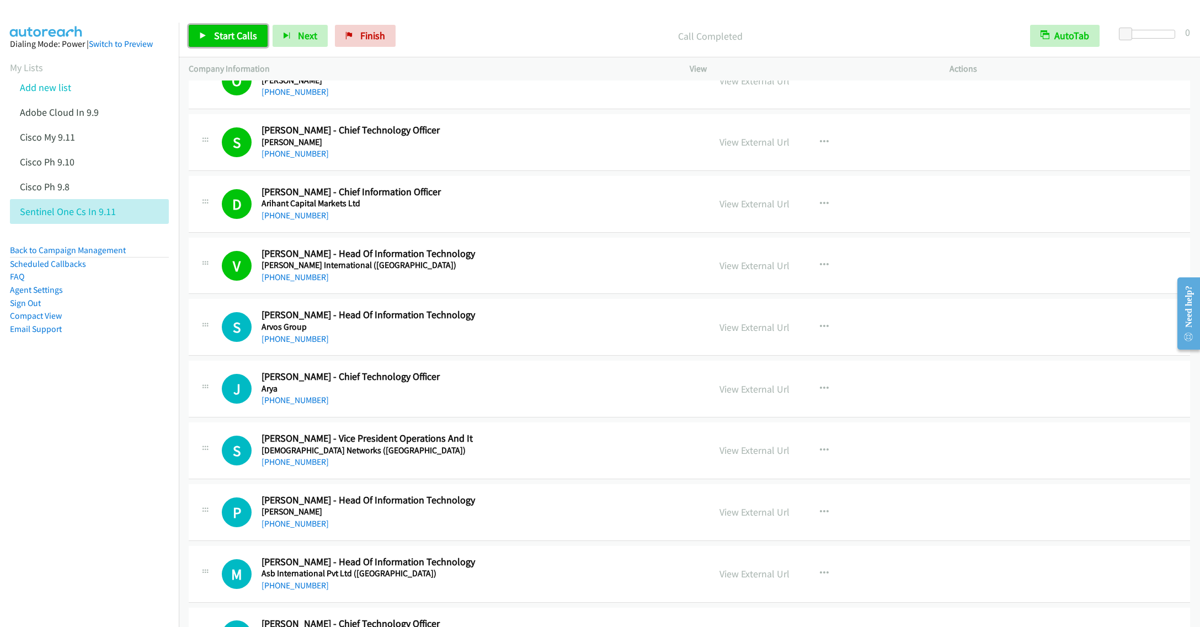
click at [205, 27] on link "Start Calls" at bounding box center [228, 36] width 79 height 22
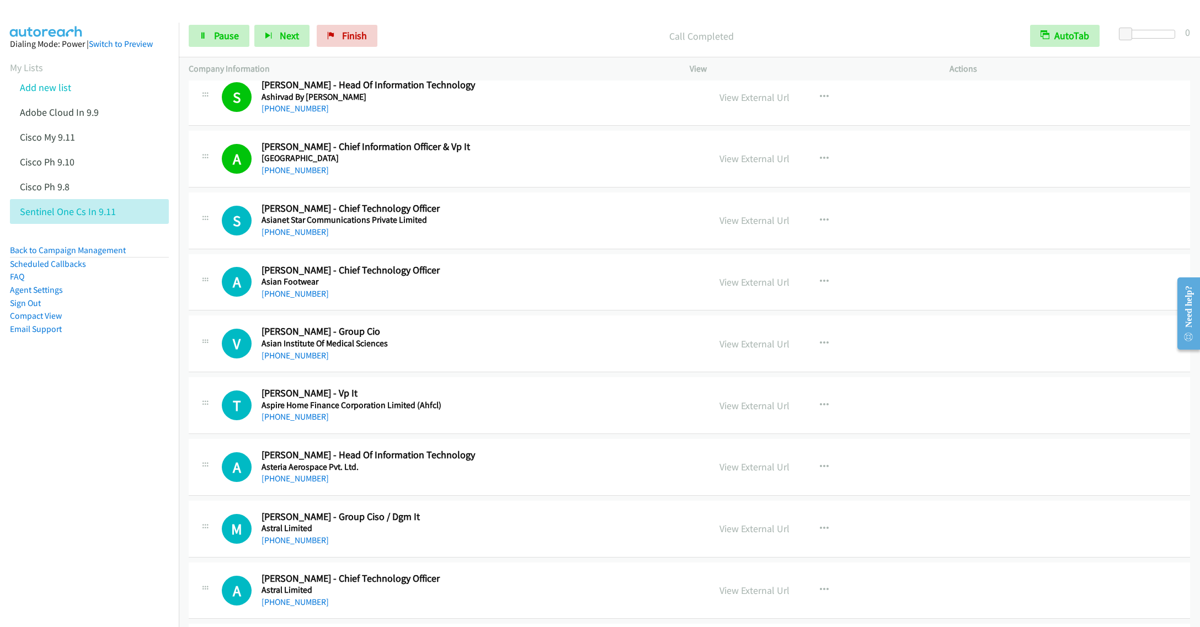
scroll to position [9103, 0]
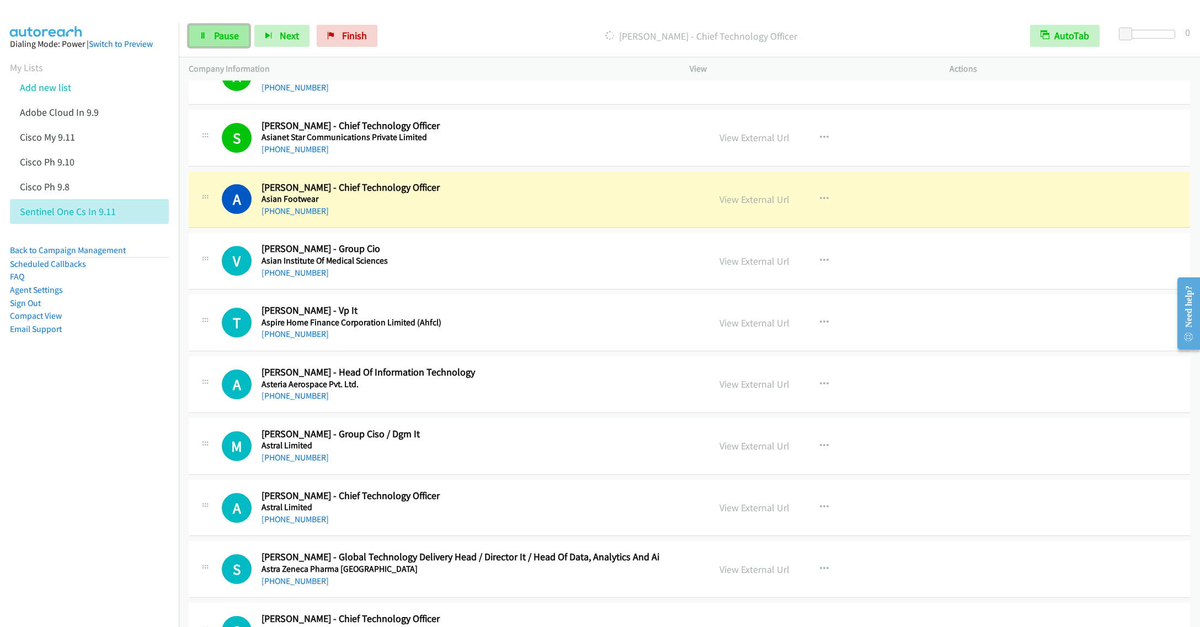
click at [224, 35] on span "Pause" at bounding box center [226, 35] width 25 height 13
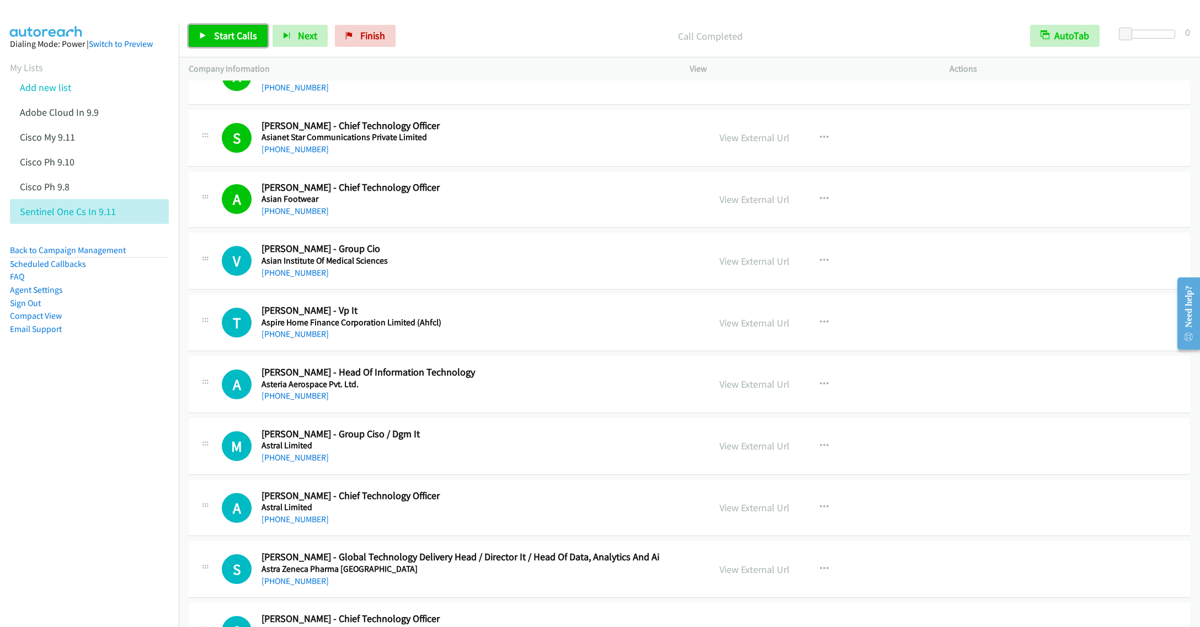
click at [228, 40] on span "Start Calls" at bounding box center [235, 35] width 43 height 13
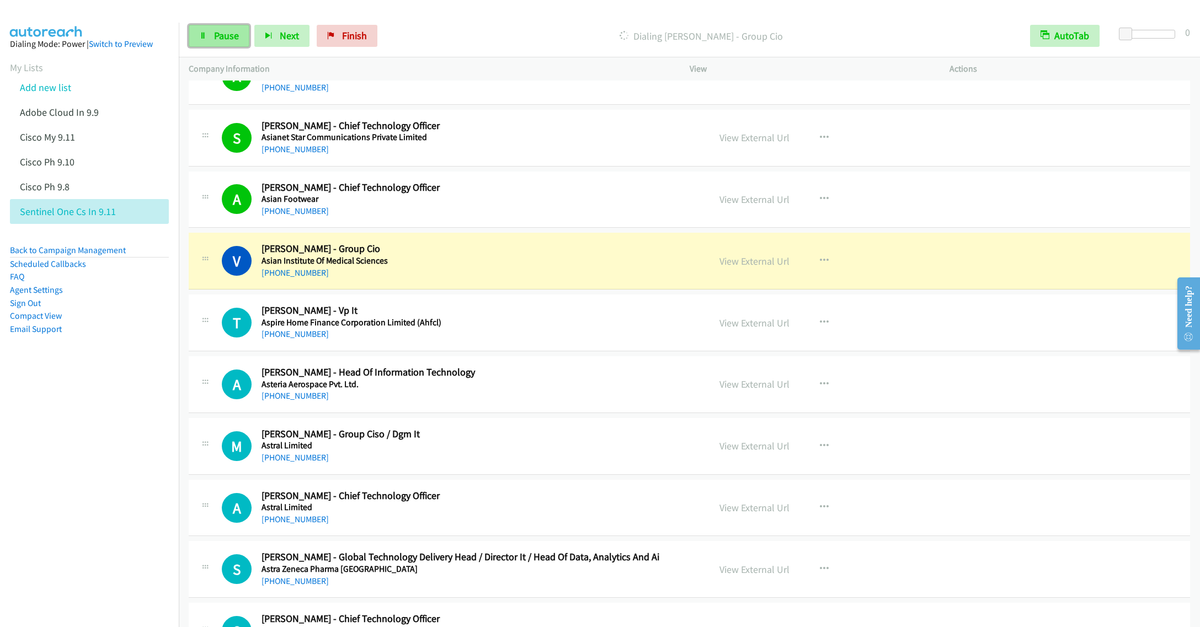
click at [209, 36] on link "Pause" at bounding box center [219, 36] width 61 height 22
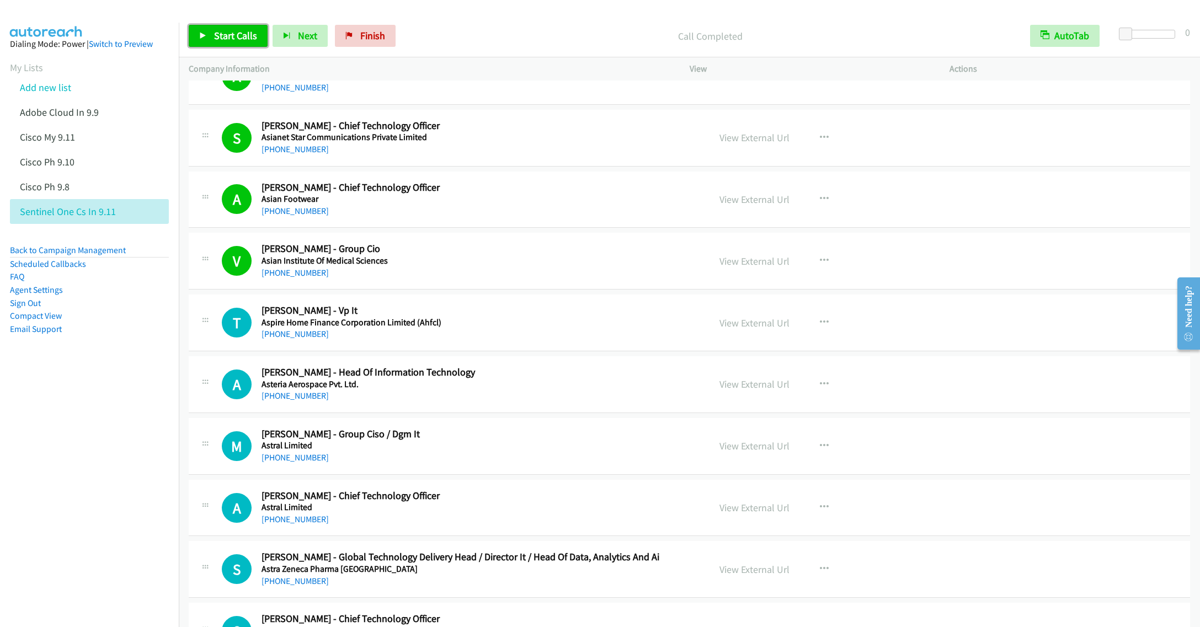
click at [220, 27] on link "Start Calls" at bounding box center [228, 36] width 79 height 22
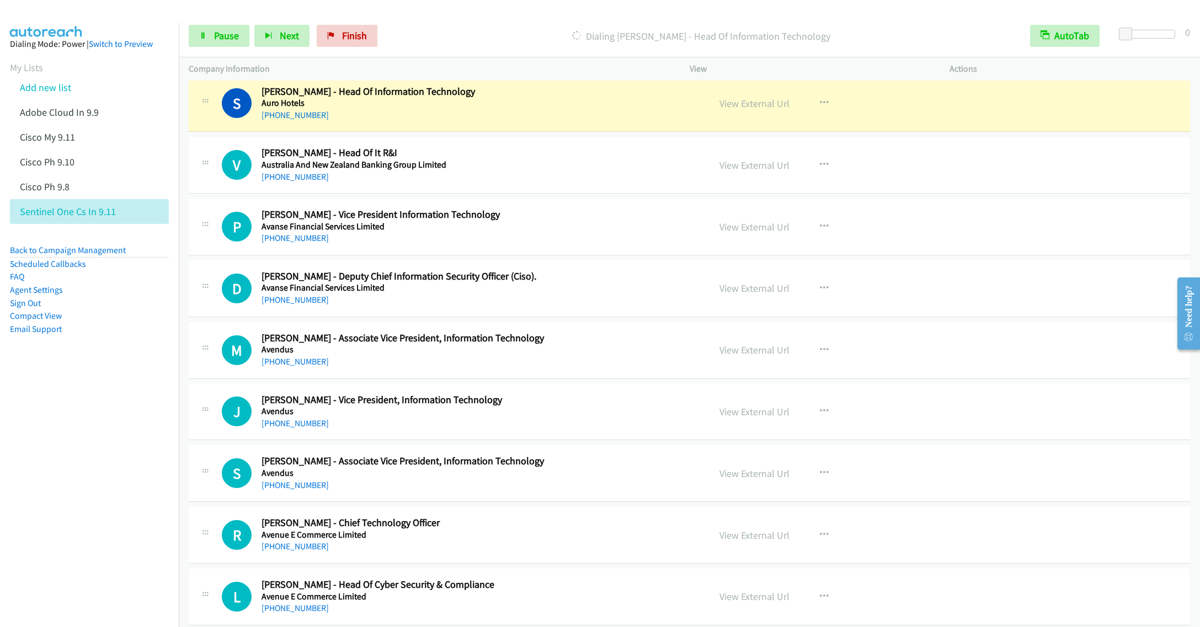
scroll to position [9848, 0]
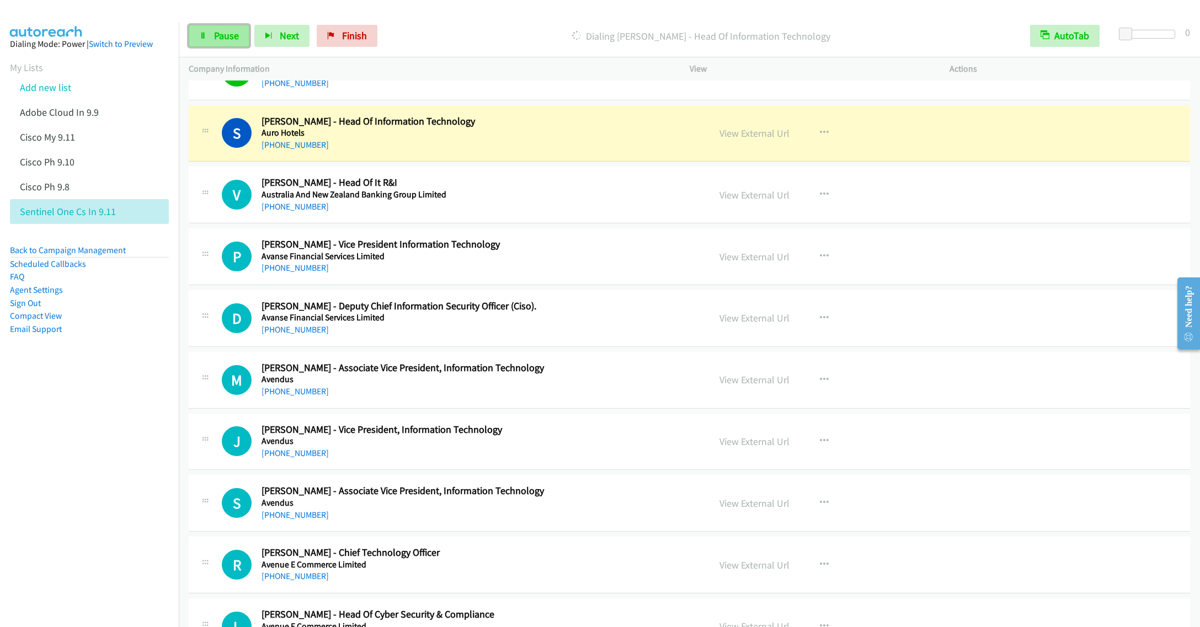
click at [217, 44] on link "Pause" at bounding box center [219, 36] width 61 height 22
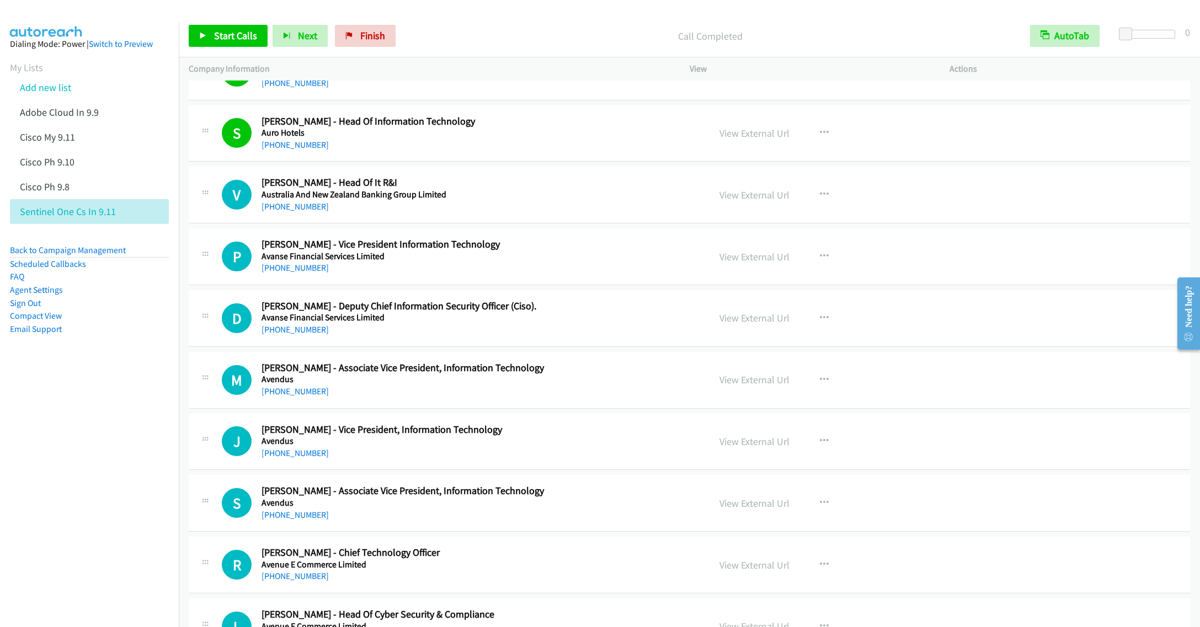
click at [211, 23] on div "Start Calls Pause Next Finish Call Completed AutoTab AutoTab 0" at bounding box center [689, 36] width 1021 height 42
click at [236, 28] on link "Start Calls" at bounding box center [228, 36] width 79 height 22
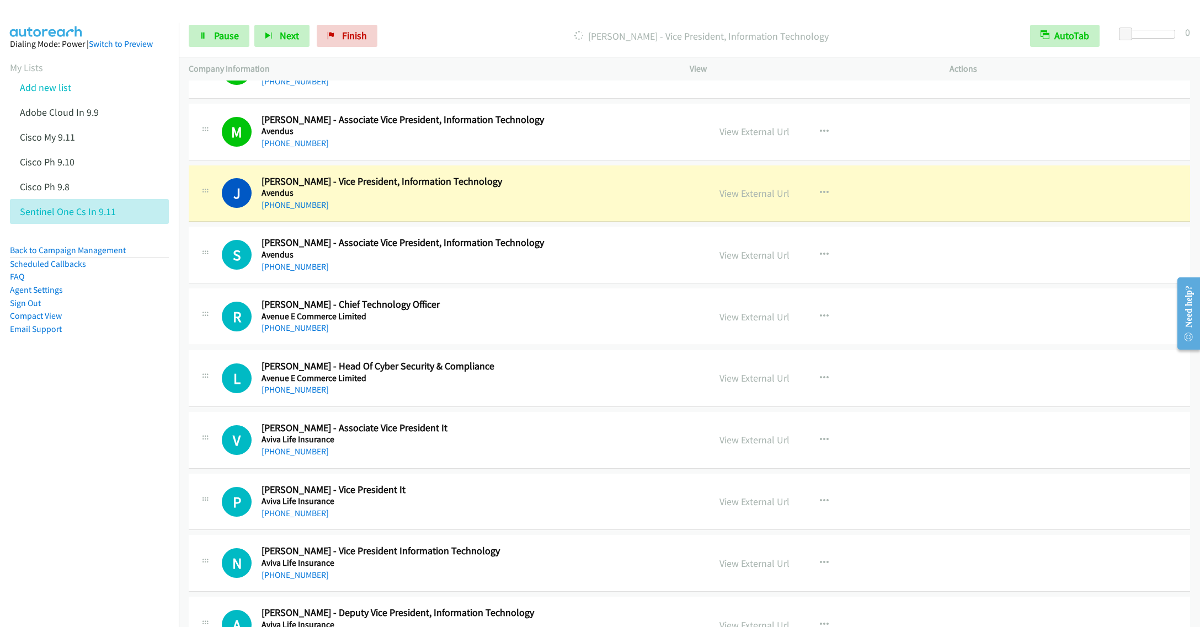
scroll to position [10179, 0]
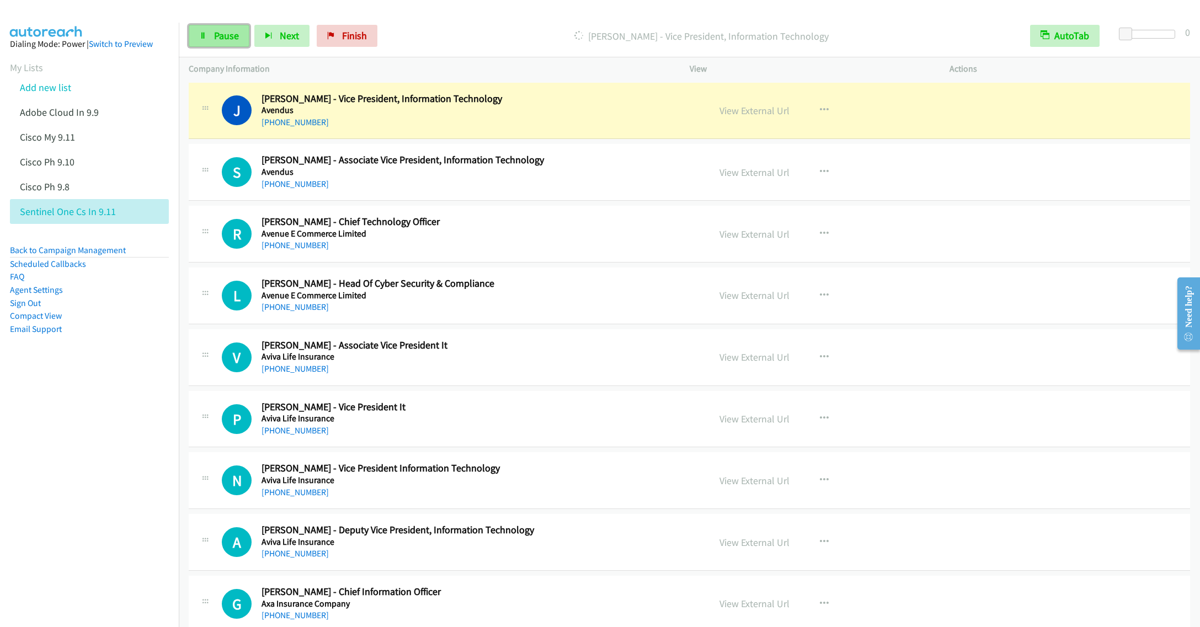
click at [207, 40] on link "Pause" at bounding box center [219, 36] width 61 height 22
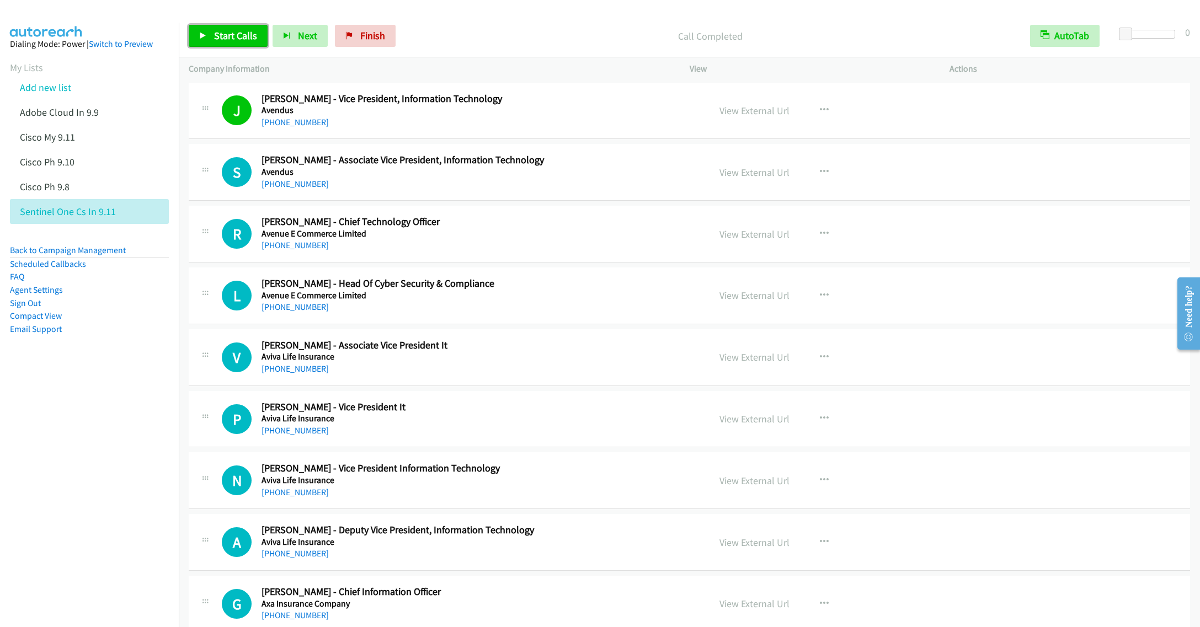
click at [230, 35] on span "Start Calls" at bounding box center [235, 35] width 43 height 13
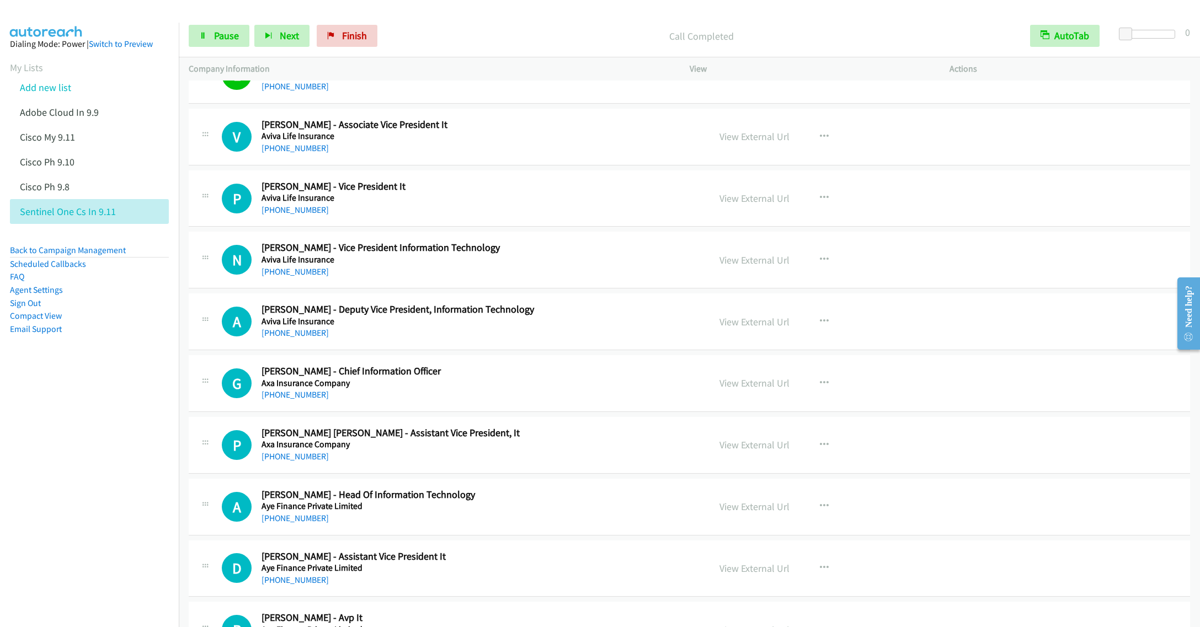
scroll to position [10427, 0]
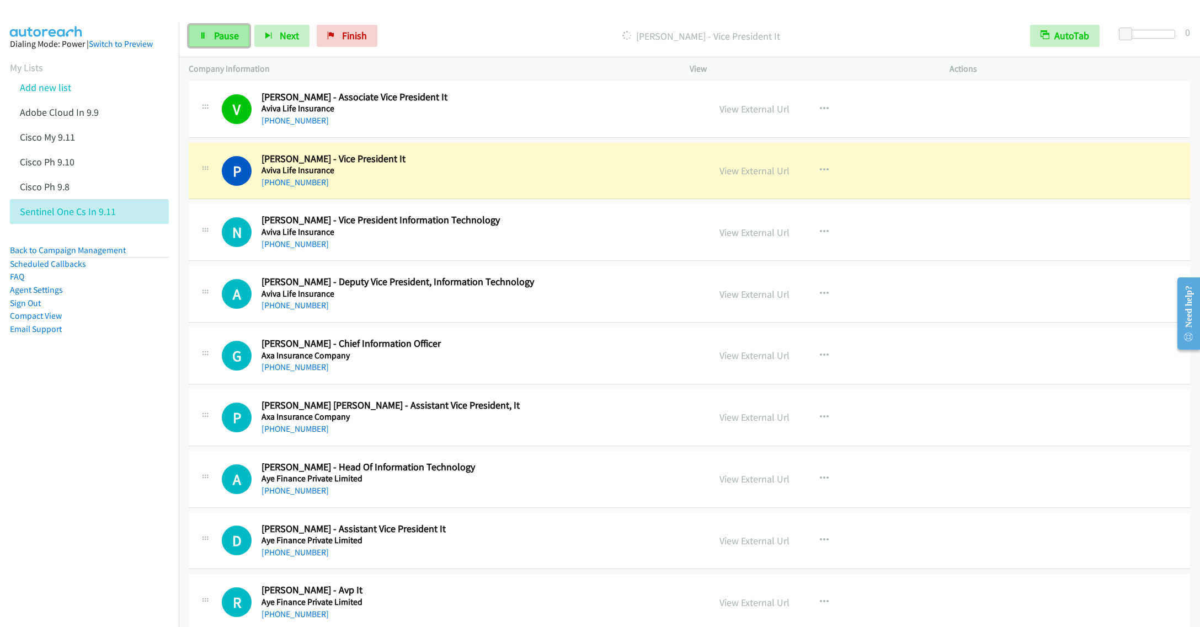
click at [209, 35] on link "Pause" at bounding box center [219, 36] width 61 height 22
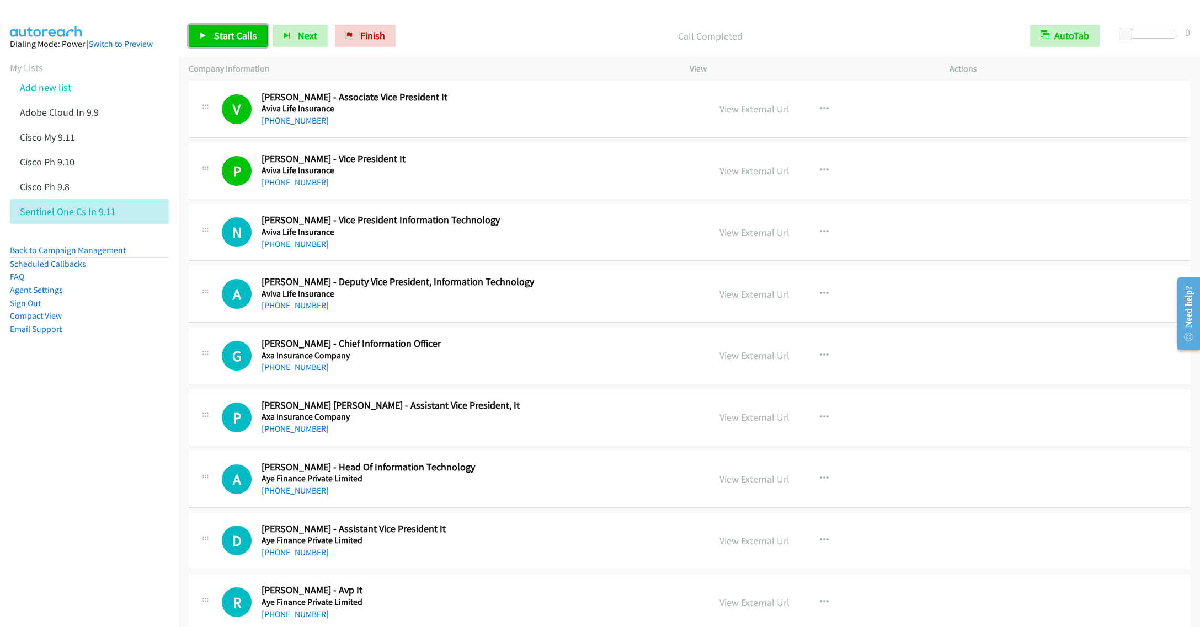
click at [222, 37] on span "Start Calls" at bounding box center [235, 35] width 43 height 13
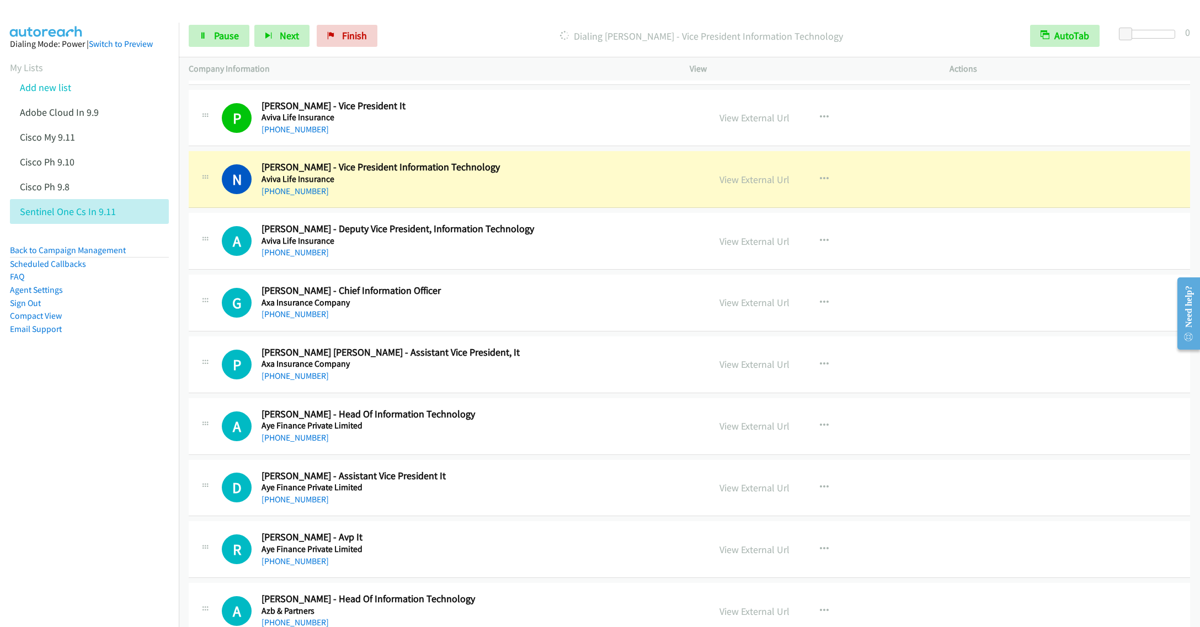
scroll to position [10510, 0]
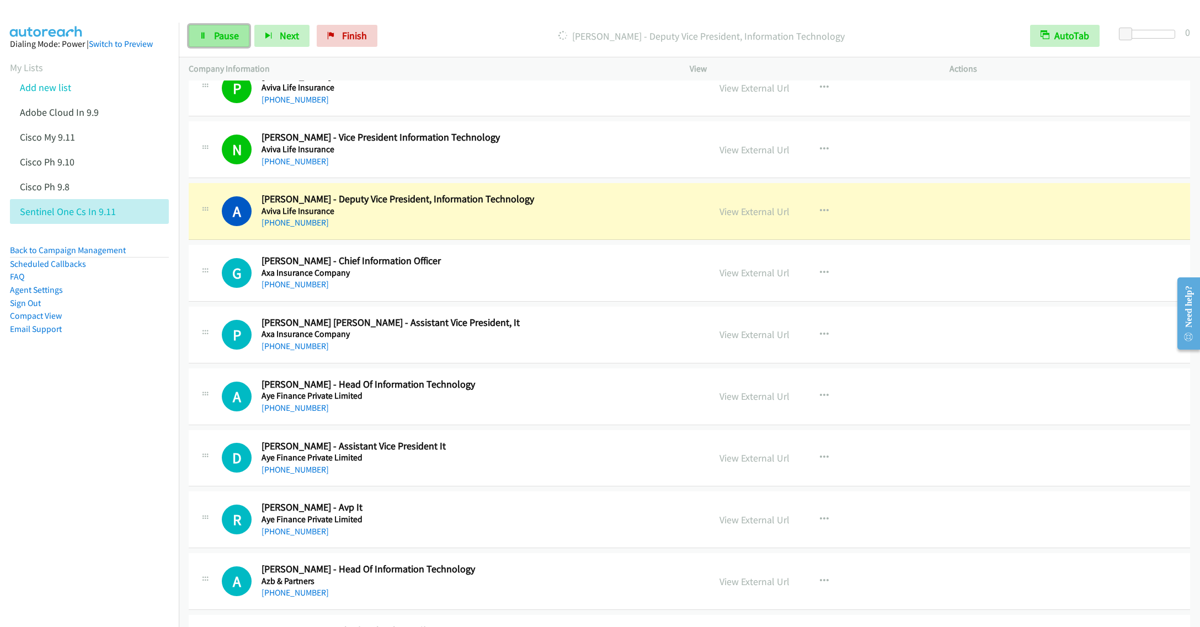
click at [216, 35] on span "Pause" at bounding box center [226, 35] width 25 height 13
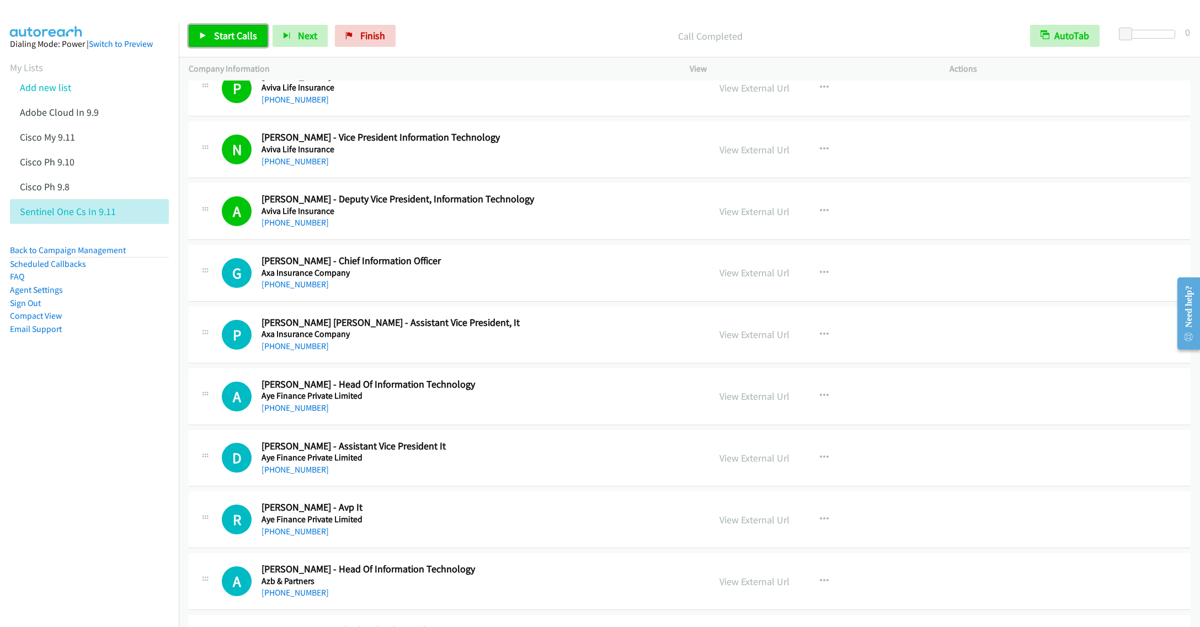
click at [220, 46] on link "Start Calls" at bounding box center [228, 36] width 79 height 22
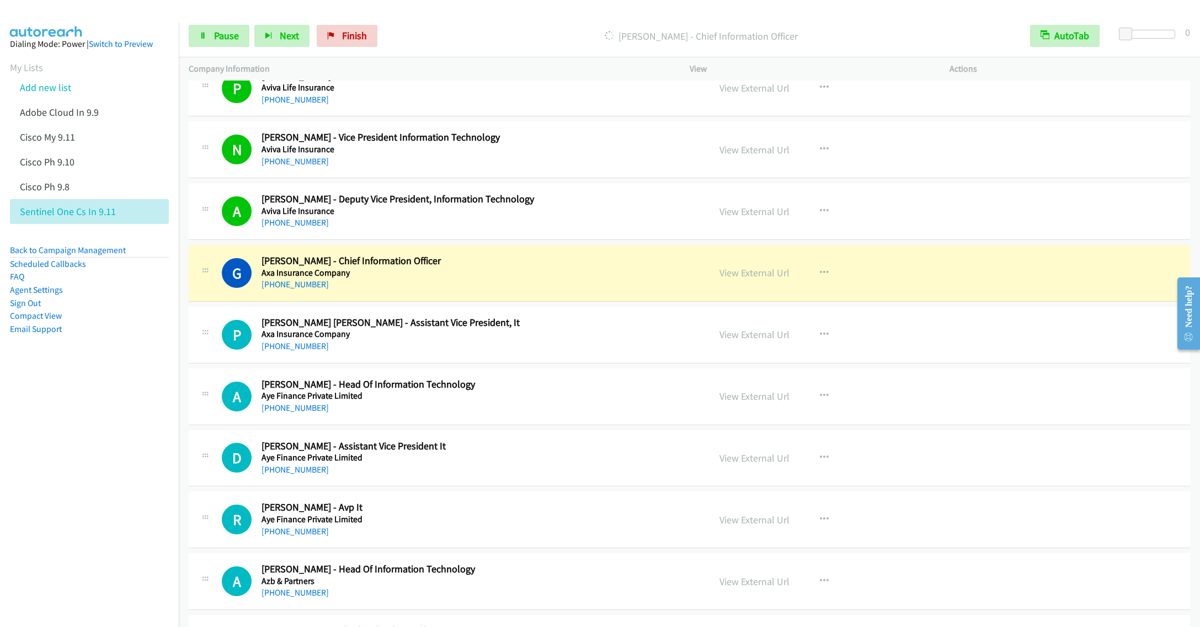
scroll to position [10592, 0]
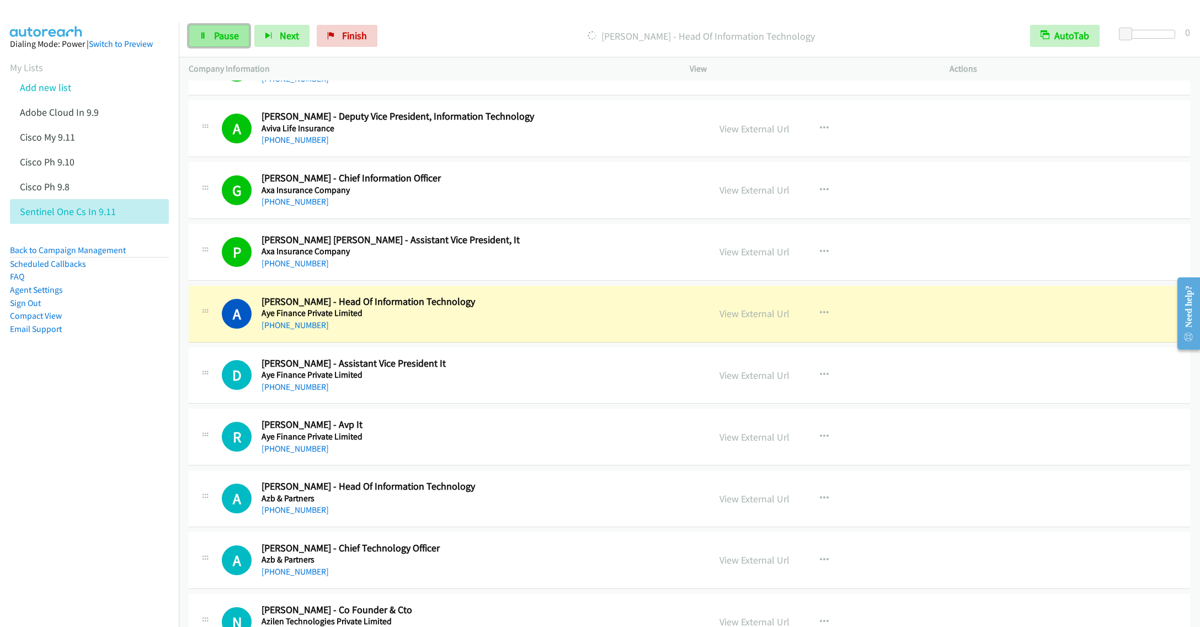
click at [218, 39] on span "Pause" at bounding box center [226, 35] width 25 height 13
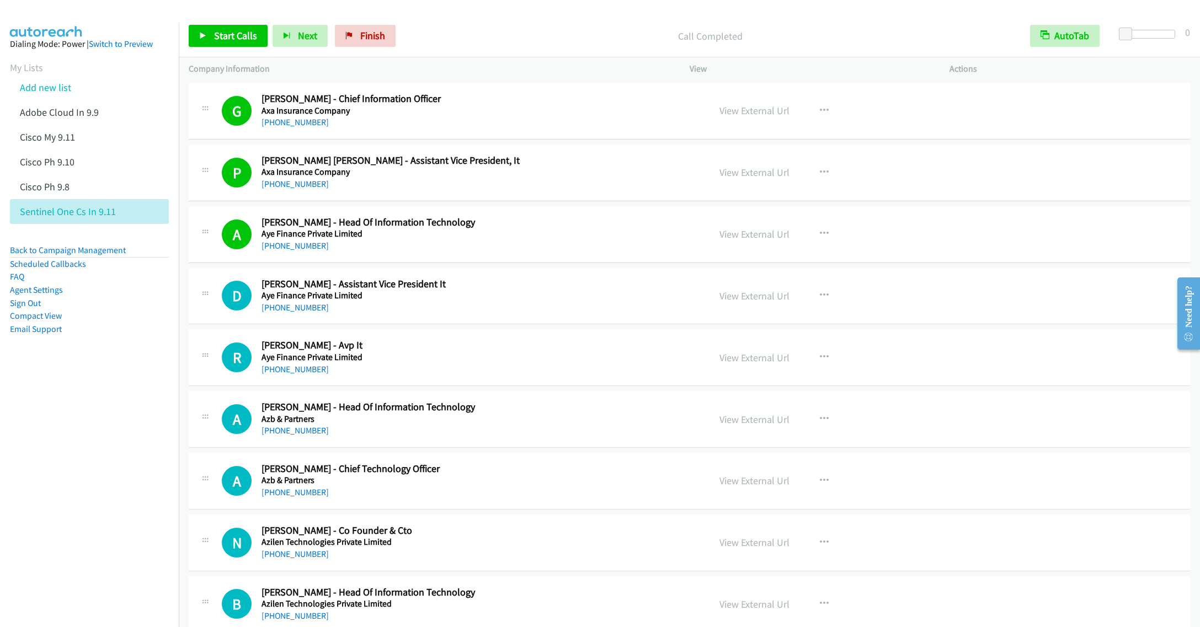
scroll to position [10758, 0]
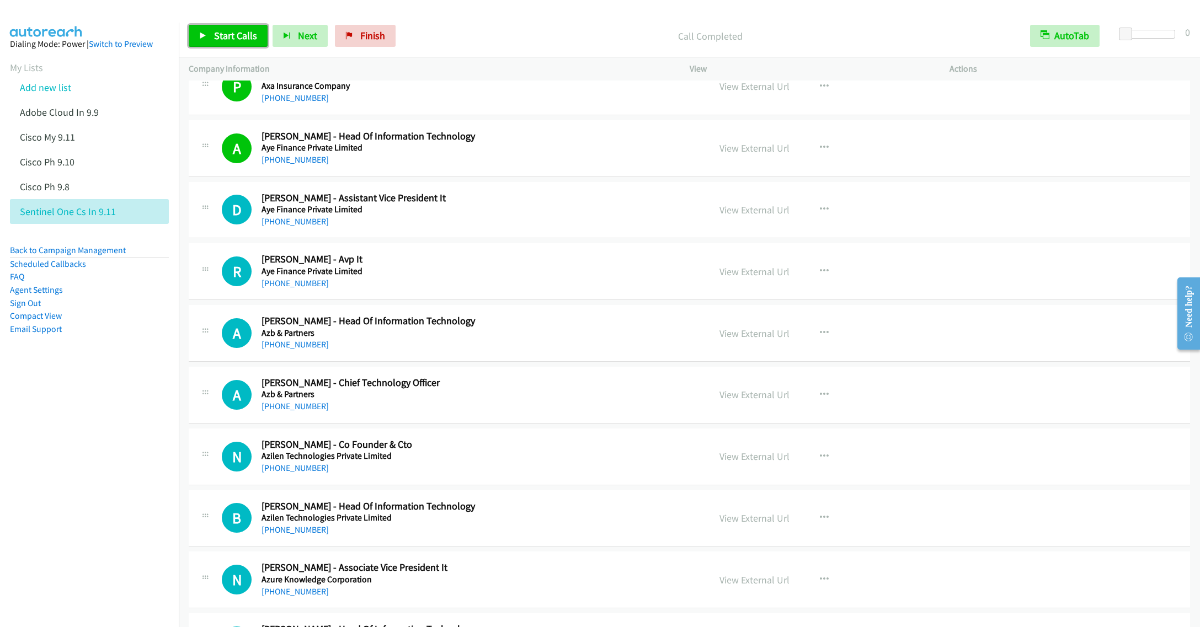
click at [210, 40] on link "Start Calls" at bounding box center [228, 36] width 79 height 22
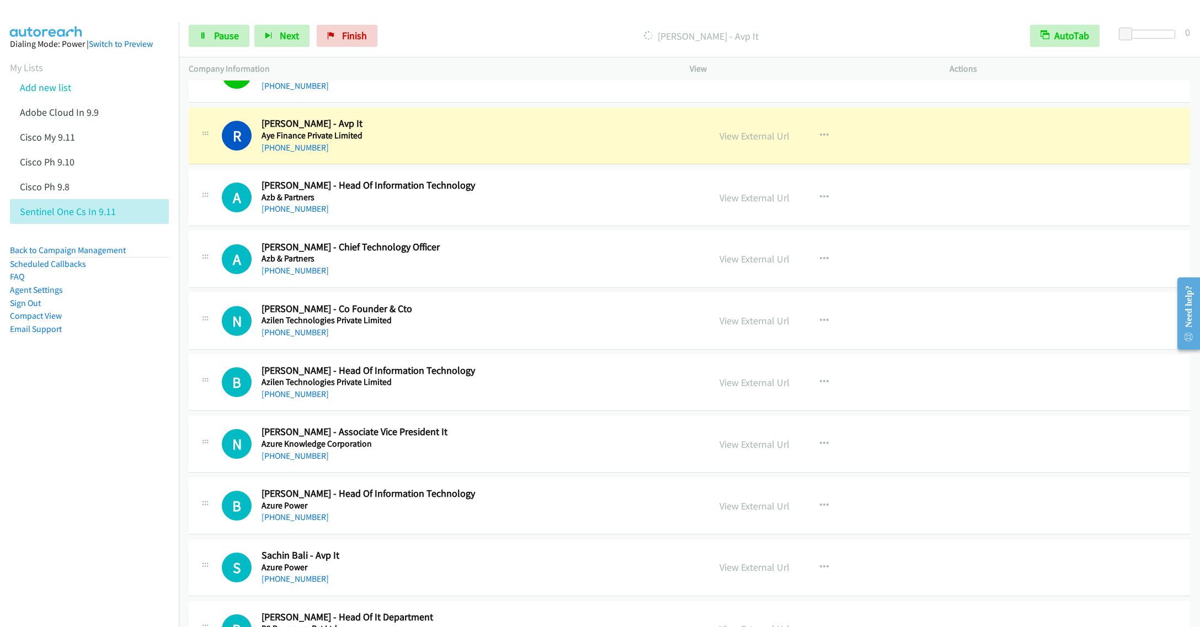
scroll to position [10923, 0]
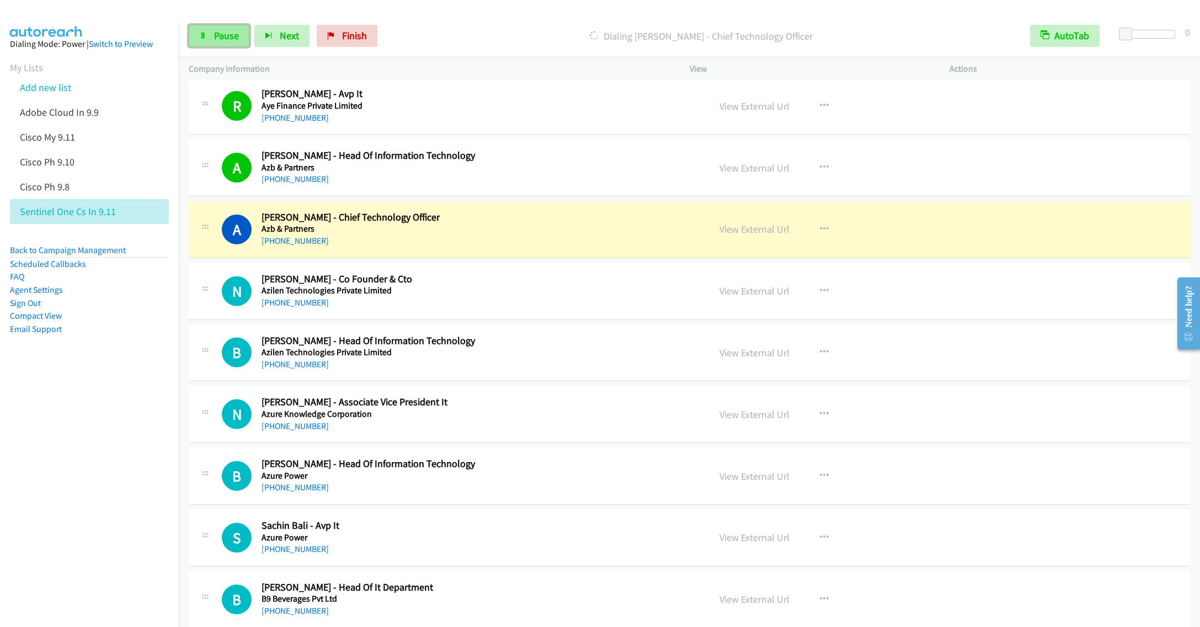
click at [194, 37] on link "Pause" at bounding box center [219, 36] width 61 height 22
